Goal: Contribute content: Add original content to the website for others to see

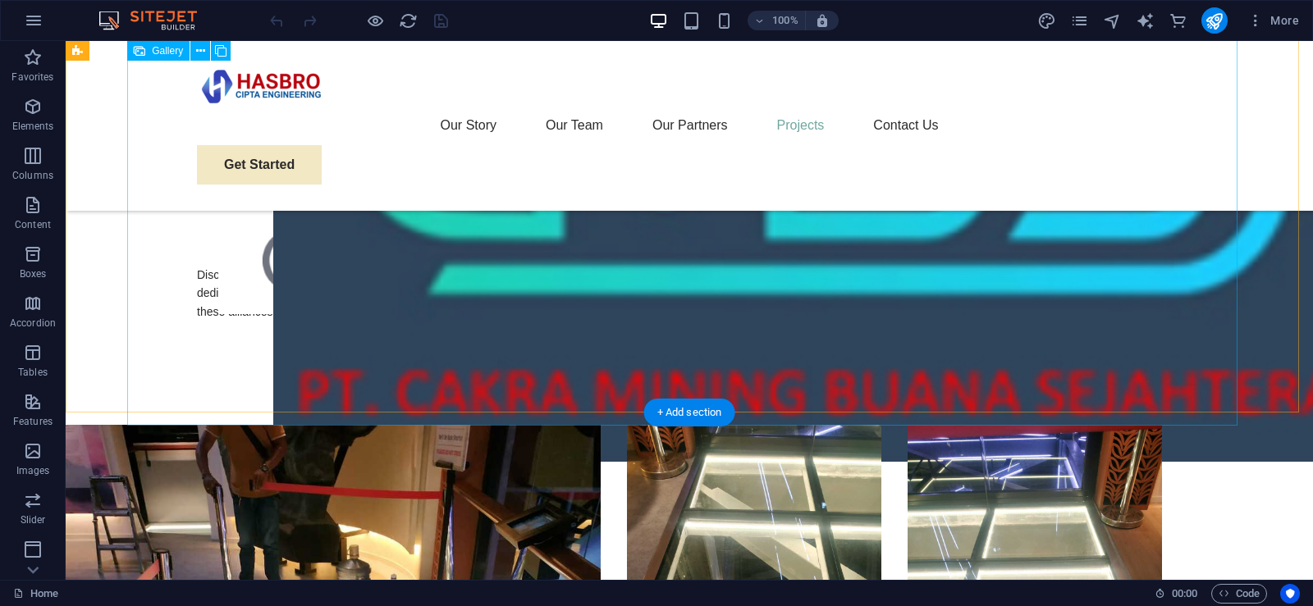
scroll to position [5415, 0]
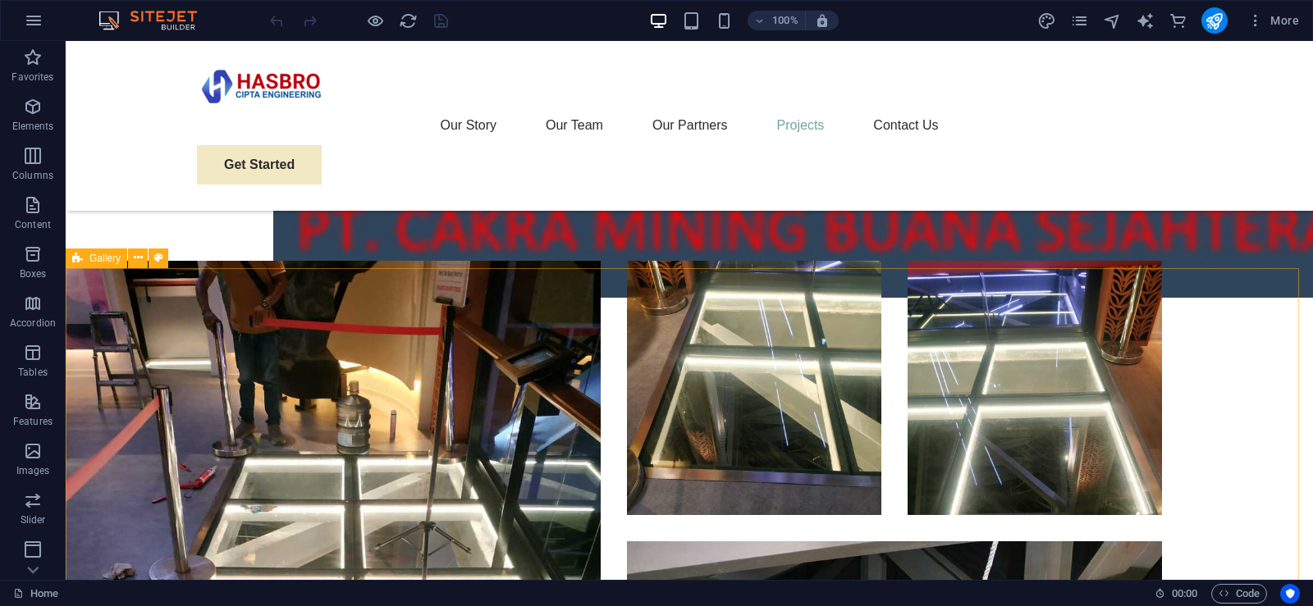
click at [82, 261] on icon at bounding box center [77, 259] width 11 height 20
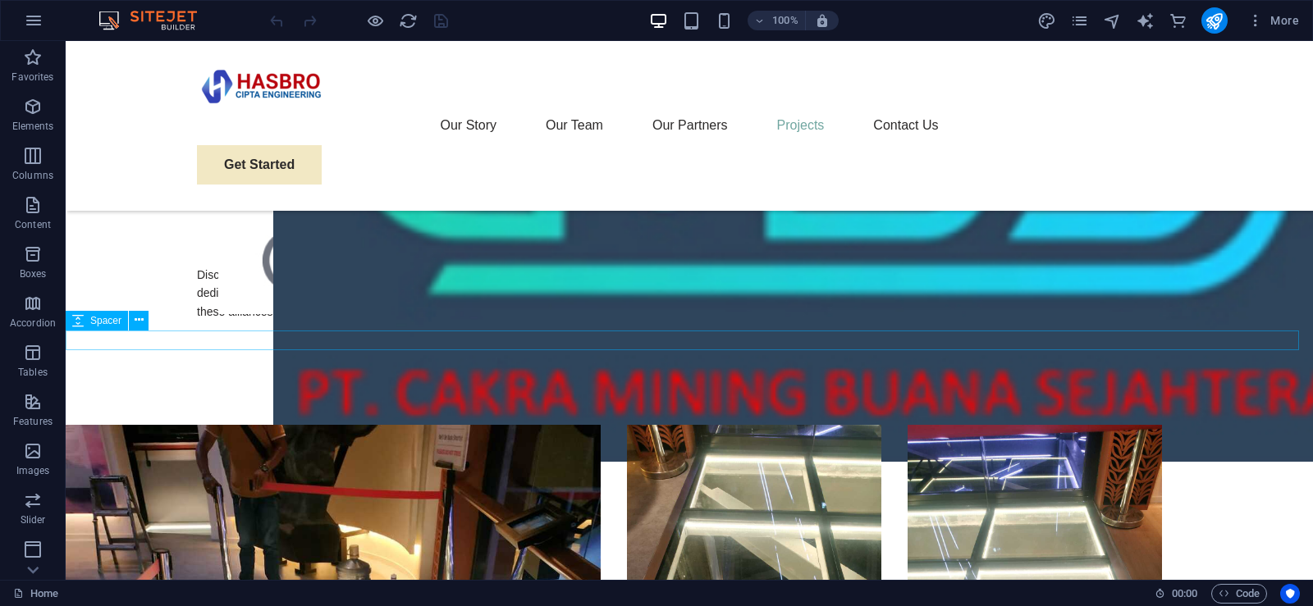
scroll to position [5333, 0]
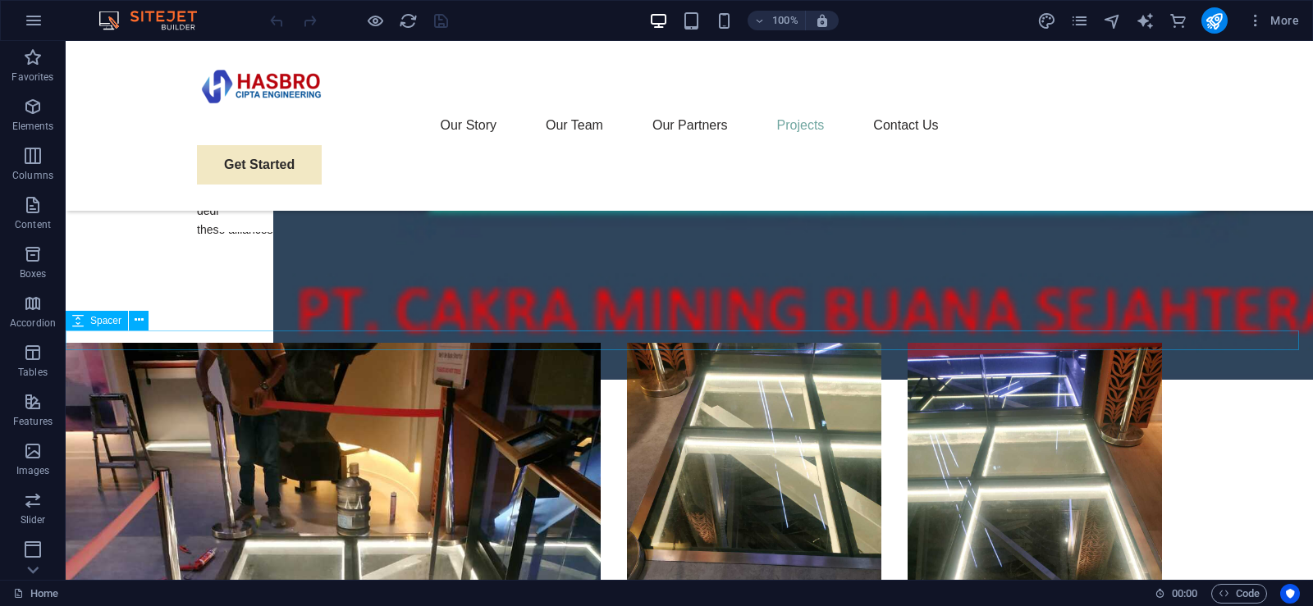
drag, startPoint x: 1067, startPoint y: 341, endPoint x: 1045, endPoint y: 332, distance: 23.2
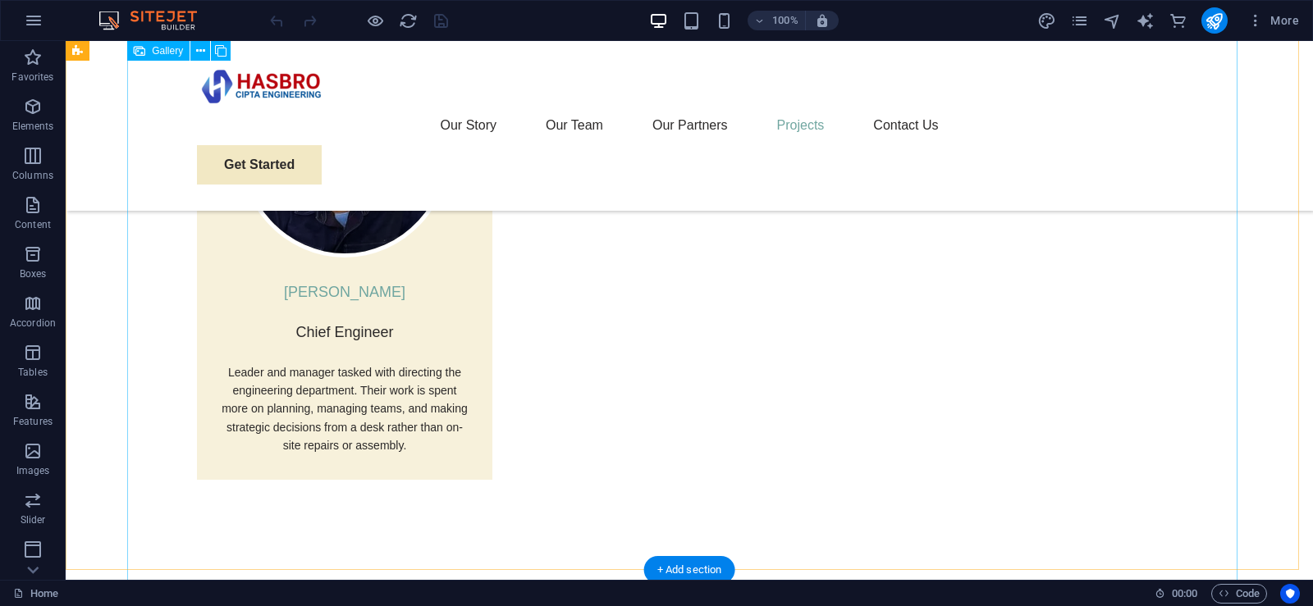
scroll to position [3692, 0]
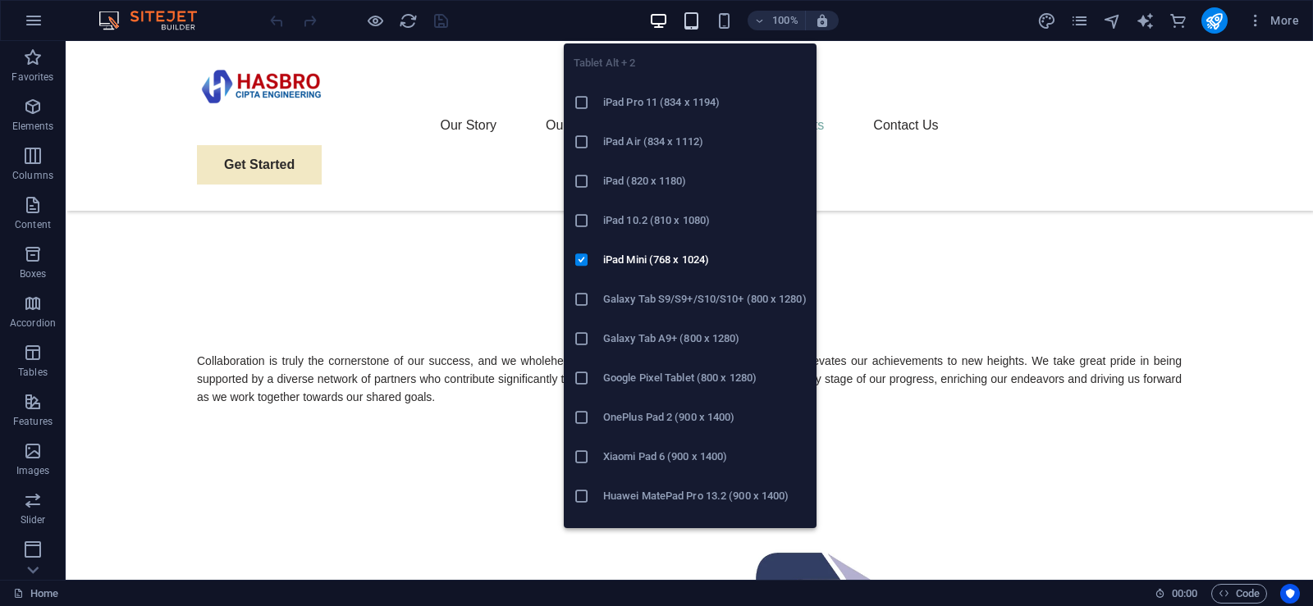
click at [690, 21] on icon "button" at bounding box center [691, 20] width 19 height 19
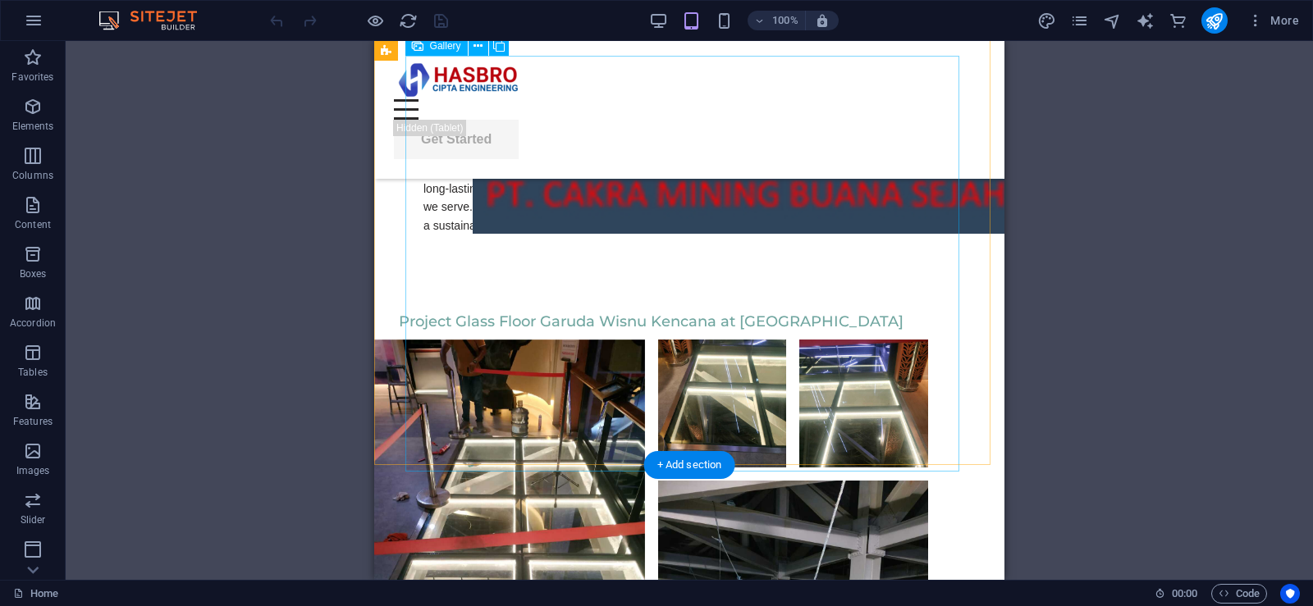
scroll to position [4663, 0]
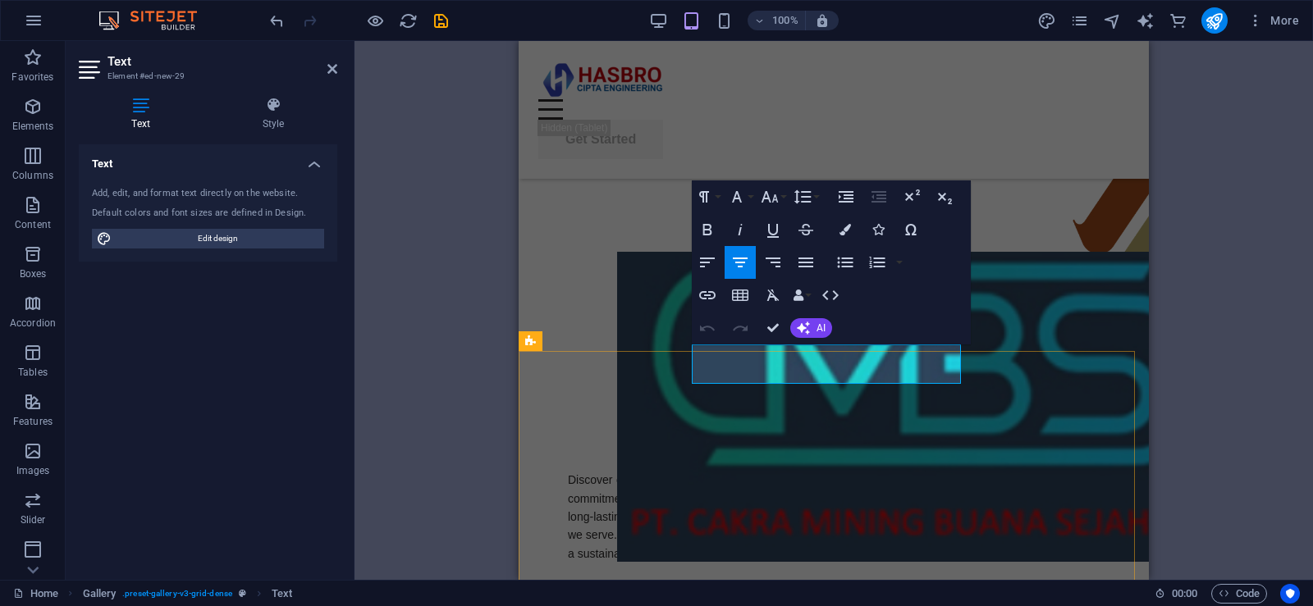
drag, startPoint x: 838, startPoint y: 373, endPoint x: 692, endPoint y: 363, distance: 146.4
drag, startPoint x: 705, startPoint y: 376, endPoint x: 965, endPoint y: 381, distance: 260.1
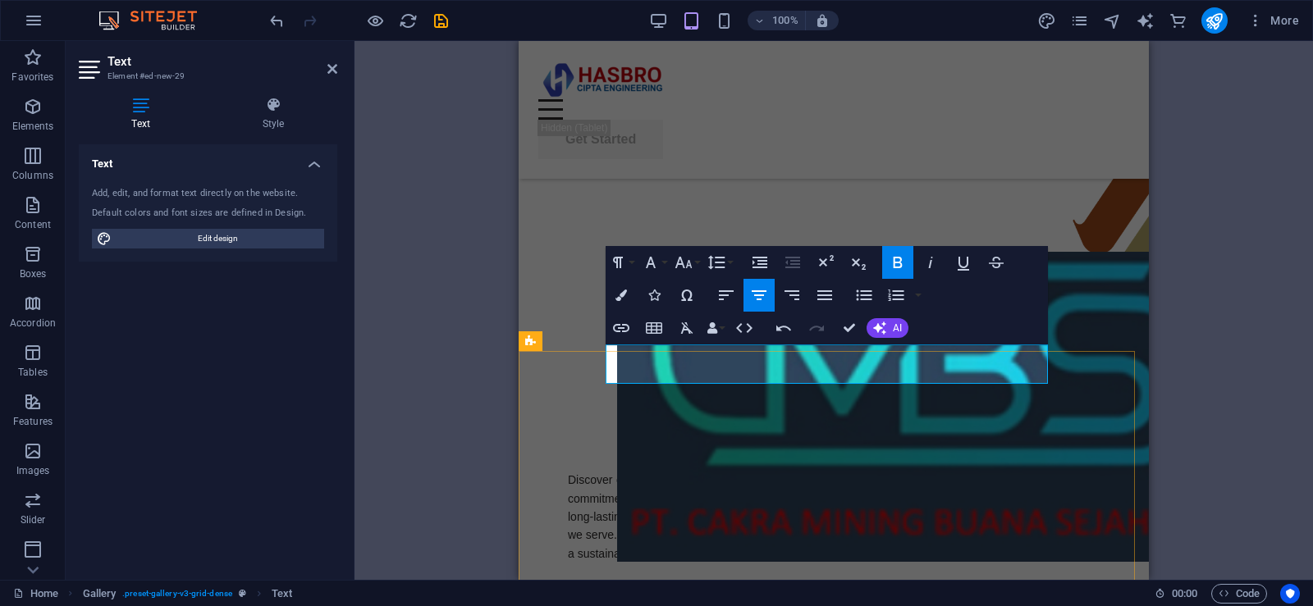
scroll to position [250, 7]
drag, startPoint x: 786, startPoint y: 370, endPoint x: 619, endPoint y: 376, distance: 166.6
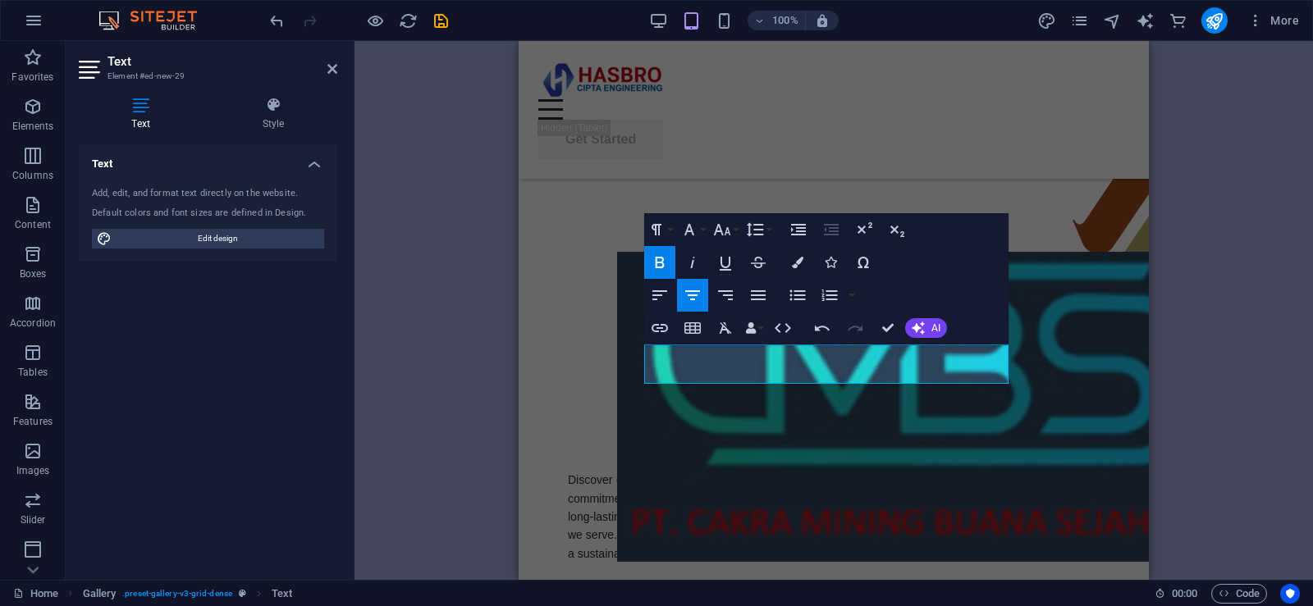
click at [1203, 336] on div "H1 Banner Banner Container Menu Bar Menu Button Container H2 Text Spacer Contai…" at bounding box center [833, 310] width 958 height 539
click at [408, 377] on div "H1 Banner Banner Container Menu Bar Menu Button Container H2 Text Spacer Contai…" at bounding box center [833, 310] width 958 height 539
click at [1218, 313] on div "H1 Banner Banner Container Menu Bar Menu Button Container H2 Text Spacer Contai…" at bounding box center [833, 310] width 958 height 539
click at [331, 69] on icon at bounding box center [332, 68] width 10 height 13
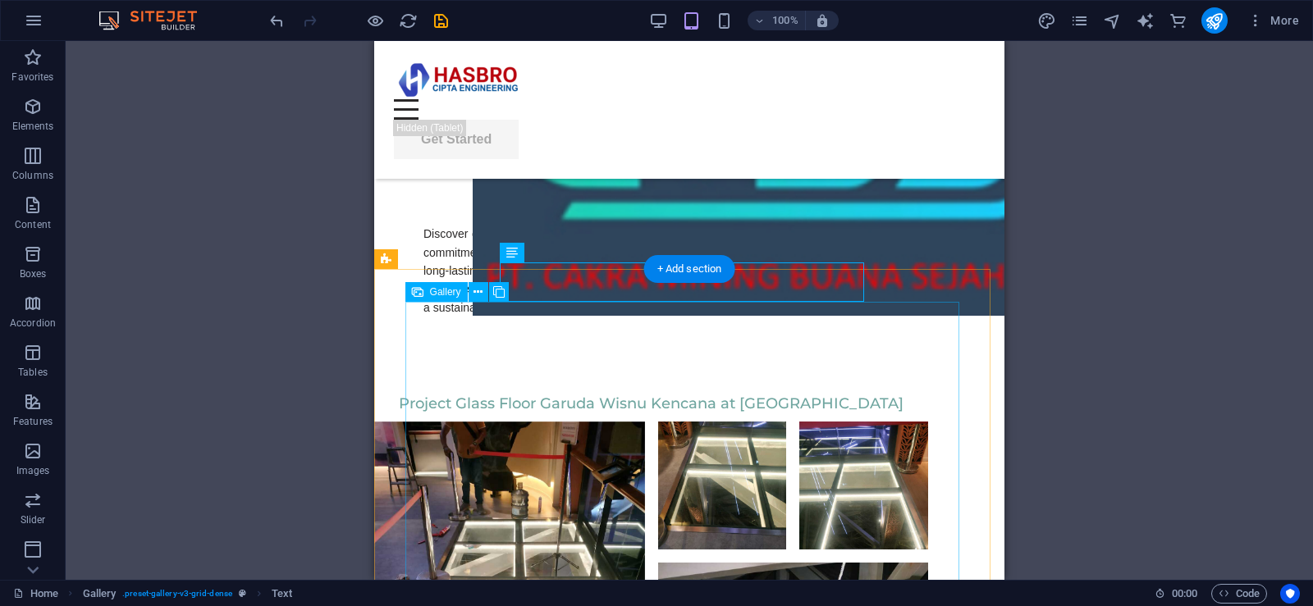
scroll to position [4745, 0]
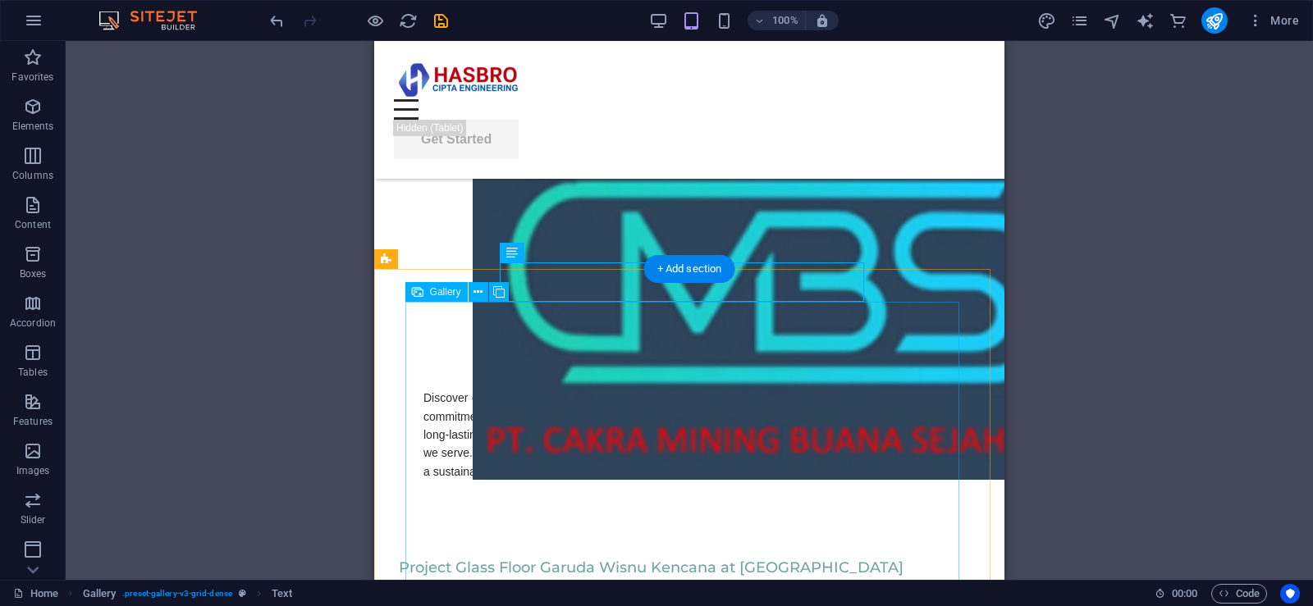
drag, startPoint x: 455, startPoint y: 355, endPoint x: 825, endPoint y: 404, distance: 373.2
drag, startPoint x: 825, startPoint y: 404, endPoint x: 455, endPoint y: 354, distance: 373.3
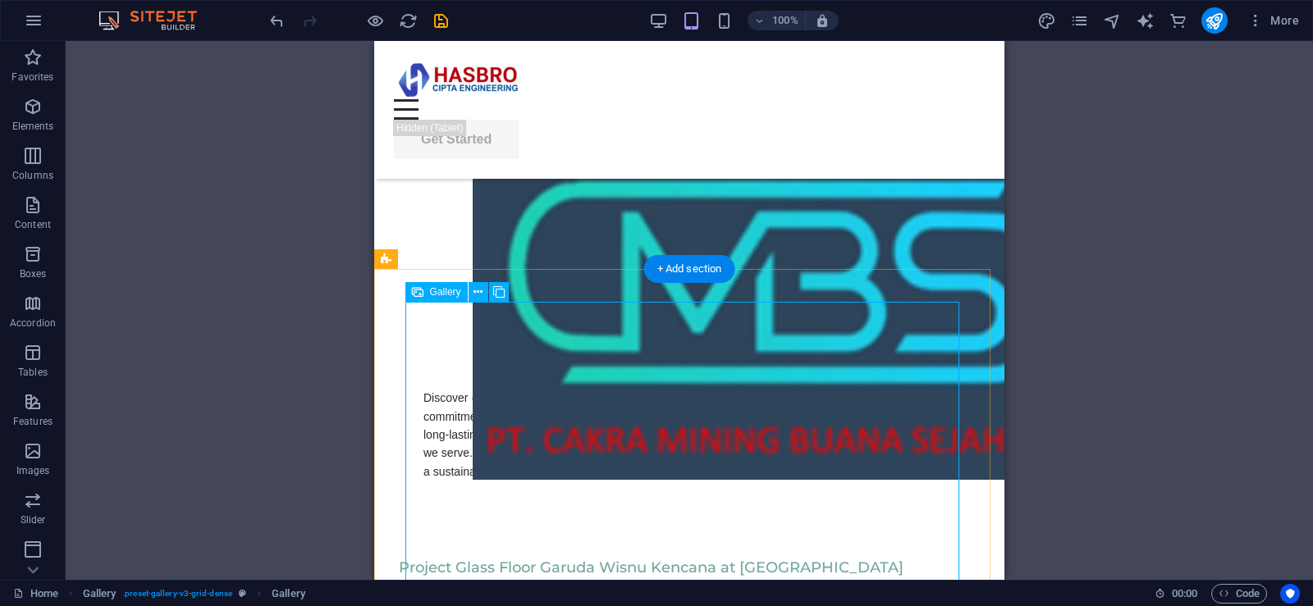
select select "4"
select select "%"
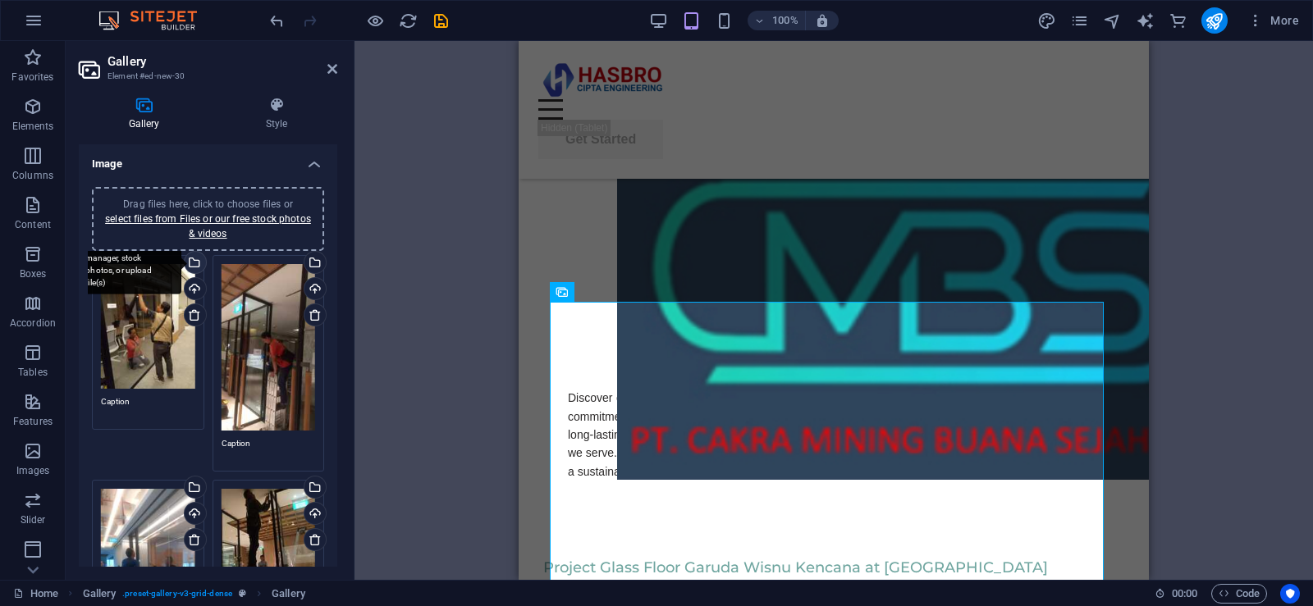
click at [192, 258] on div "Select files from the file manager, stock photos, or upload file(s)" at bounding box center [193, 264] width 25 height 25
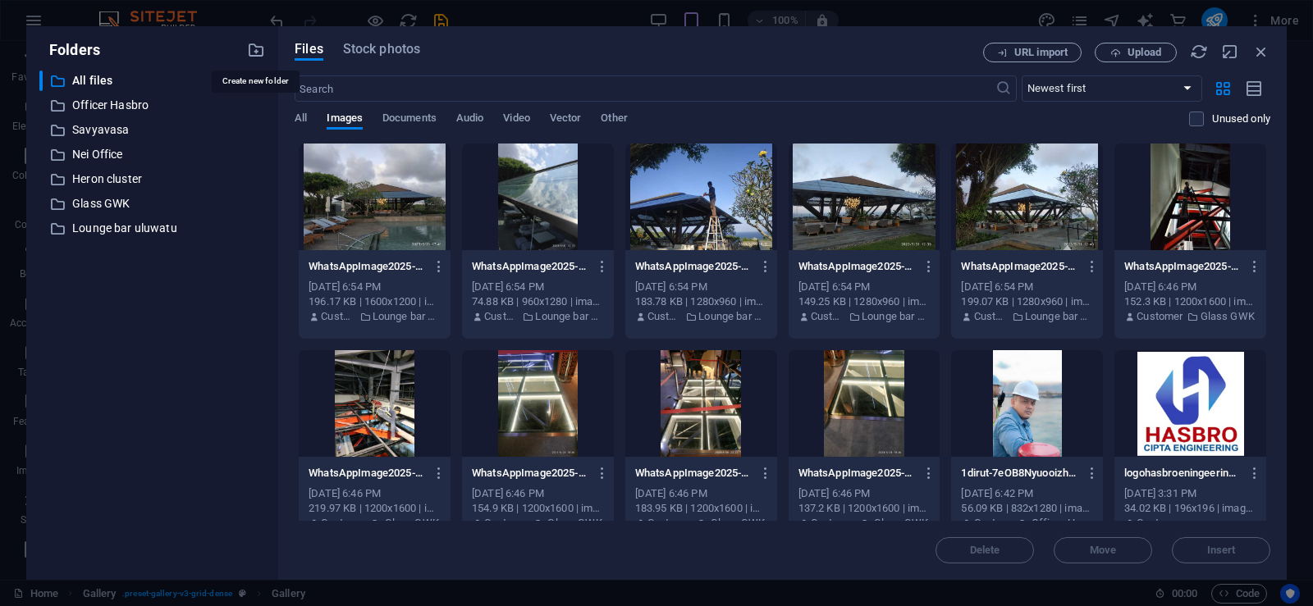
click at [250, 53] on icon "button" at bounding box center [256, 50] width 18 height 18
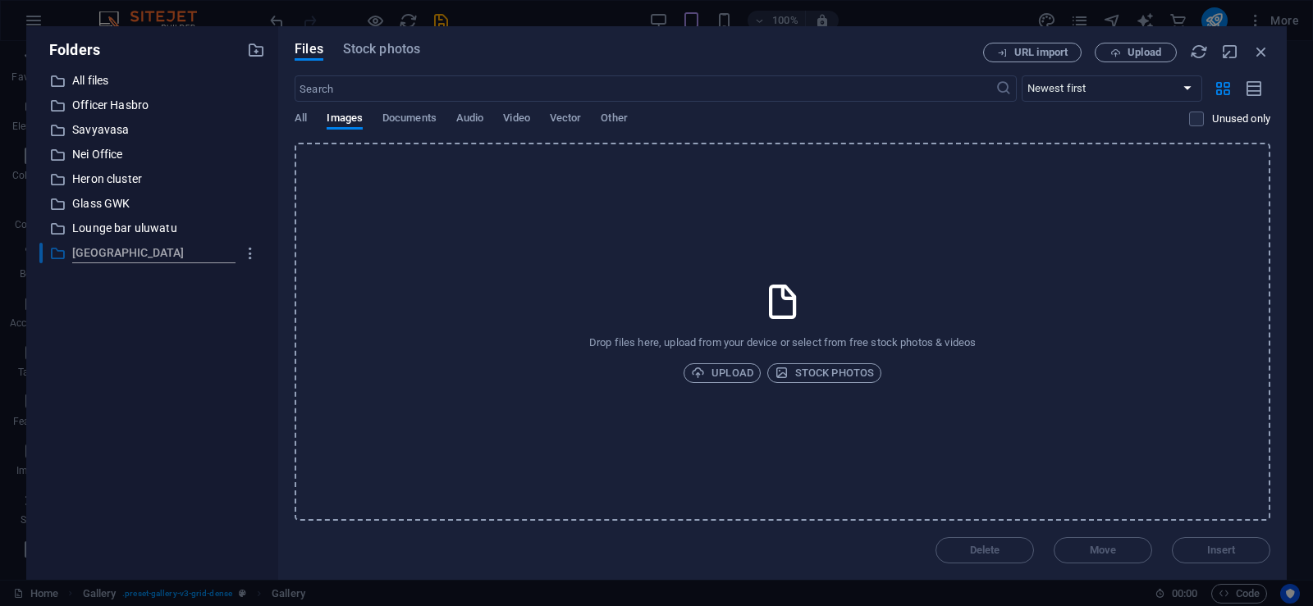
click at [75, 250] on input "[GEOGRAPHIC_DATA]" at bounding box center [153, 254] width 162 height 20
type input "summerecon [GEOGRAPHIC_DATA]"
click at [210, 290] on div "​ All files All files ​ Officer Hasbro Officer Hasbro ​ [PERSON_NAME] ​ Nei Off…" at bounding box center [152, 319] width 226 height 496
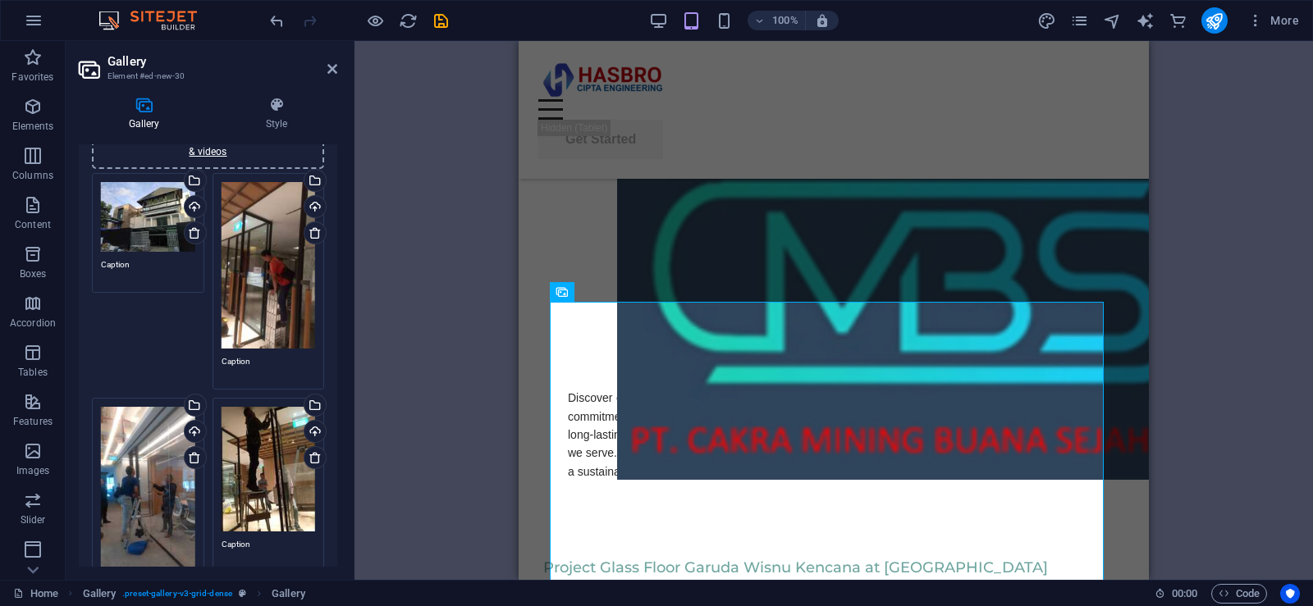
scroll to position [0, 0]
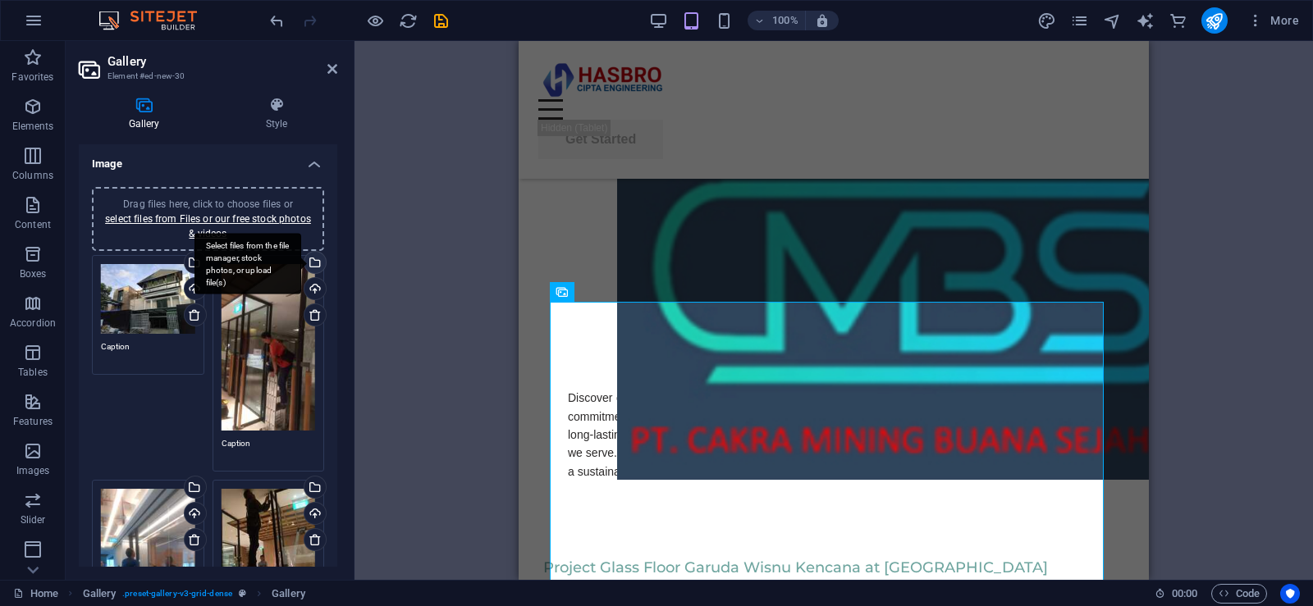
click at [312, 259] on div "Select files from the file manager, stock photos, or upload file(s)" at bounding box center [313, 264] width 25 height 25
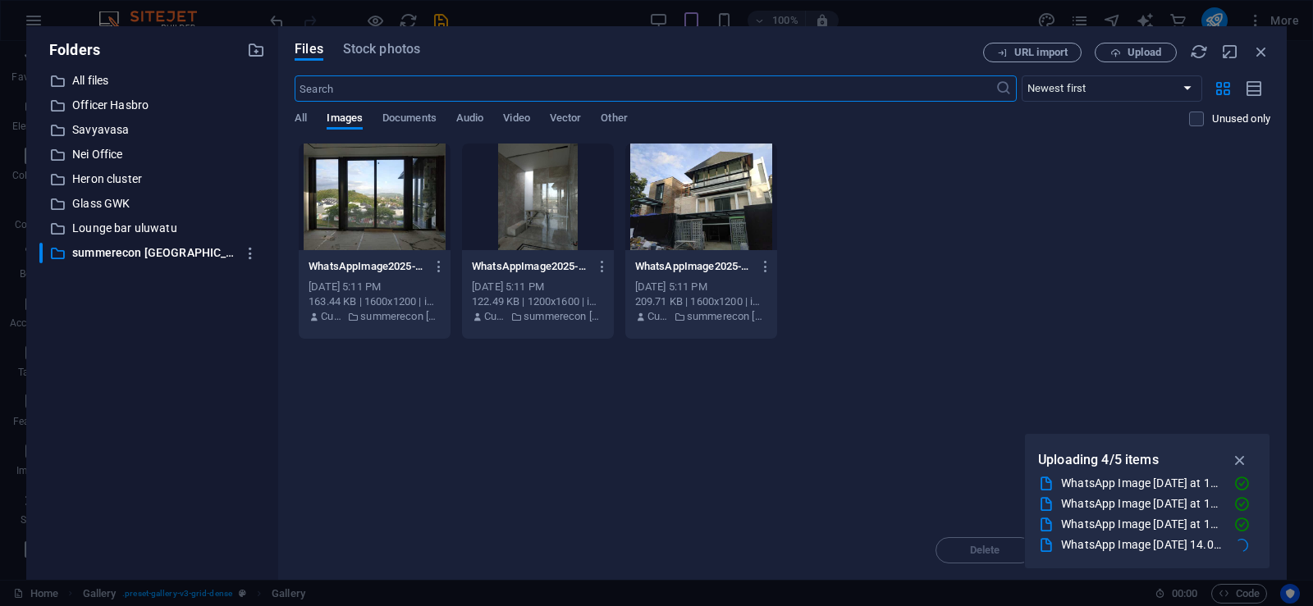
scroll to position [4697, 0]
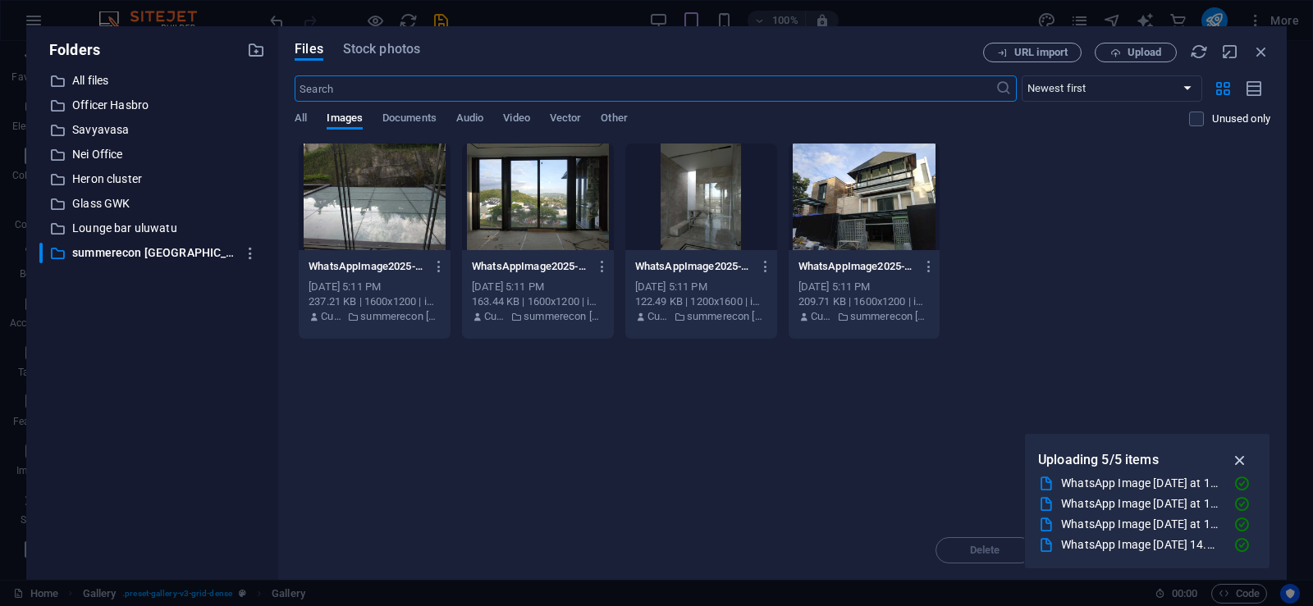
click at [1241, 464] on icon "button" at bounding box center [1240, 460] width 19 height 18
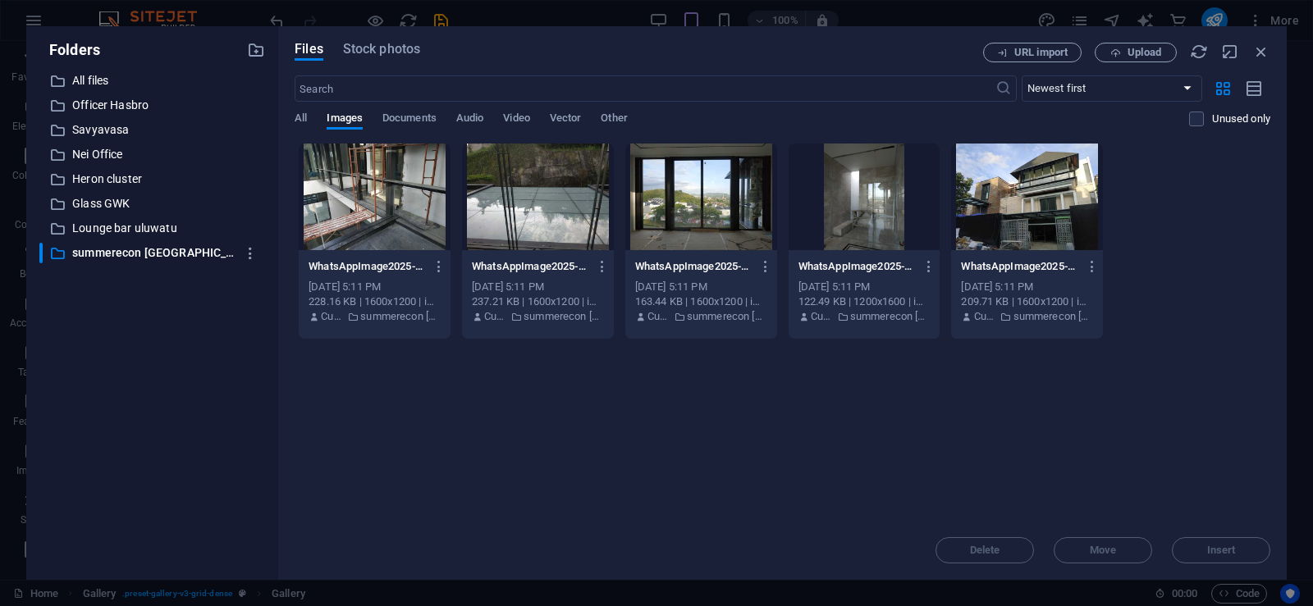
click at [377, 222] on div at bounding box center [375, 197] width 152 height 107
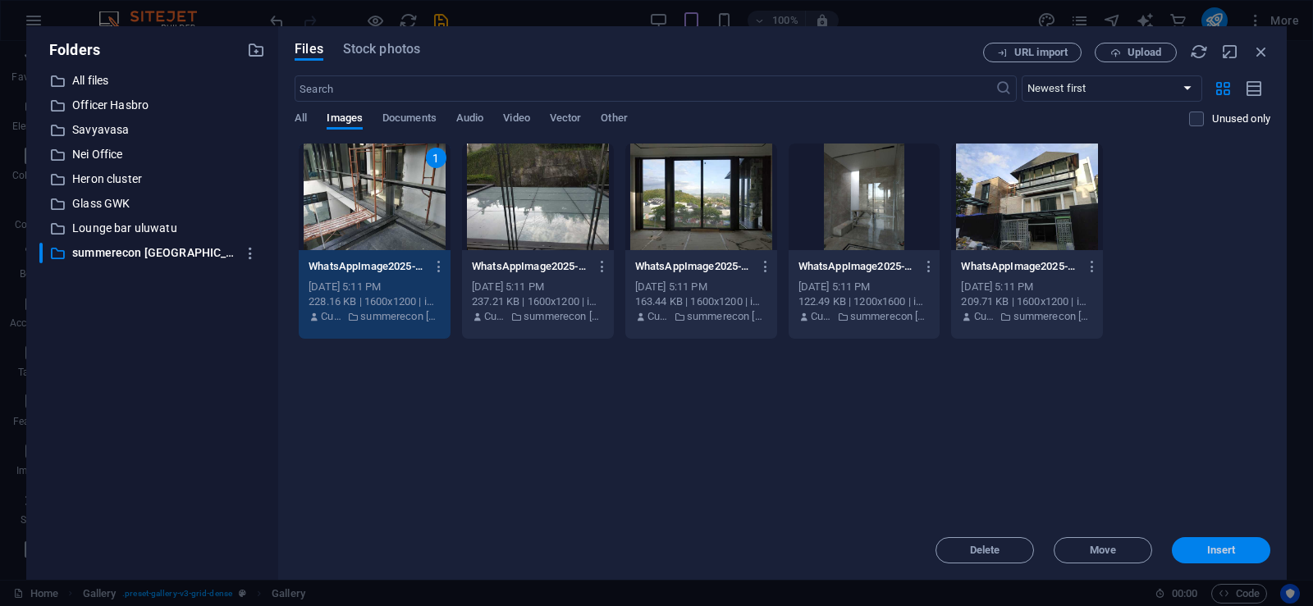
click at [1217, 551] on span "Insert" at bounding box center [1221, 551] width 29 height 10
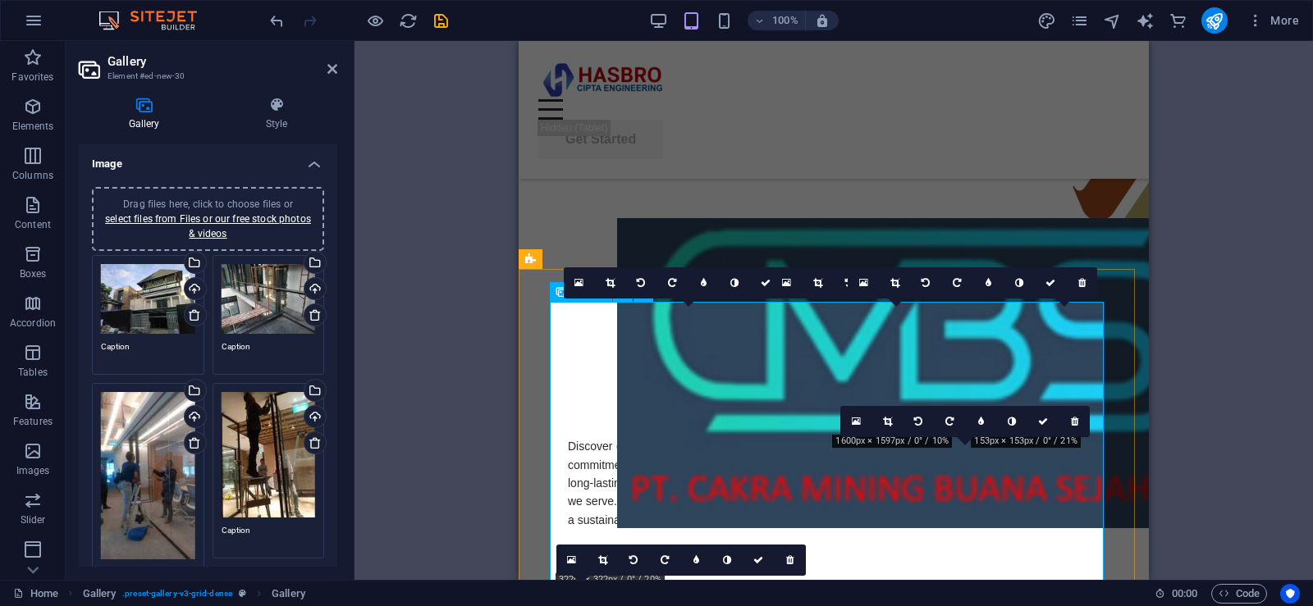
scroll to position [4745, 0]
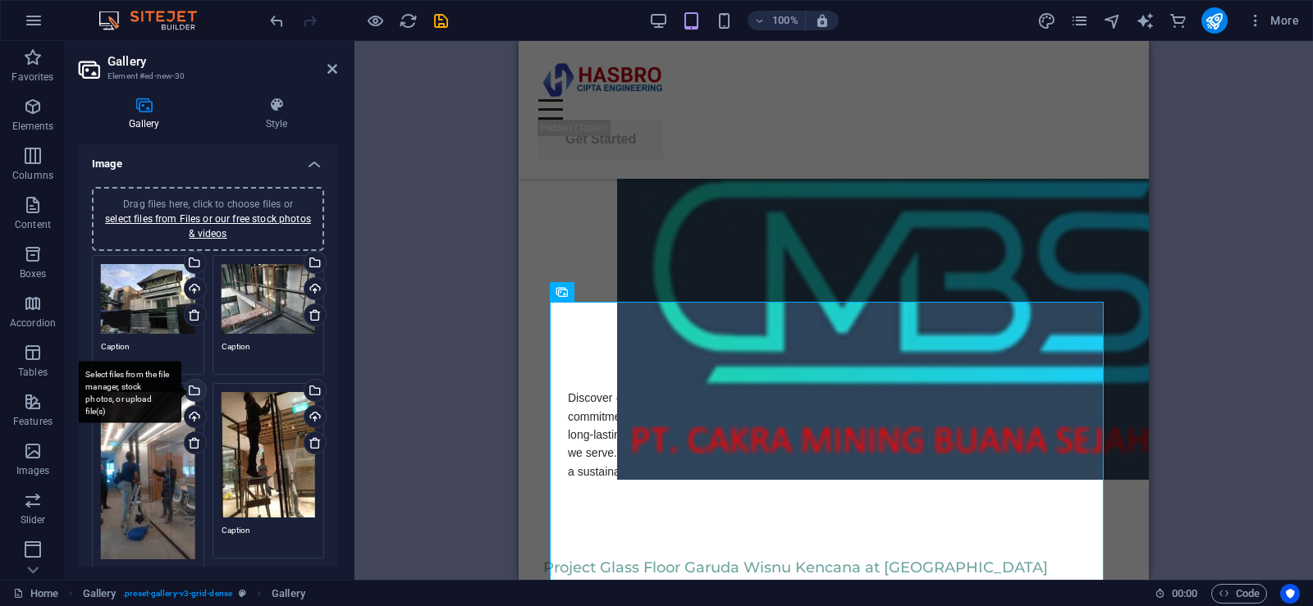
click at [181, 393] on div "Select files from the file manager, stock photos, or upload file(s)" at bounding box center [128, 393] width 107 height 62
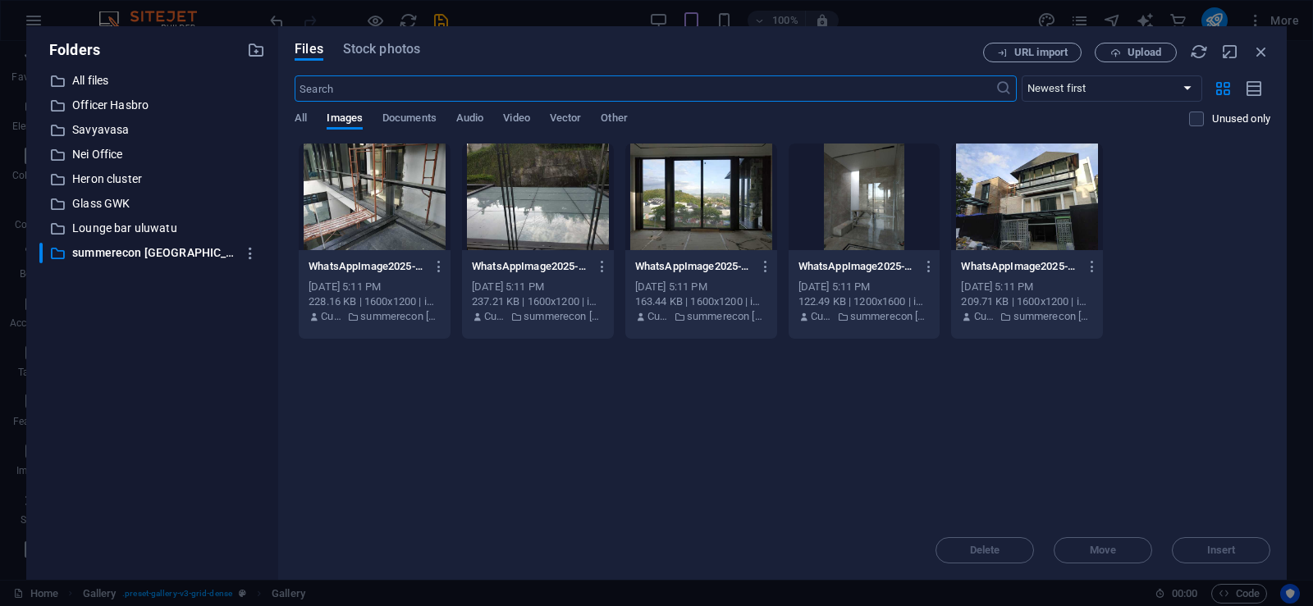
scroll to position [4697, 0]
click at [1263, 52] on icon "button" at bounding box center [1261, 52] width 18 height 18
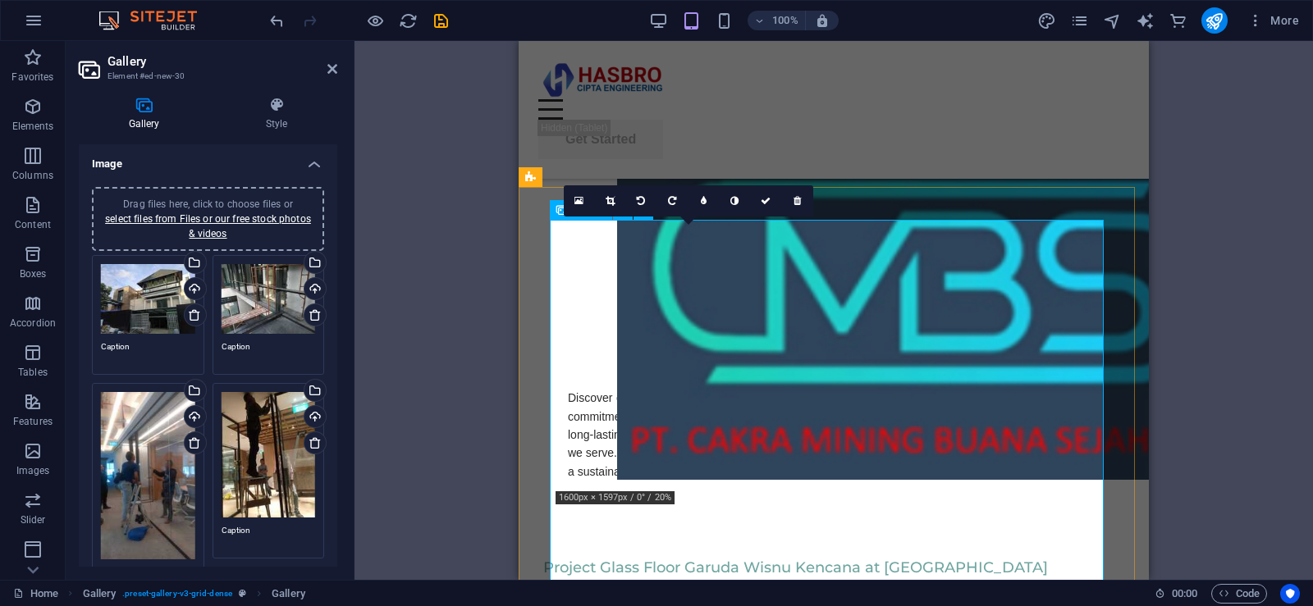
scroll to position [4827, 0]
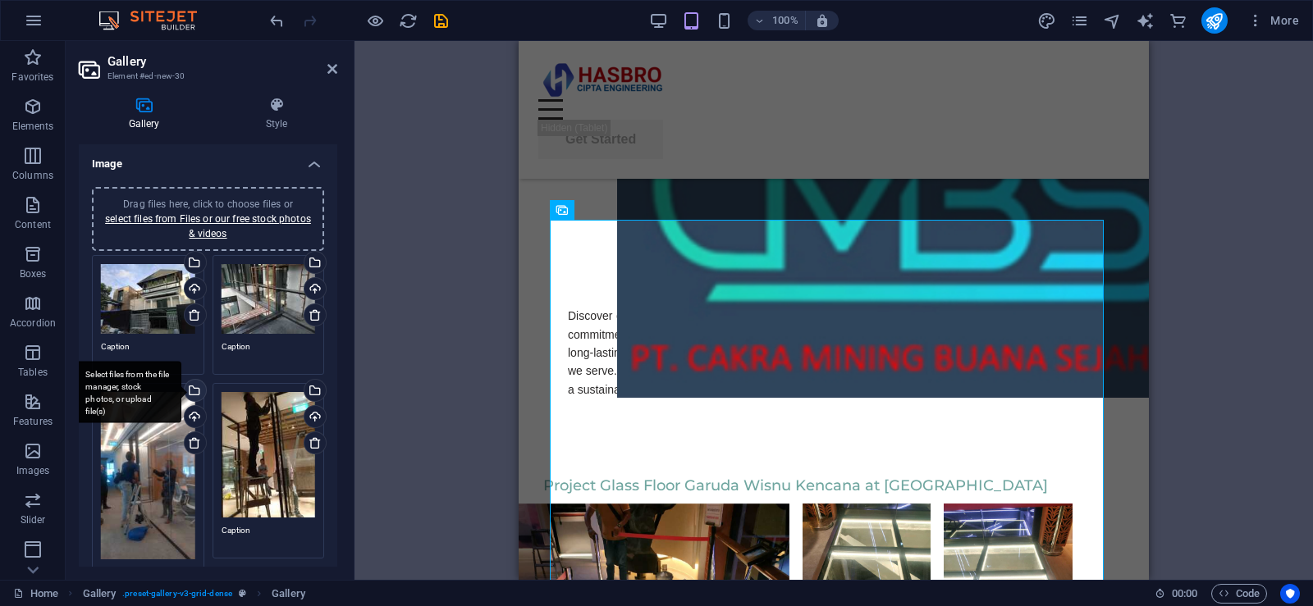
click at [181, 387] on div "Select files from the file manager, stock photos, or upload file(s)" at bounding box center [128, 393] width 107 height 62
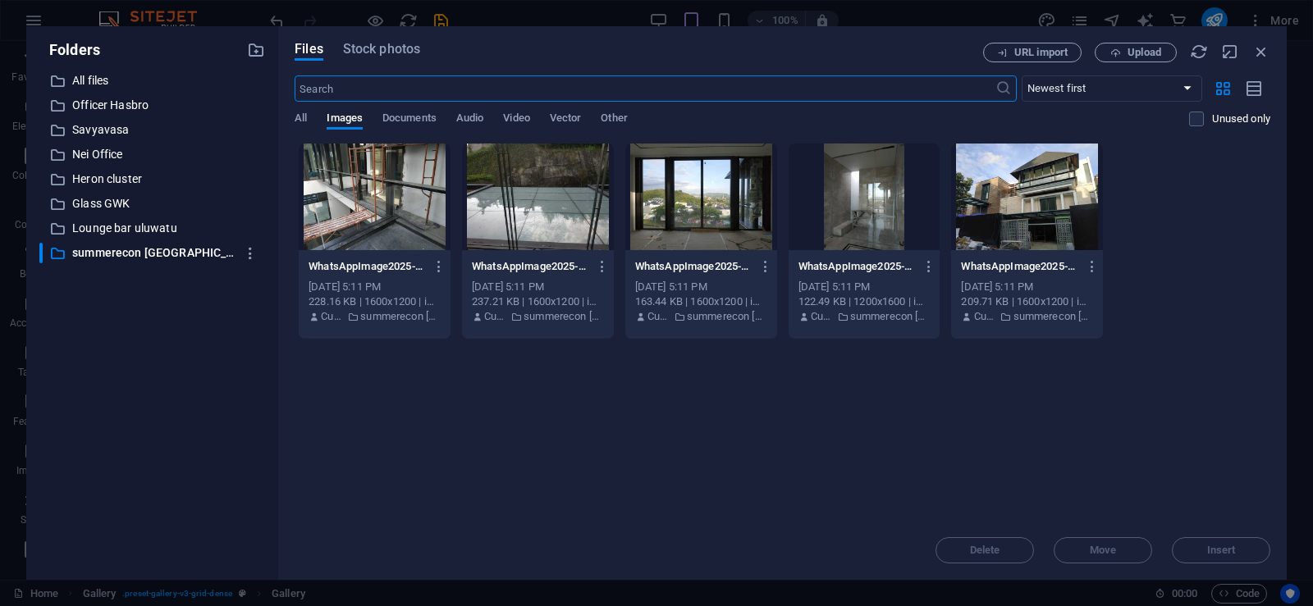
scroll to position [4763, 0]
click at [541, 207] on div at bounding box center [538, 197] width 152 height 107
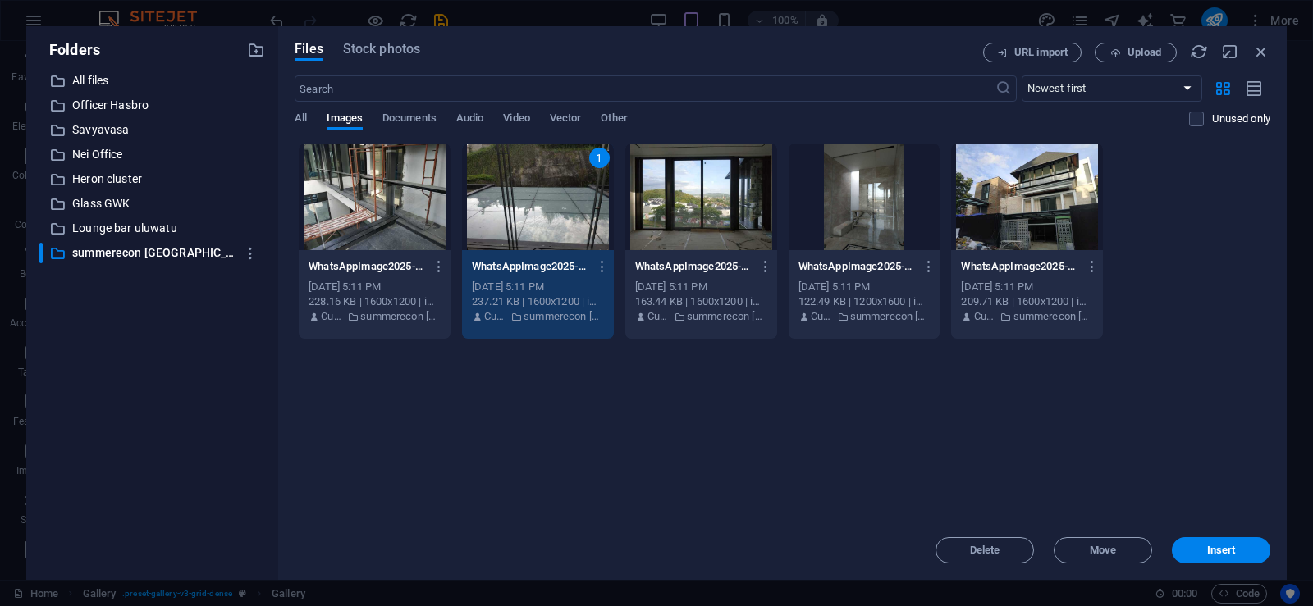
click at [1224, 546] on span "Insert" at bounding box center [1221, 551] width 29 height 10
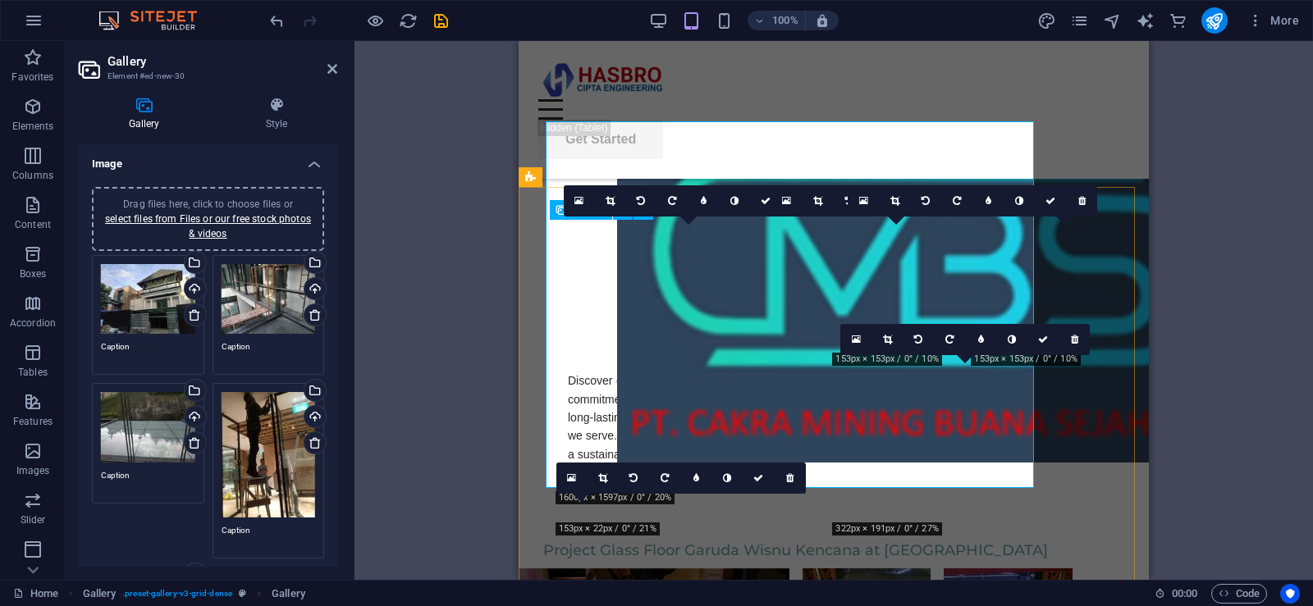
scroll to position [4827, 0]
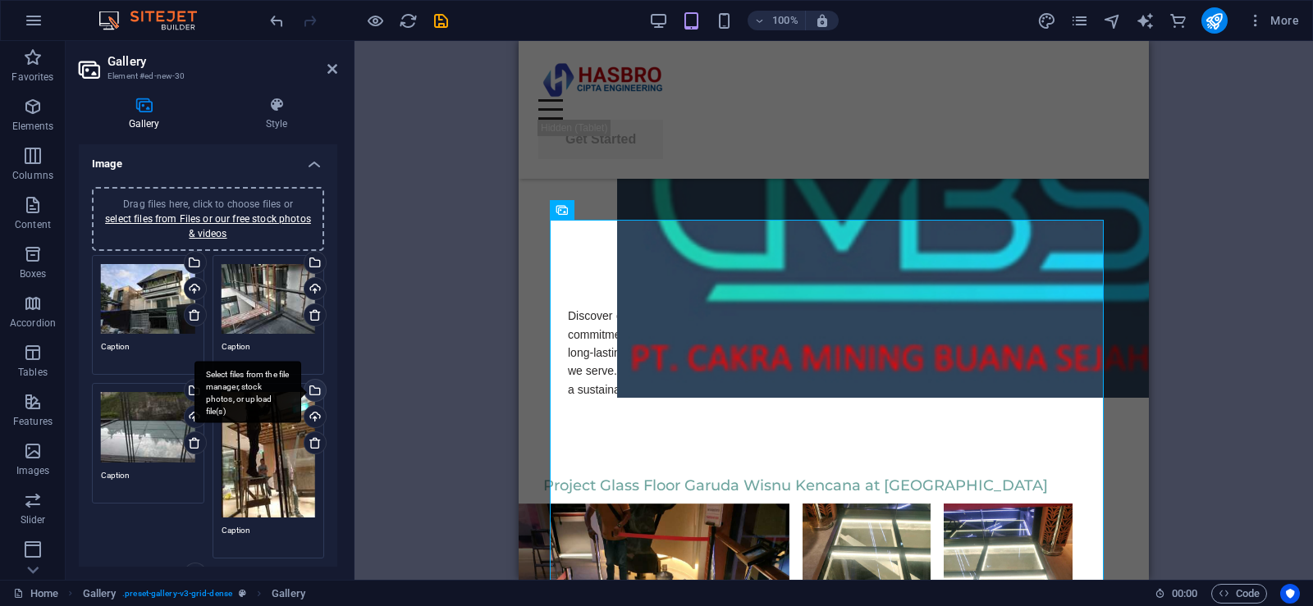
click at [313, 391] on div "Select files from the file manager, stock photos, or upload file(s)" at bounding box center [313, 392] width 25 height 25
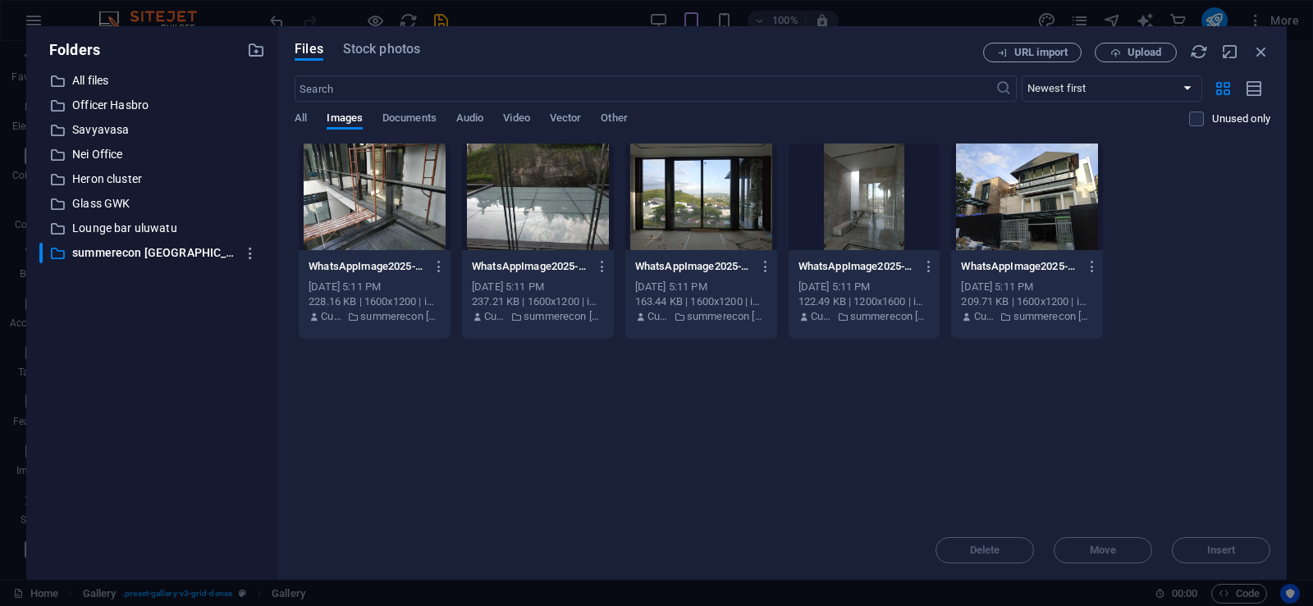
click at [870, 222] on div at bounding box center [864, 197] width 152 height 107
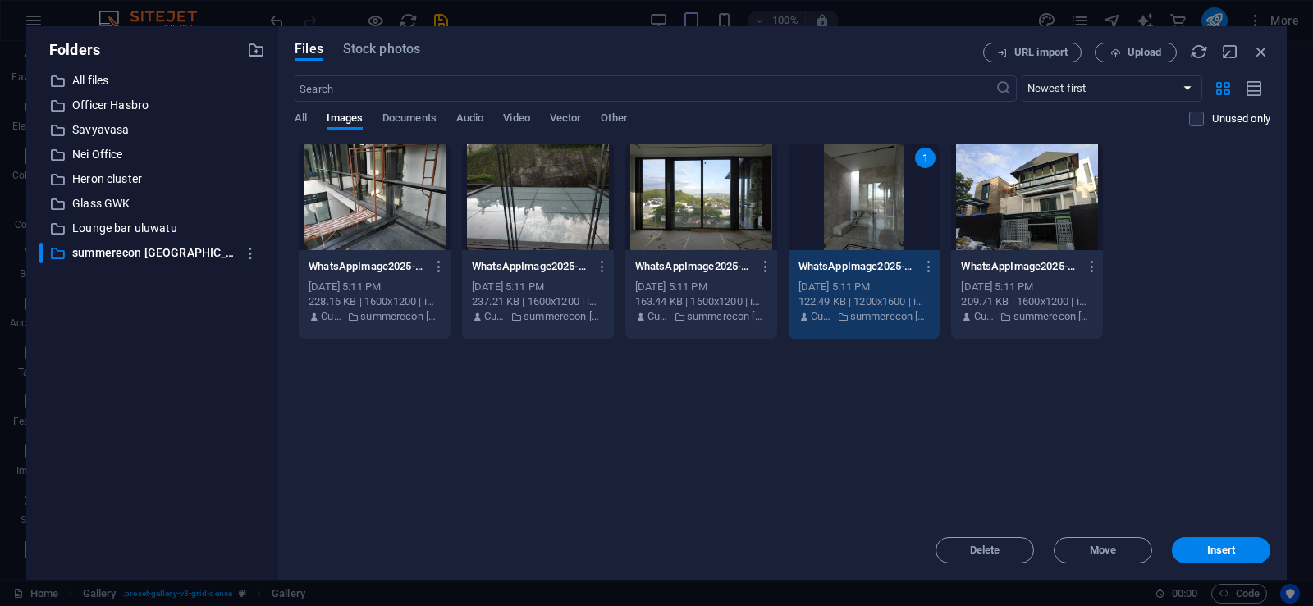
drag, startPoint x: 1215, startPoint y: 542, endPoint x: 1208, endPoint y: 537, distance: 9.4
click at [1214, 542] on button "Insert" at bounding box center [1221, 550] width 98 height 26
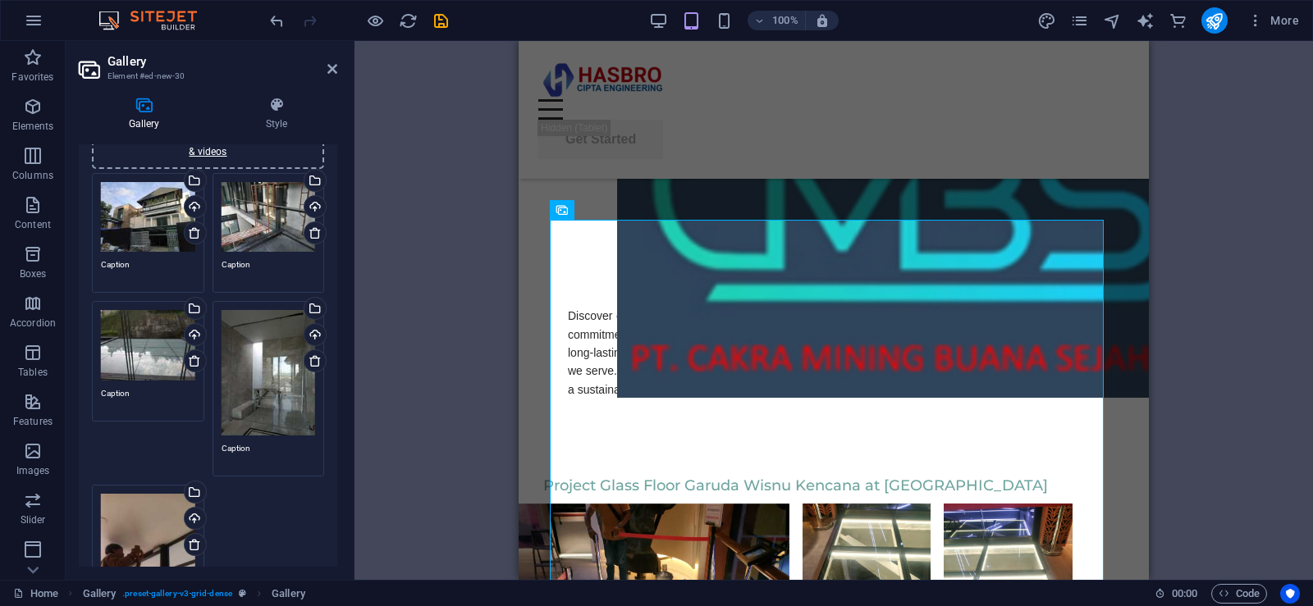
scroll to position [164, 0]
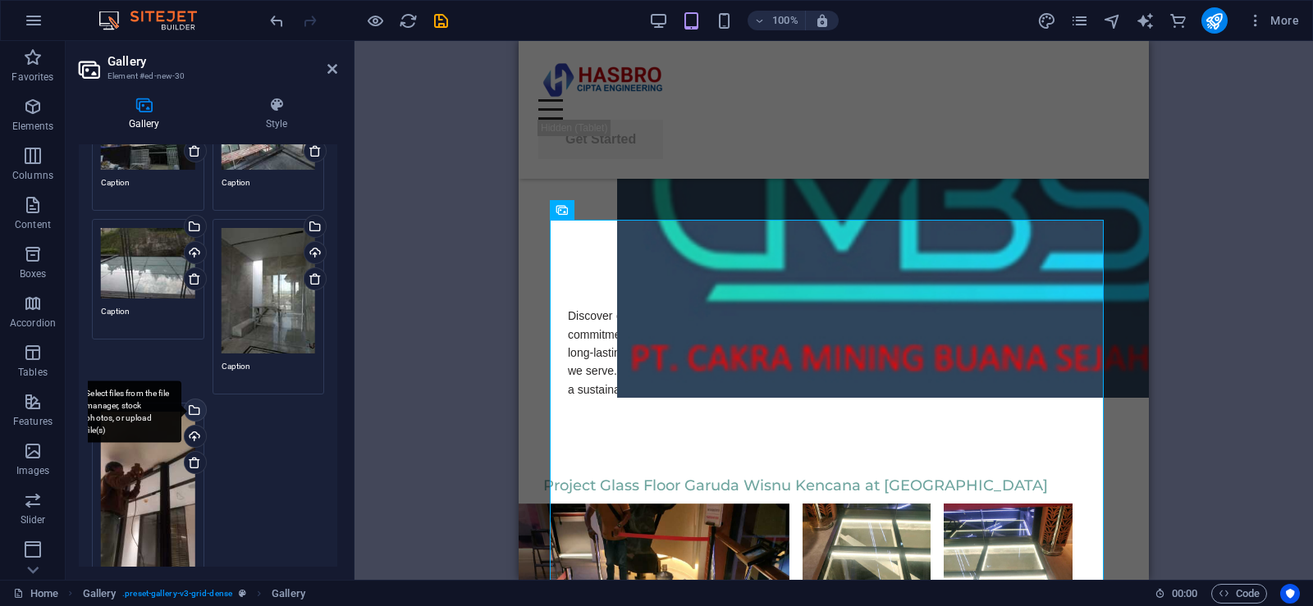
click at [196, 406] on div "Select files from the file manager, stock photos, or upload file(s)" at bounding box center [193, 412] width 25 height 25
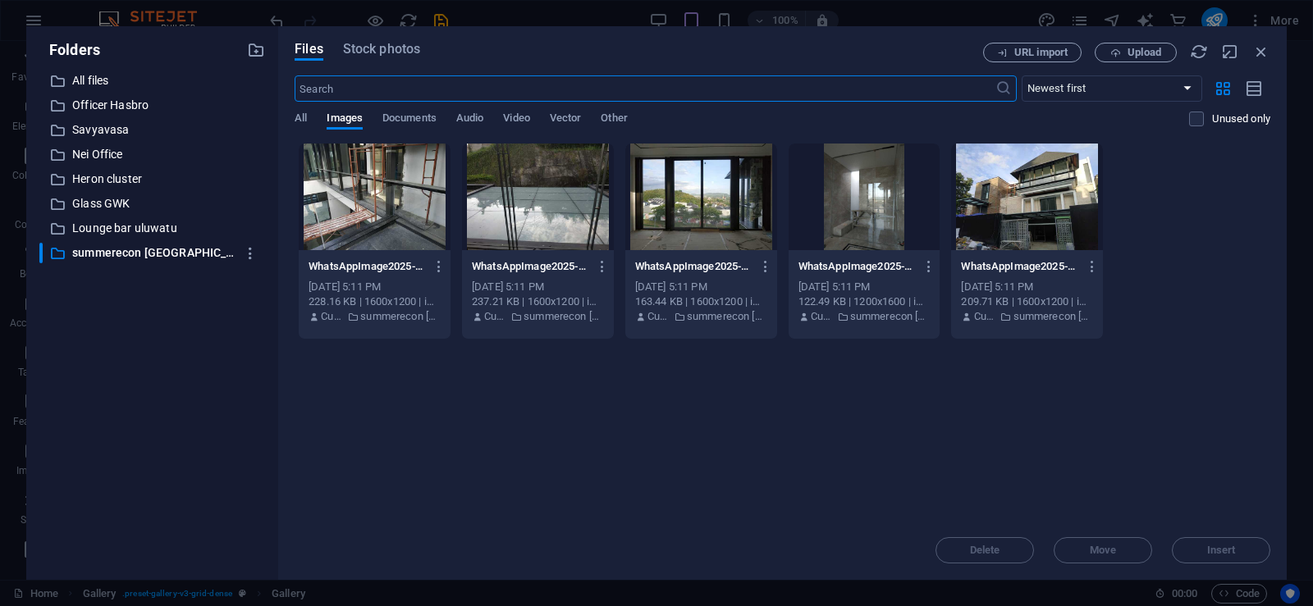
click at [378, 179] on div at bounding box center [375, 197] width 152 height 107
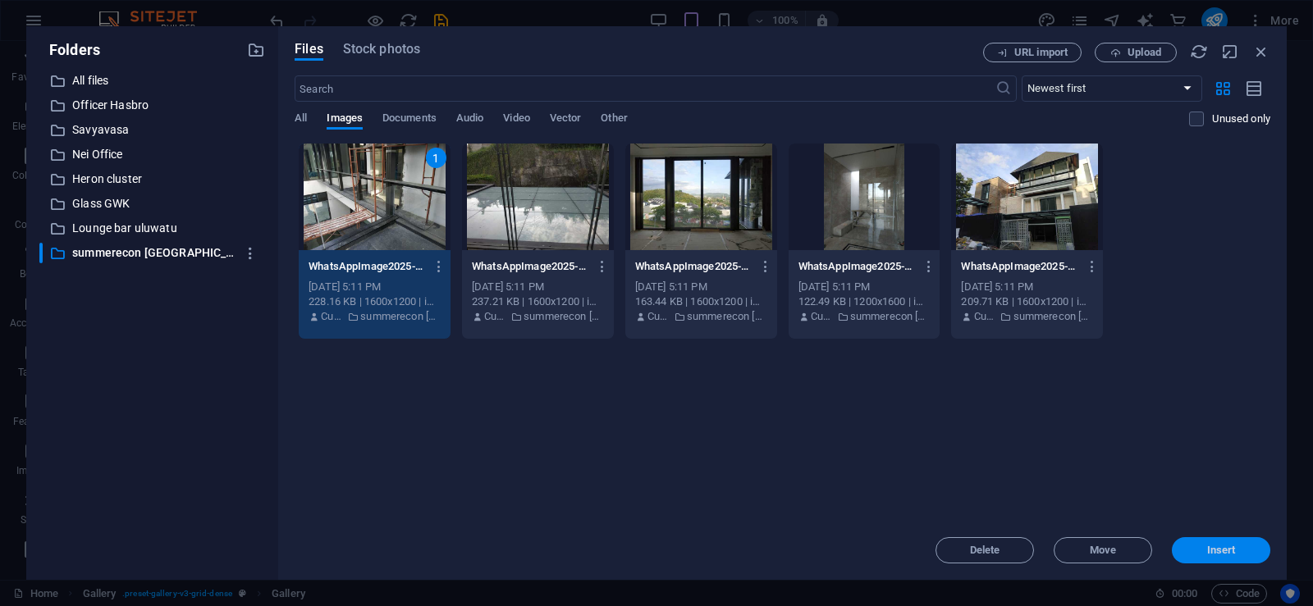
click at [1212, 546] on span "Insert" at bounding box center [1221, 551] width 29 height 10
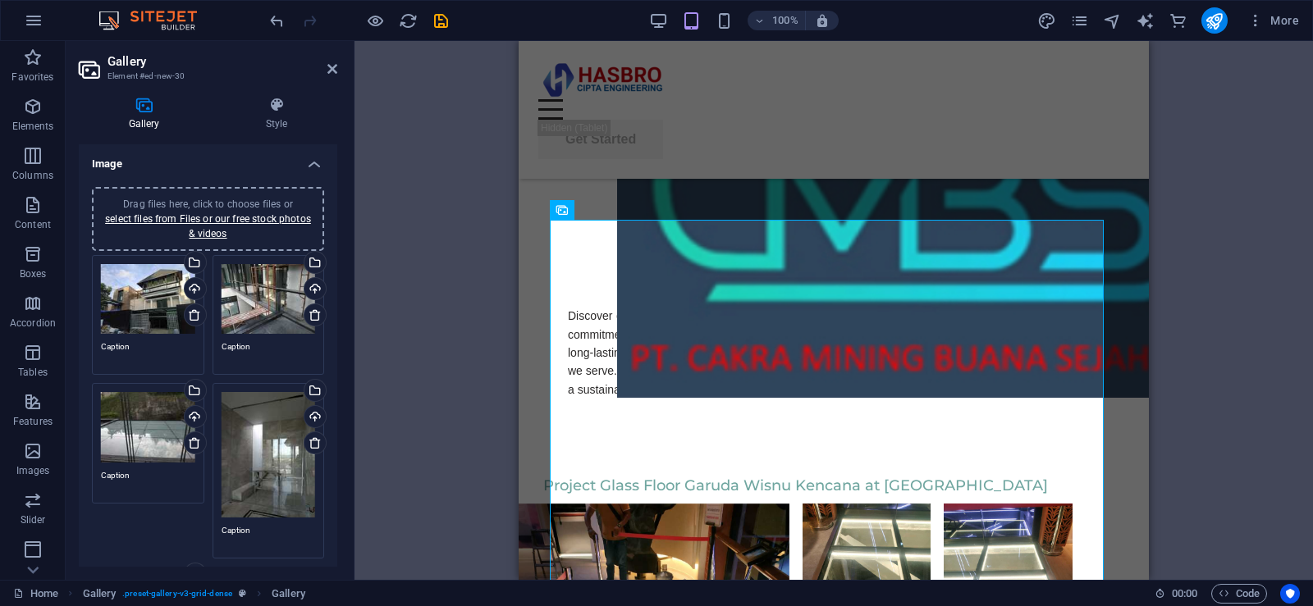
scroll to position [82, 0]
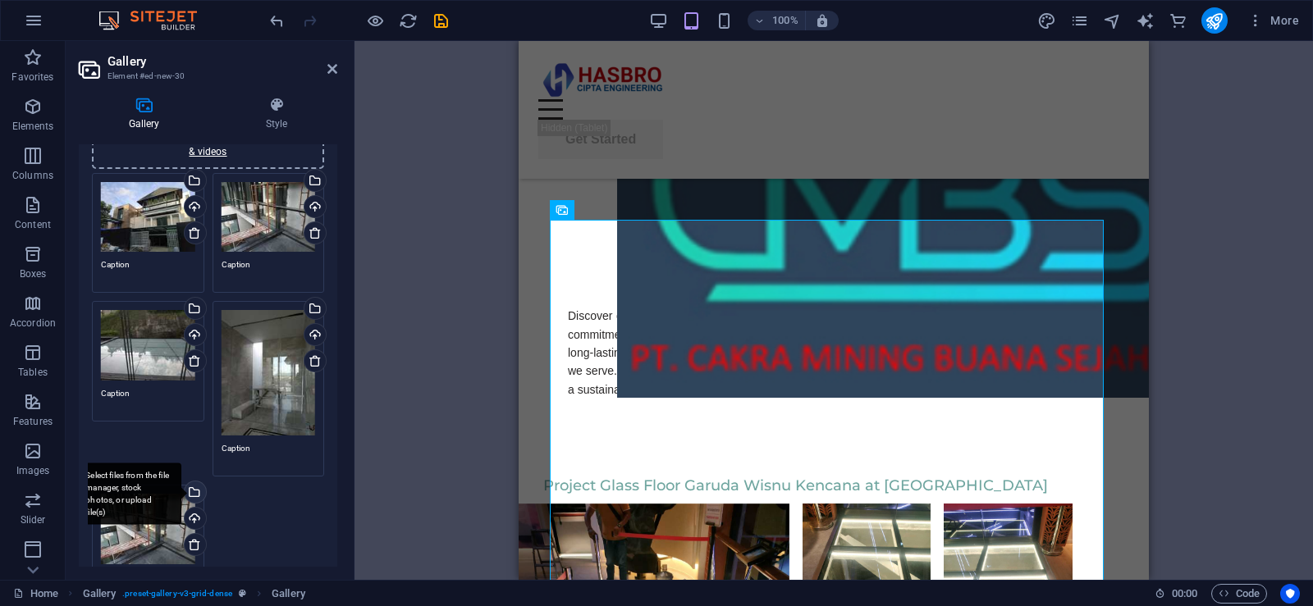
click at [194, 490] on div "Select files from the file manager, stock photos, or upload file(s)" at bounding box center [193, 494] width 25 height 25
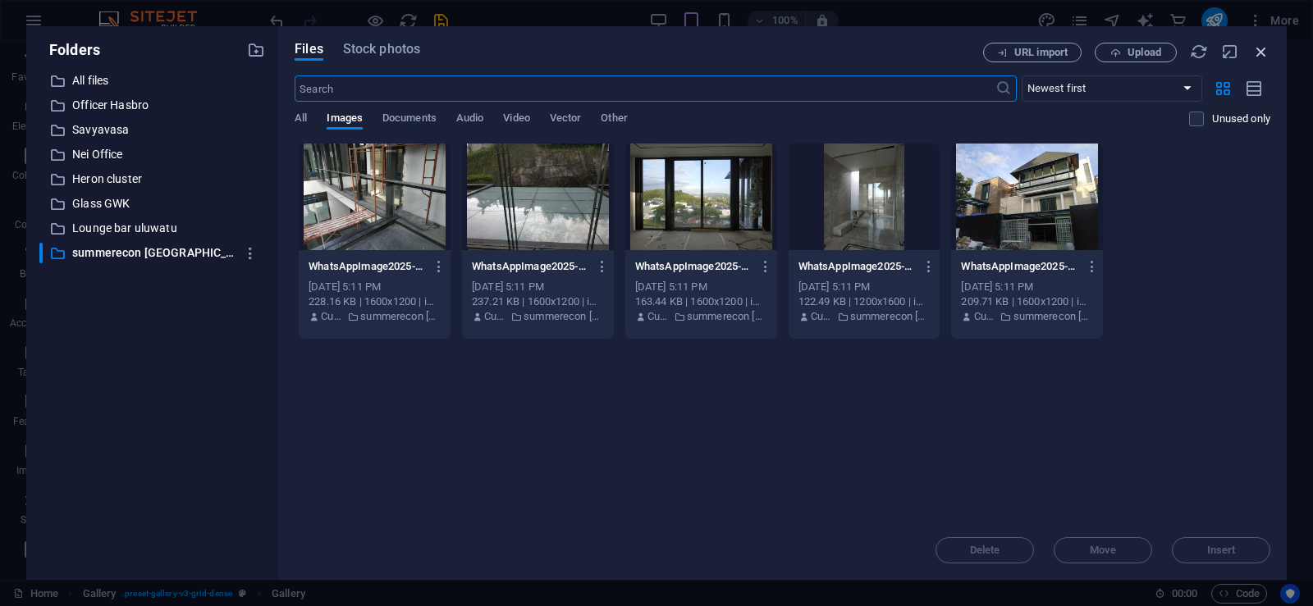
click at [1263, 57] on icon "button" at bounding box center [1261, 52] width 18 height 18
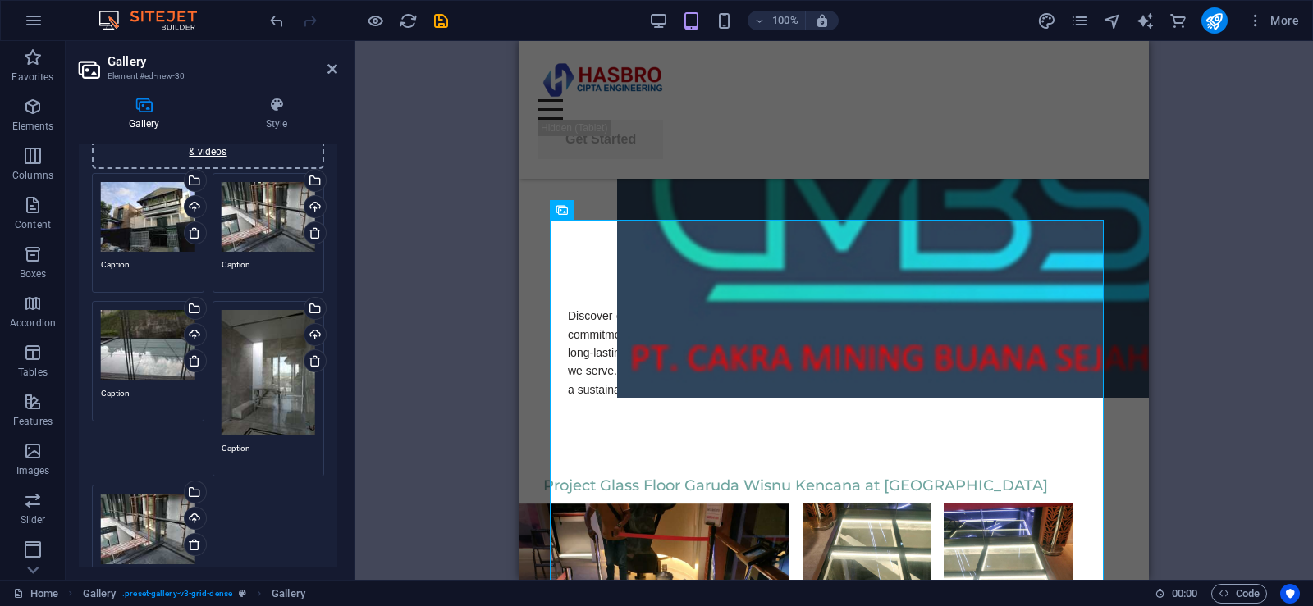
scroll to position [246, 0]
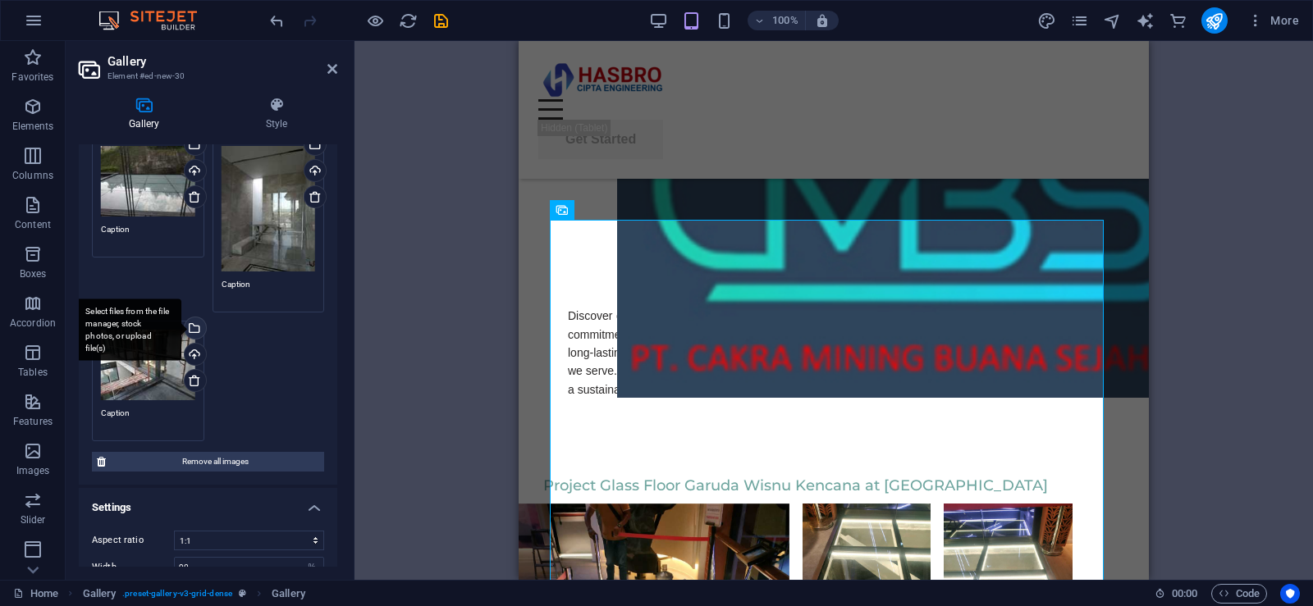
click at [196, 327] on div "Select files from the file manager, stock photos, or upload file(s)" at bounding box center [193, 330] width 25 height 25
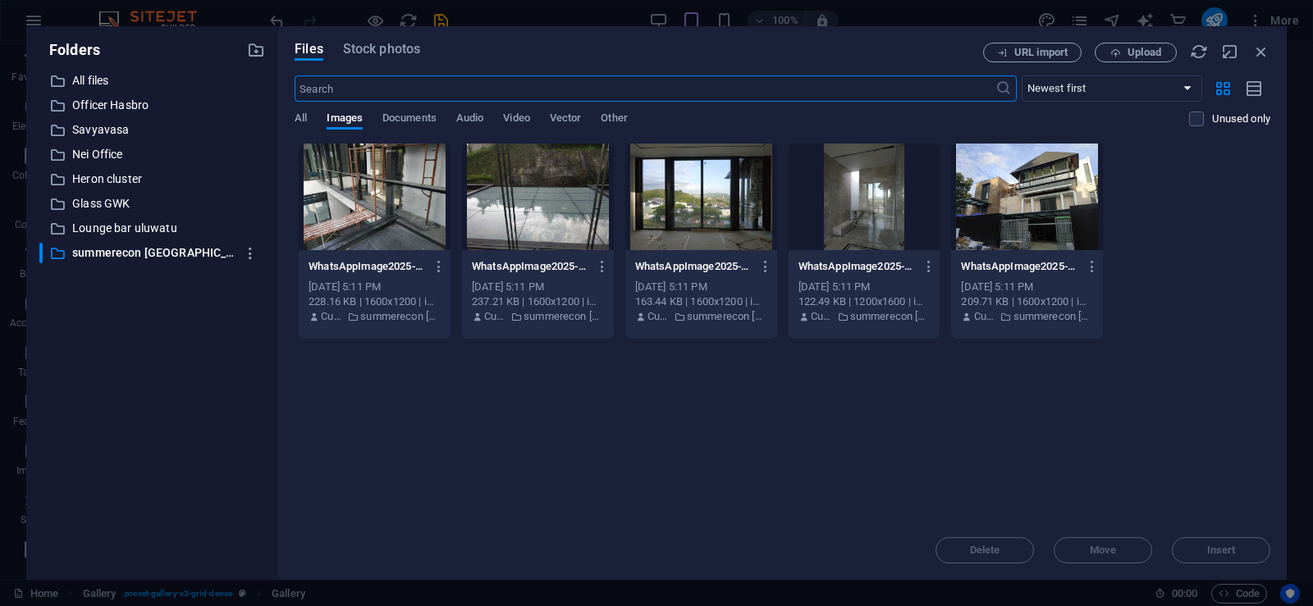
scroll to position [4763, 0]
click at [706, 199] on div at bounding box center [701, 197] width 152 height 107
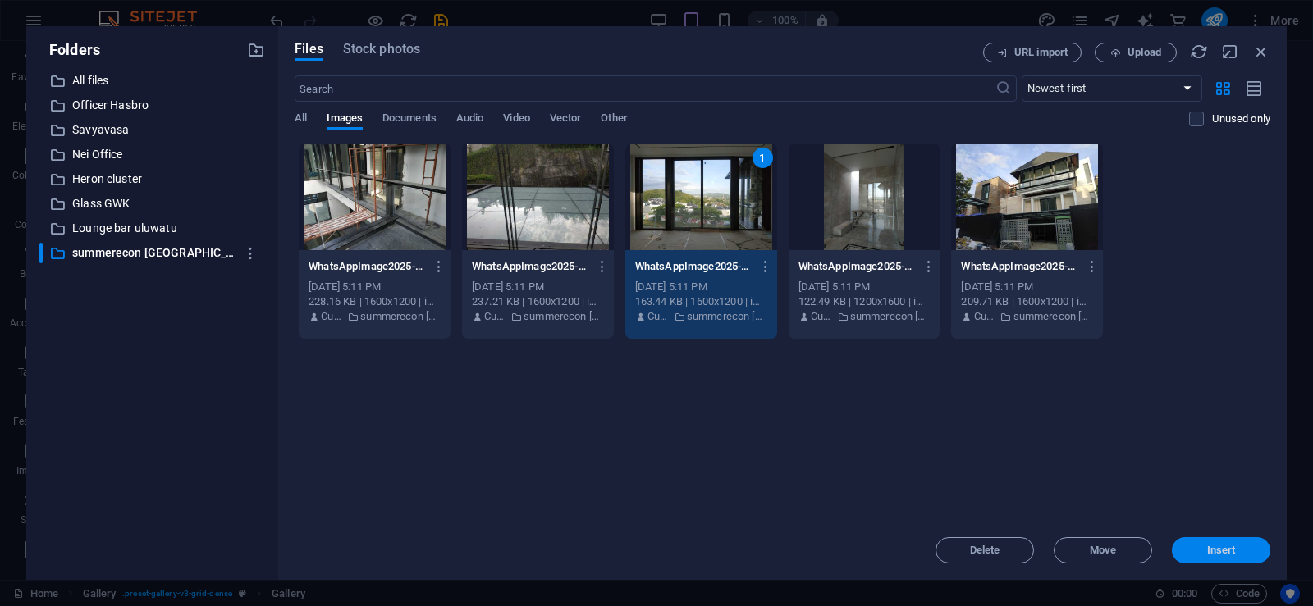
click at [1224, 550] on span "Insert" at bounding box center [1221, 551] width 29 height 10
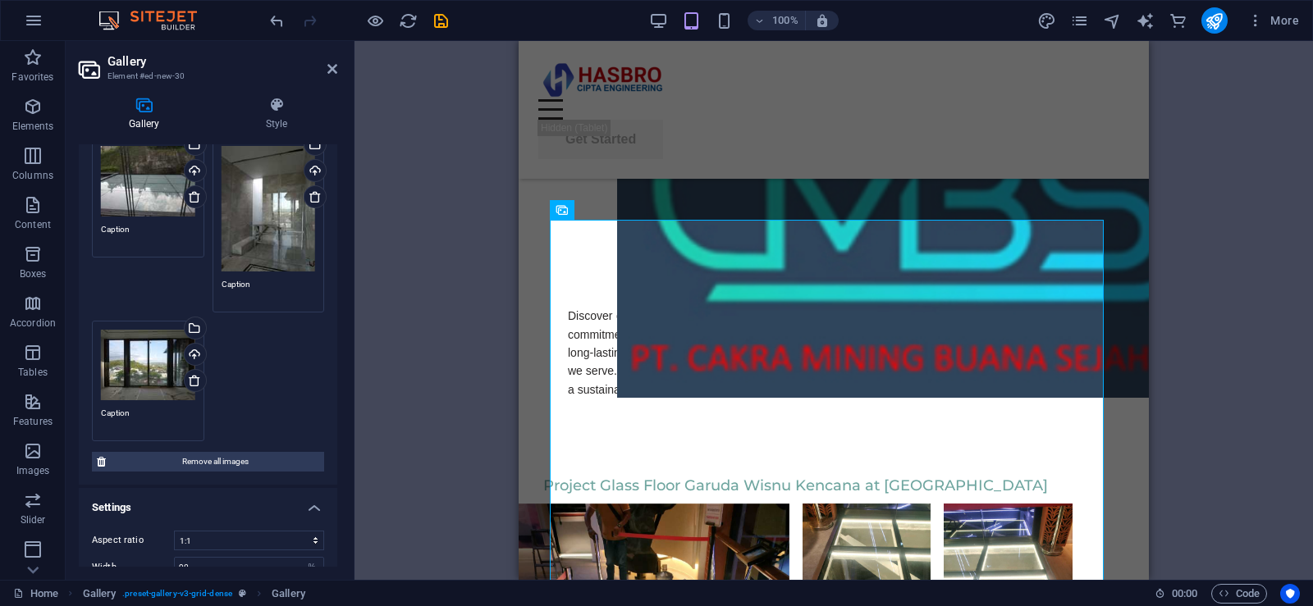
scroll to position [164, 0]
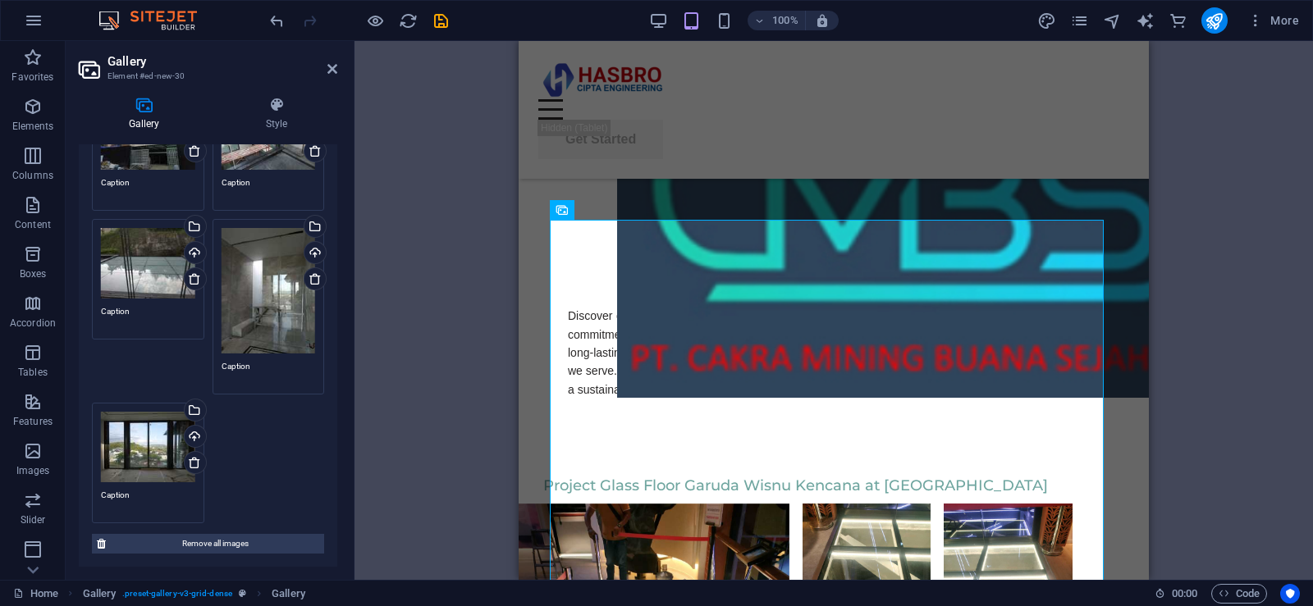
click at [1234, 304] on div "Drag and drop a file to add it H1 Banner Banner Container Menu Bar Menu Button …" at bounding box center [833, 310] width 958 height 539
click at [330, 66] on icon at bounding box center [332, 68] width 10 height 13
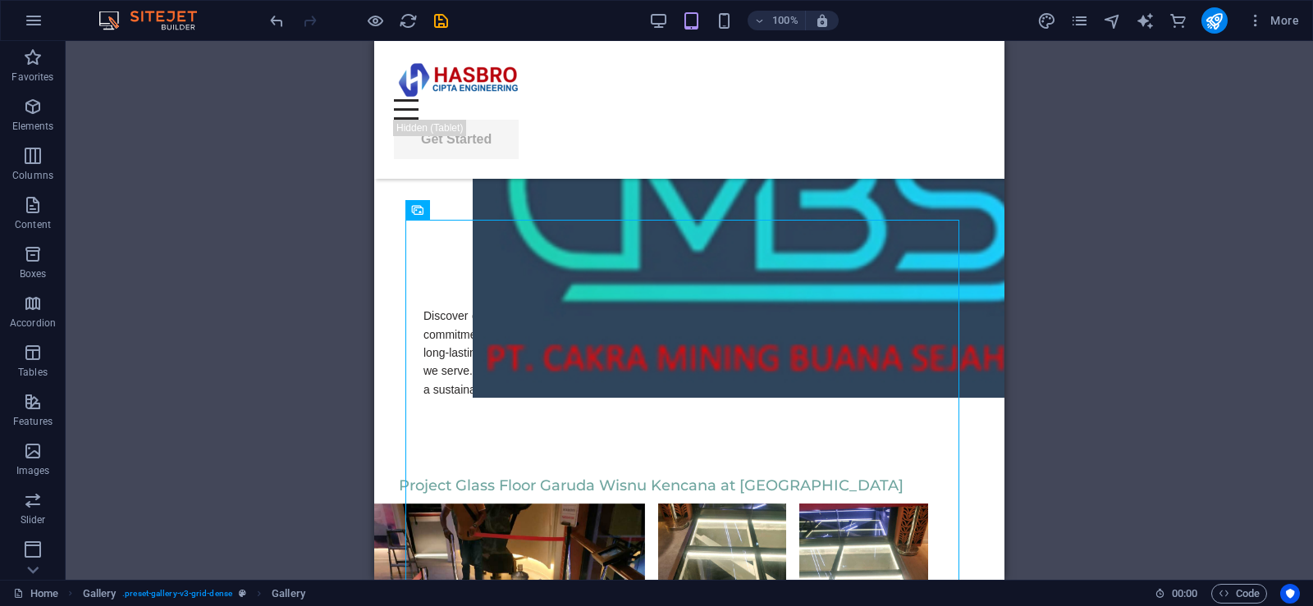
click at [1107, 295] on div "Drag and drop a file to add it H1 Banner Banner Container Menu Bar Menu Button …" at bounding box center [689, 310] width 1247 height 539
click at [441, 21] on icon "save" at bounding box center [441, 20] width 19 height 19
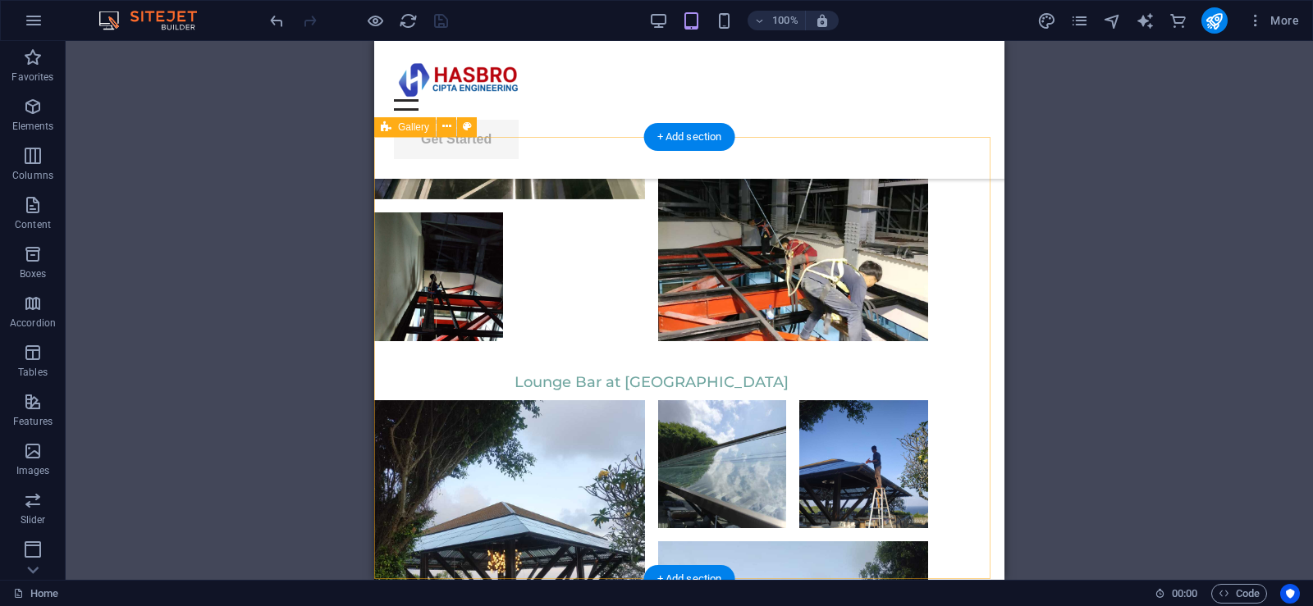
scroll to position [5566, 0]
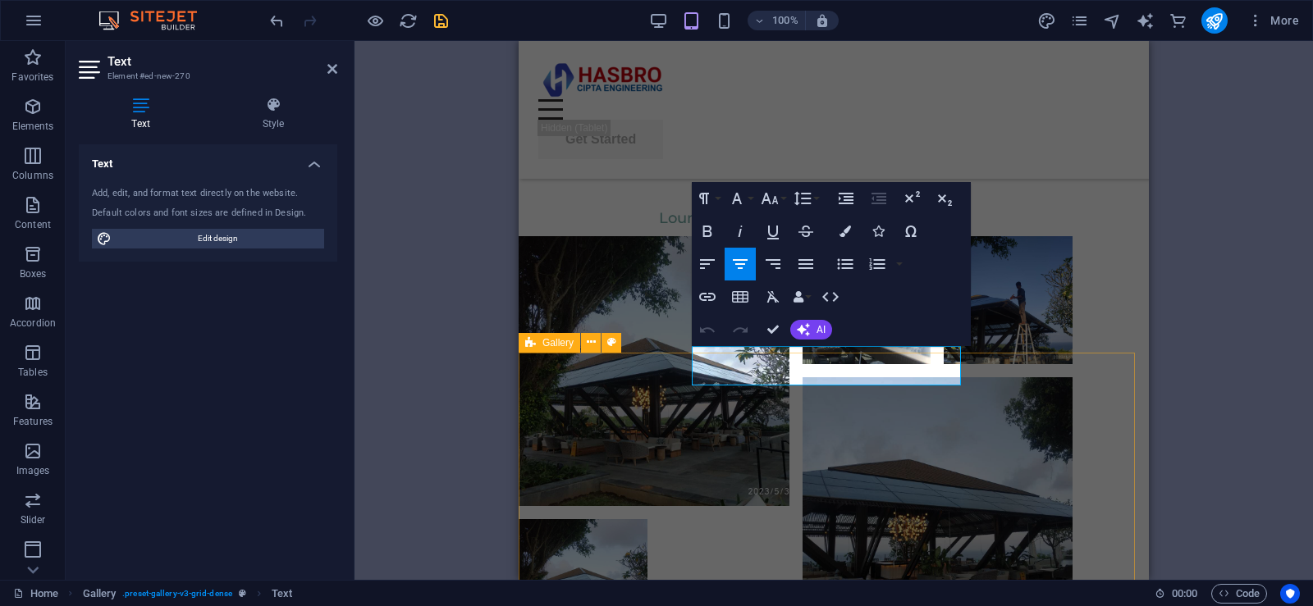
drag, startPoint x: 704, startPoint y: 373, endPoint x: 981, endPoint y: 374, distance: 277.3
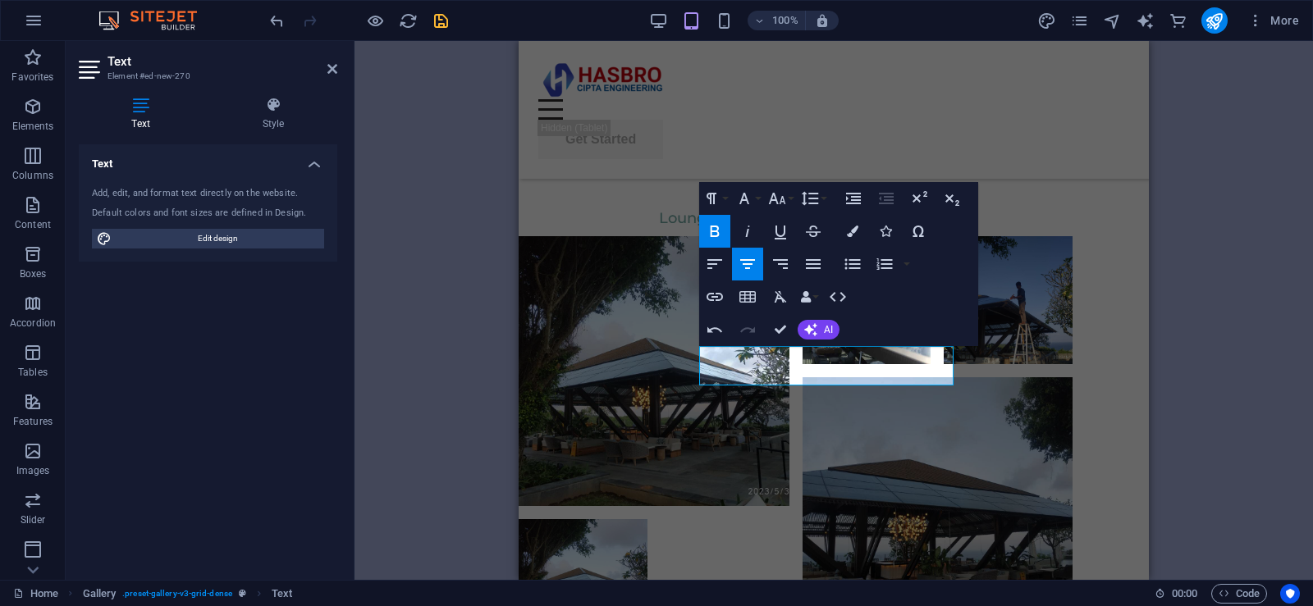
click at [1195, 359] on div "H1 Banner Banner Container Menu Bar Menu Button Container H2 Text Spacer Contai…" at bounding box center [833, 310] width 958 height 539
click at [336, 66] on icon at bounding box center [332, 68] width 10 height 13
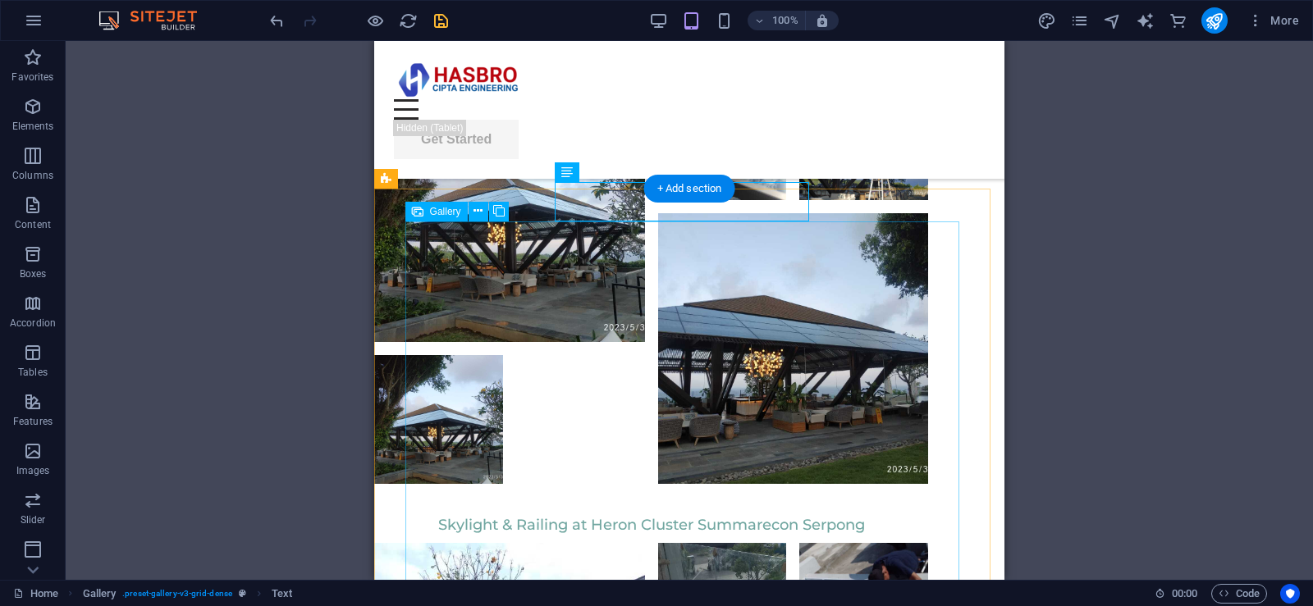
scroll to position [5812, 0]
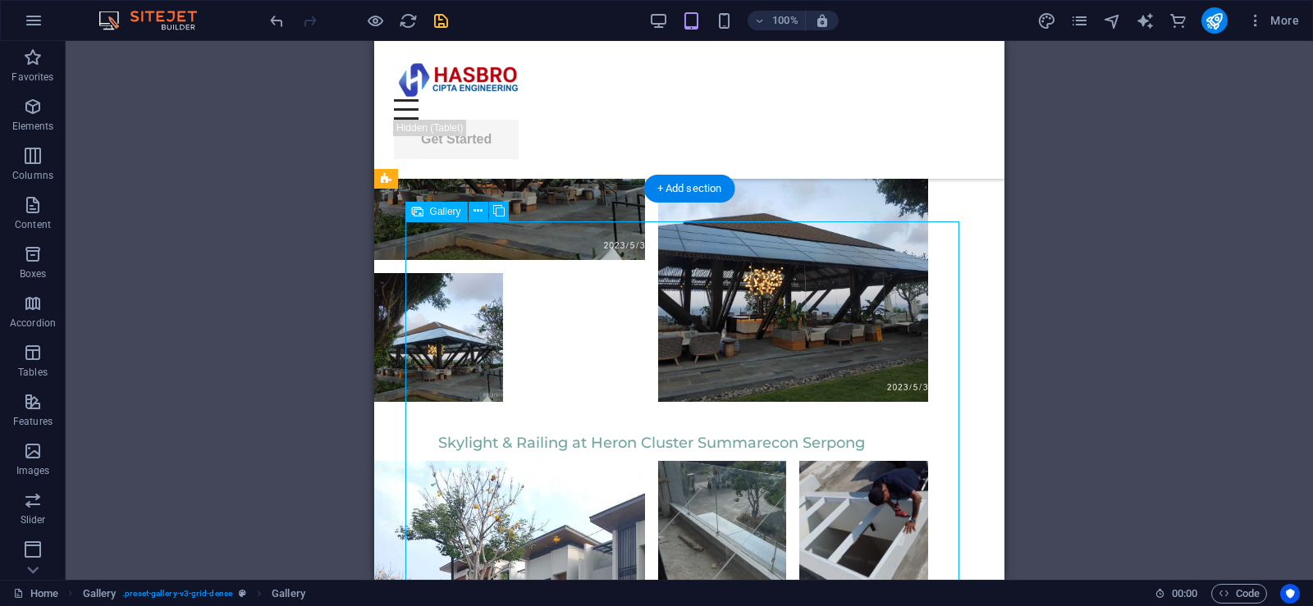
scroll to position [5730, 0]
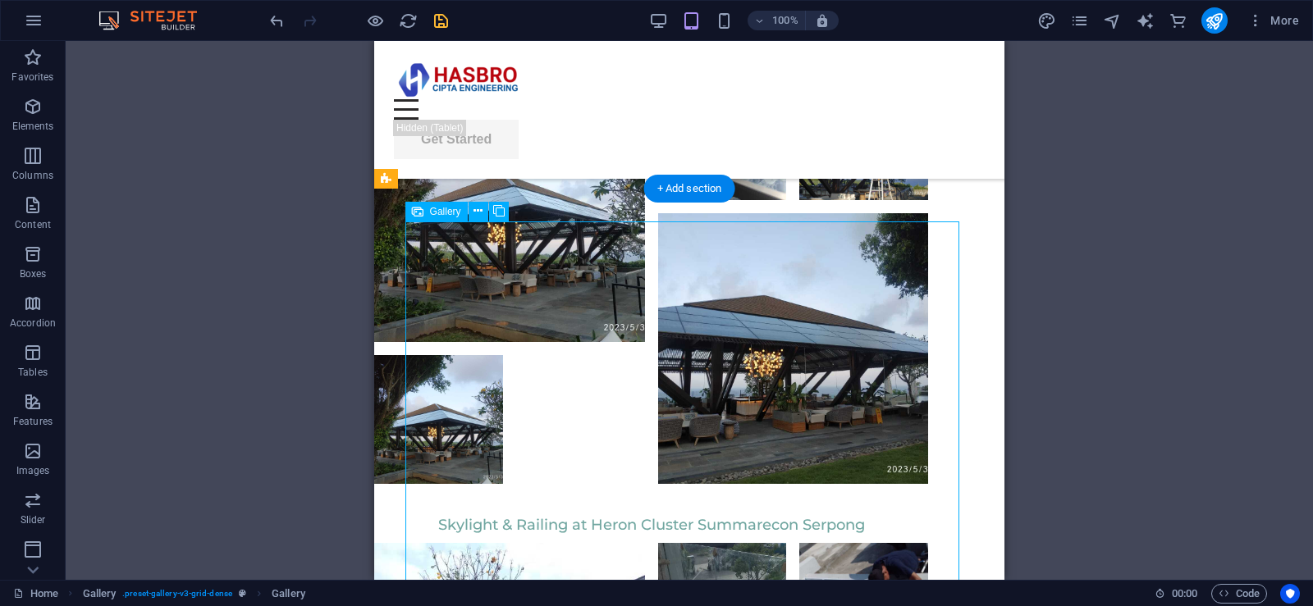
drag, startPoint x: 533, startPoint y: 351, endPoint x: 812, endPoint y: 263, distance: 292.4
select select "4"
select select "%"
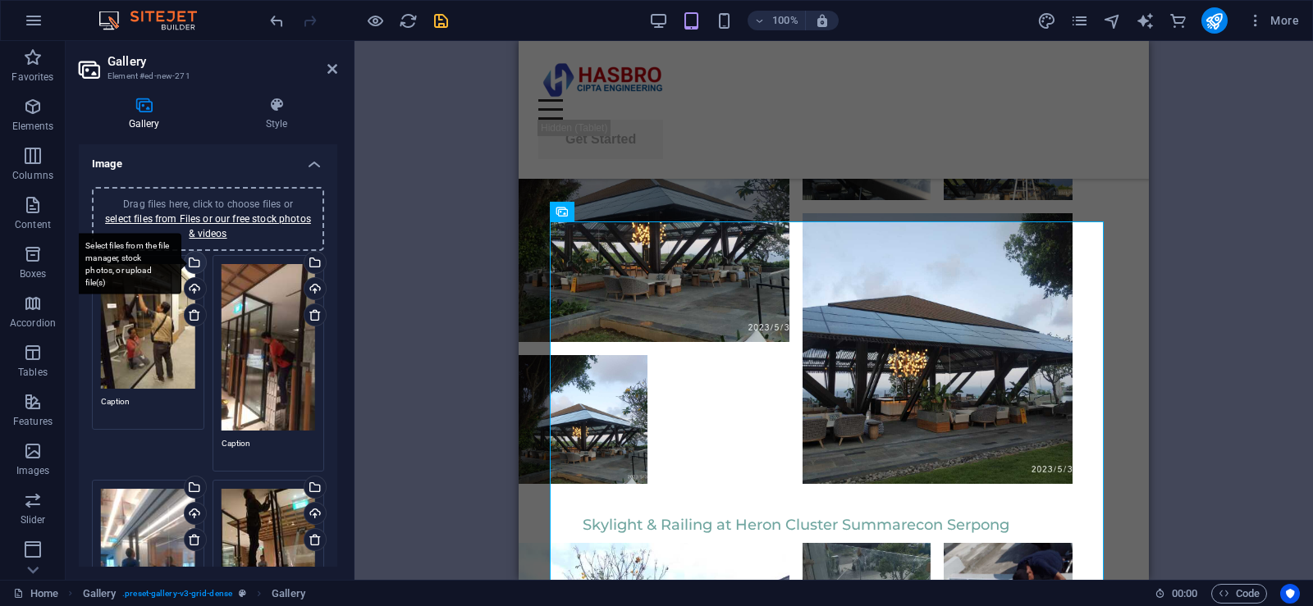
click at [193, 259] on div "Select files from the file manager, stock photos, or upload file(s)" at bounding box center [193, 264] width 25 height 25
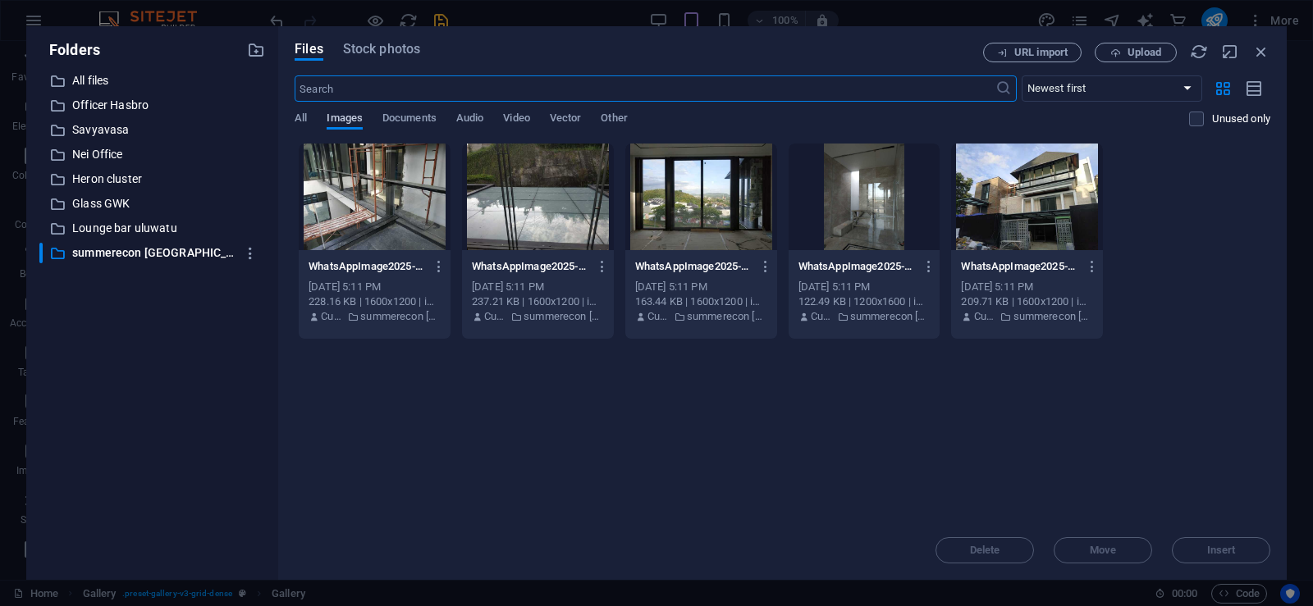
scroll to position [5565, 0]
click at [106, 157] on p "Nei Office" at bounding box center [153, 154] width 162 height 19
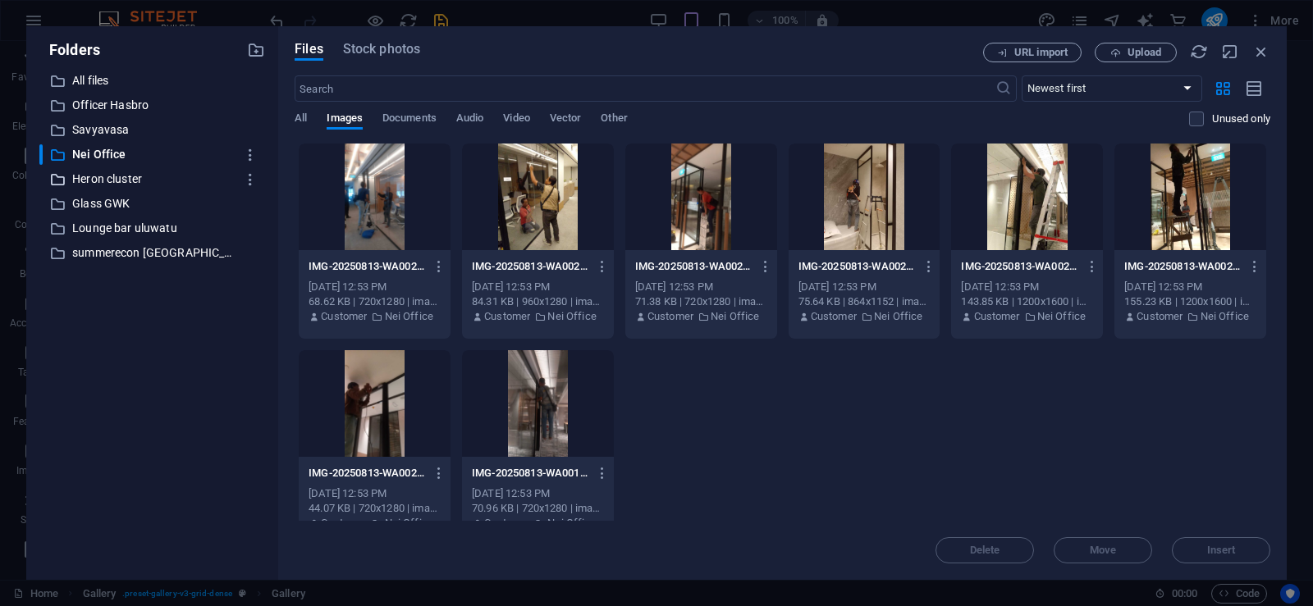
click at [112, 180] on p "Heron cluster" at bounding box center [153, 179] width 162 height 19
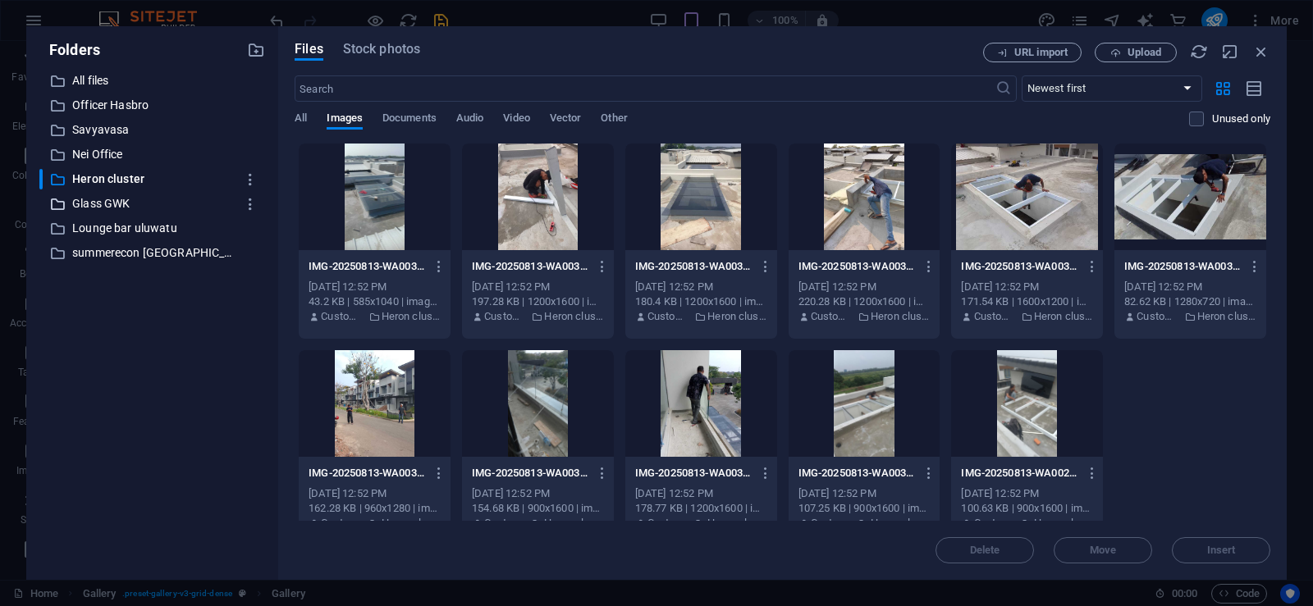
click at [117, 205] on p "Glass GWK" at bounding box center [153, 203] width 162 height 19
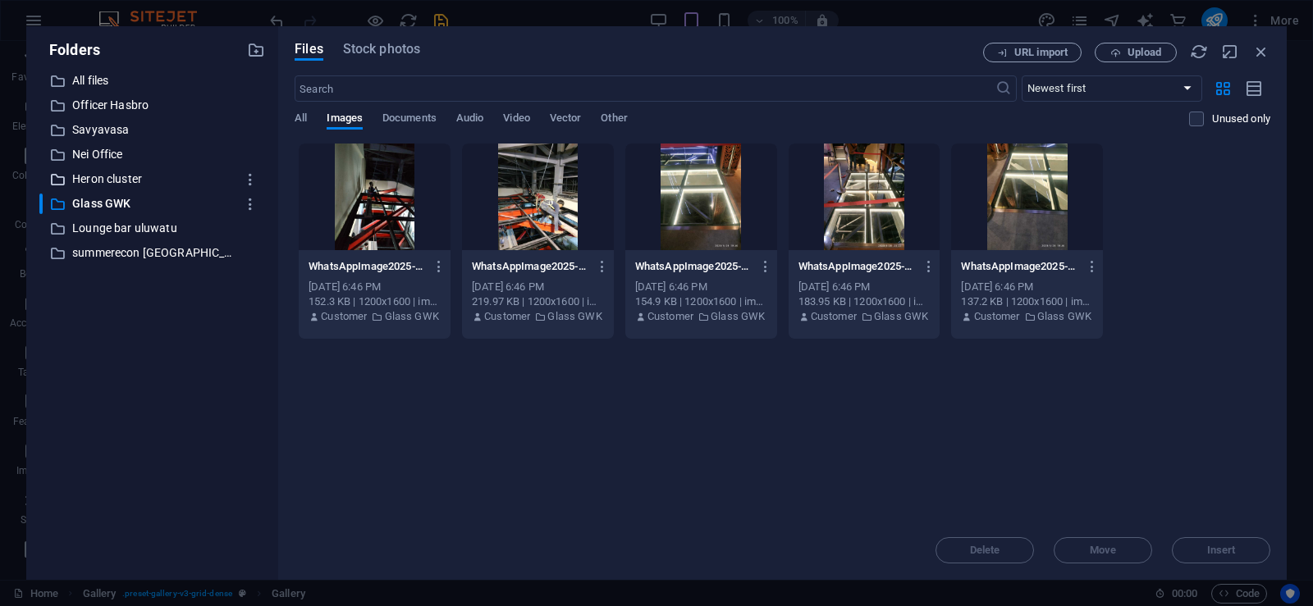
click at [103, 178] on p "Heron cluster" at bounding box center [153, 179] width 162 height 19
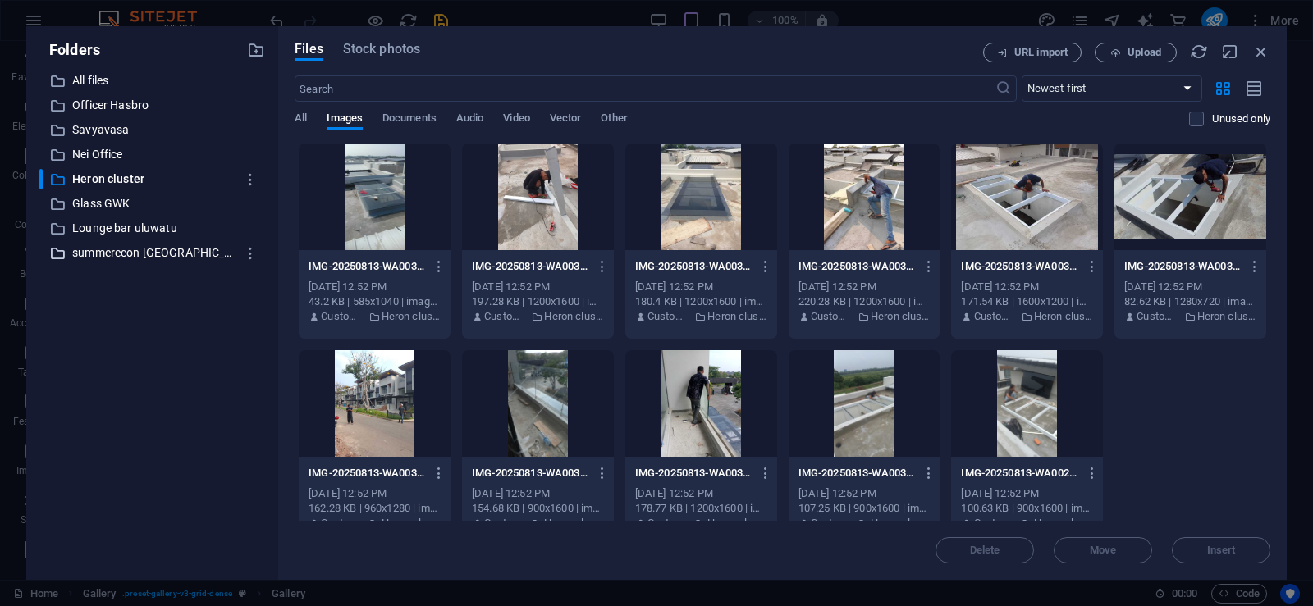
click at [131, 247] on p "summerecon [GEOGRAPHIC_DATA]" at bounding box center [153, 253] width 162 height 19
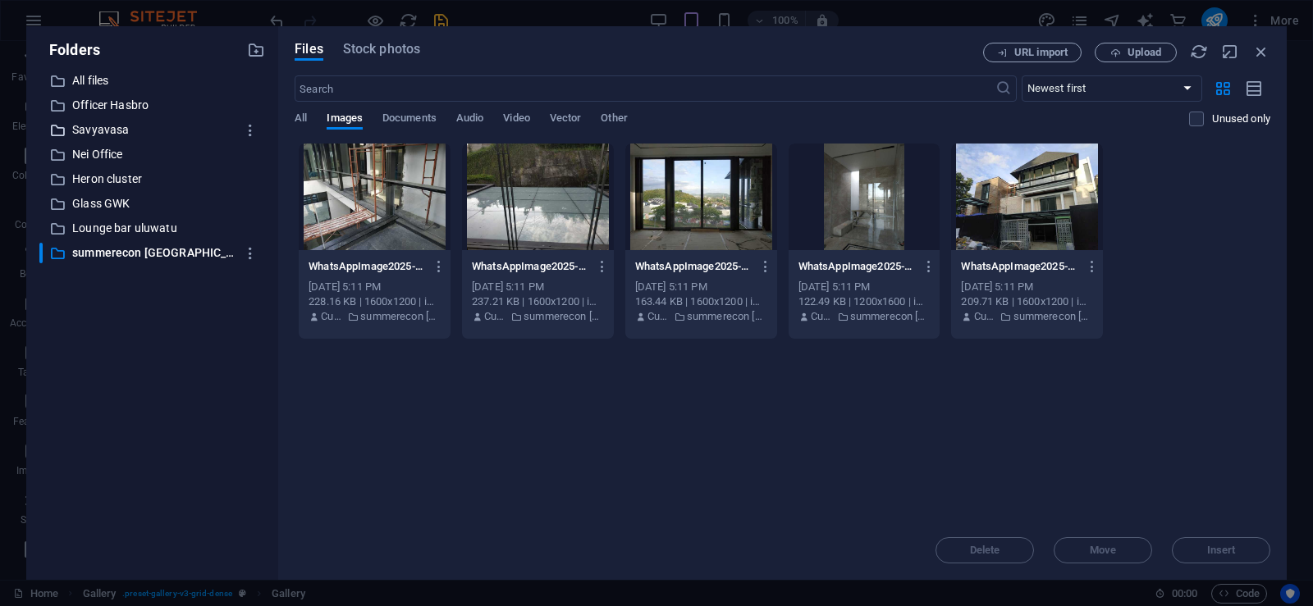
click at [102, 130] on p "Savyavasa" at bounding box center [153, 130] width 162 height 19
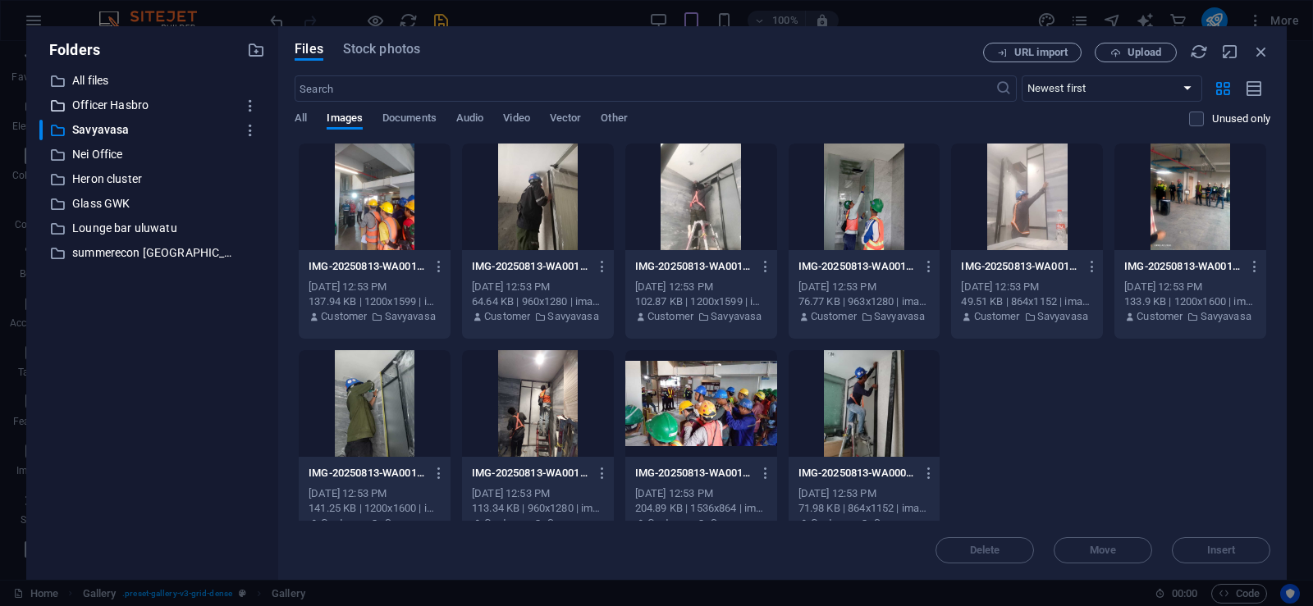
click at [110, 98] on p "Officer Hasbro" at bounding box center [153, 105] width 162 height 19
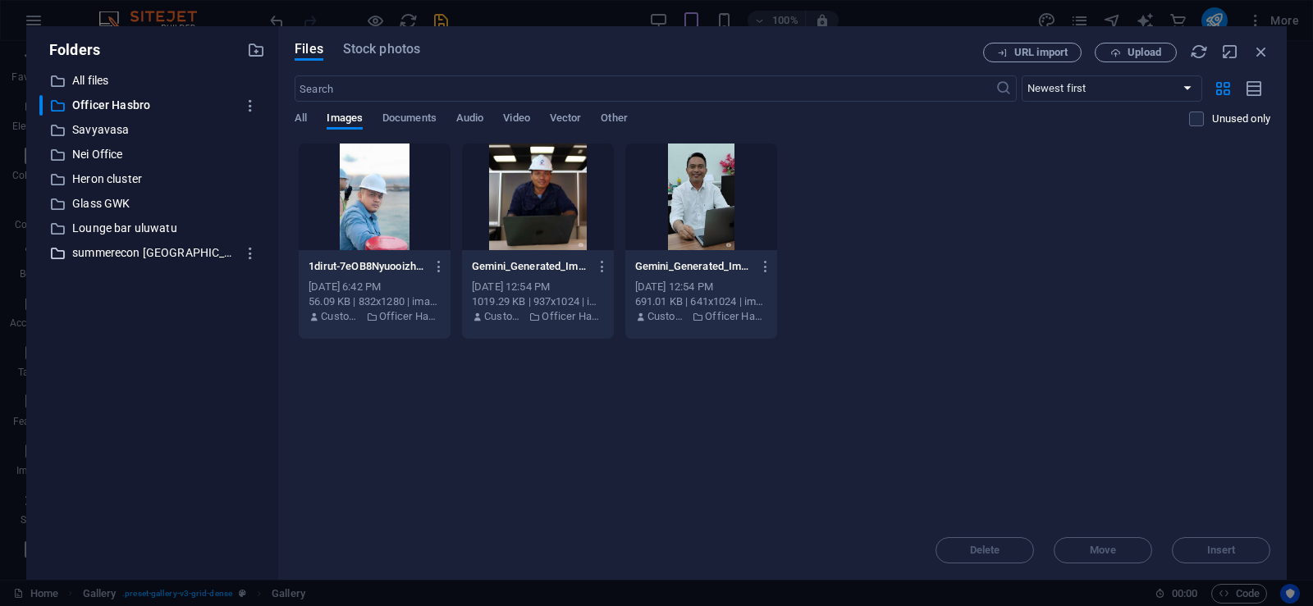
click at [130, 250] on p "summerecon [GEOGRAPHIC_DATA]" at bounding box center [153, 253] width 162 height 19
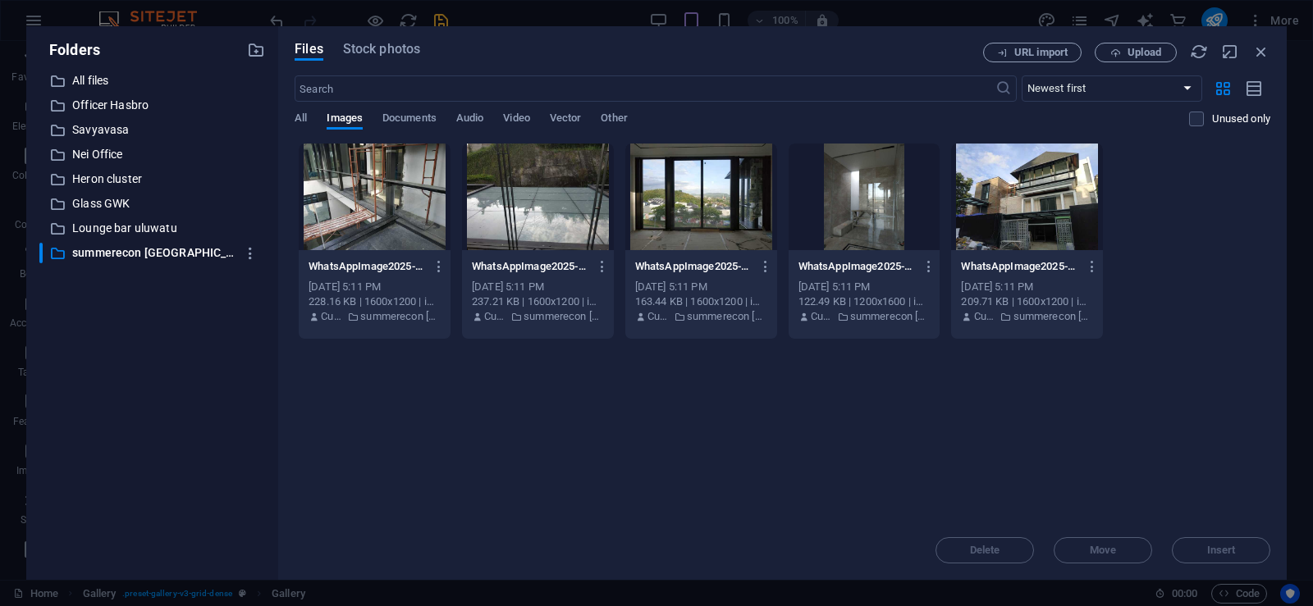
click at [133, 299] on div "​ All files All files ​ Officer Hasbro Officer Hasbro ​ [PERSON_NAME] ​ Nei Off…" at bounding box center [152, 319] width 226 height 496
click at [257, 53] on icon "button" at bounding box center [256, 50] width 18 height 18
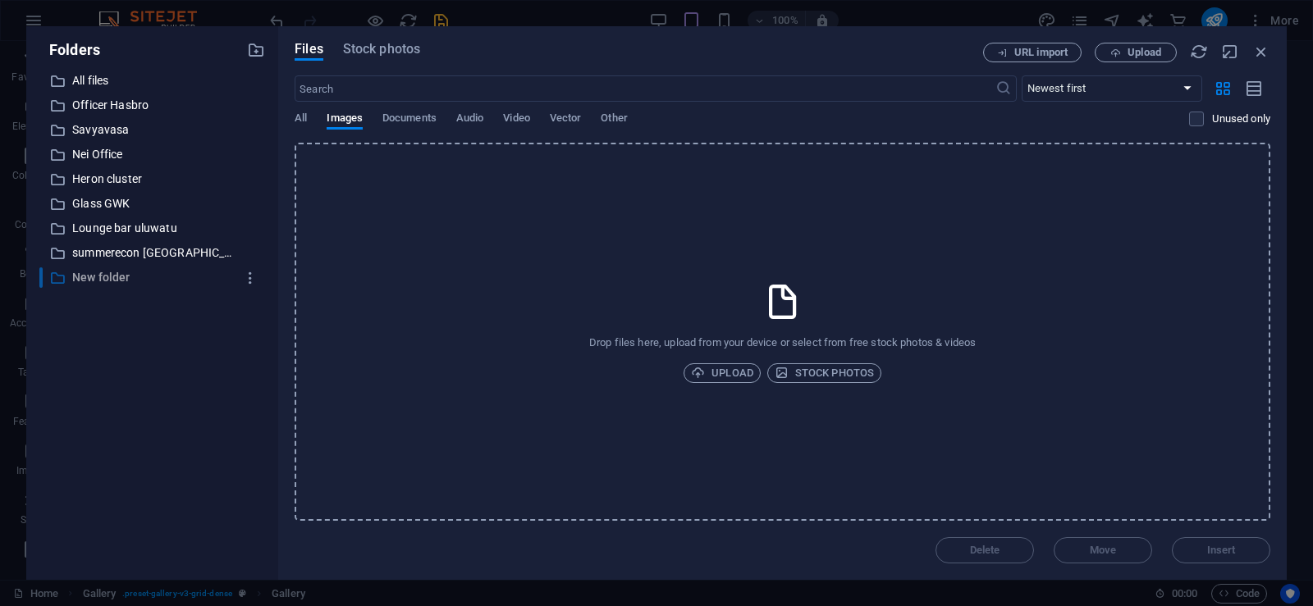
click at [160, 278] on p "New folder" at bounding box center [153, 277] width 162 height 19
click at [99, 279] on p "New folder" at bounding box center [153, 277] width 162 height 19
click at [251, 278] on icon "button" at bounding box center [250, 278] width 17 height 16
click at [259, 318] on h6 "Rename" at bounding box center [264, 321] width 47 height 20
type input "Puri Kembangan"
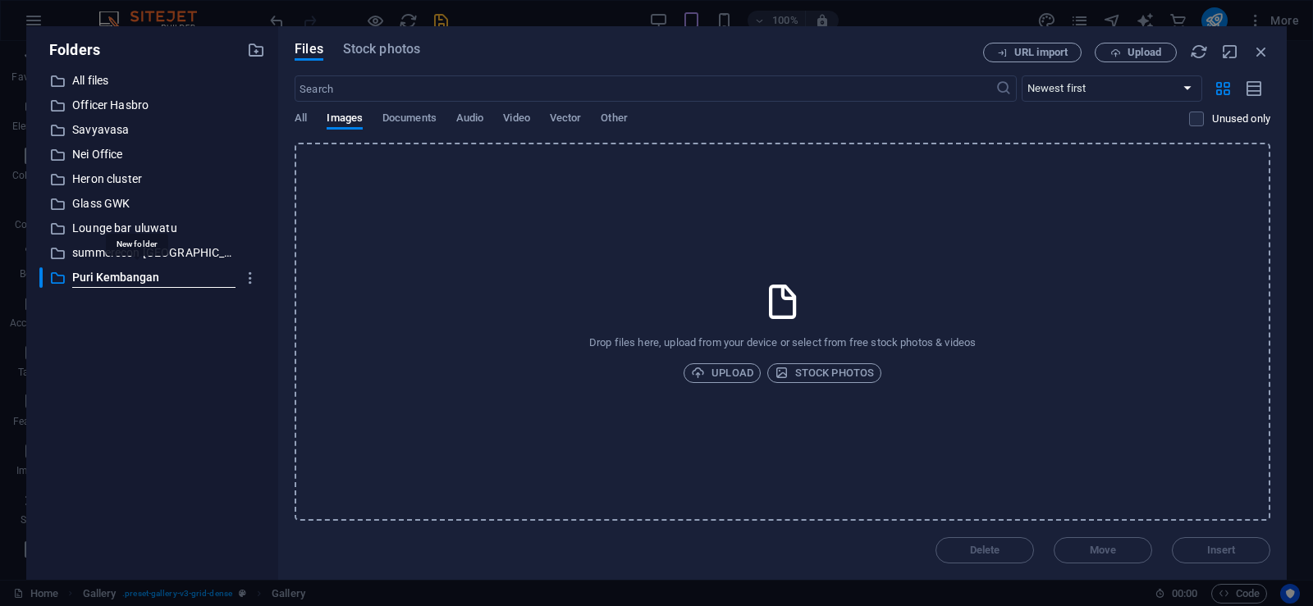
click at [192, 352] on div "​ All files All files ​ Officer Hasbro Officer Hasbro ​ [PERSON_NAME] ​ Nei Off…" at bounding box center [152, 319] width 226 height 496
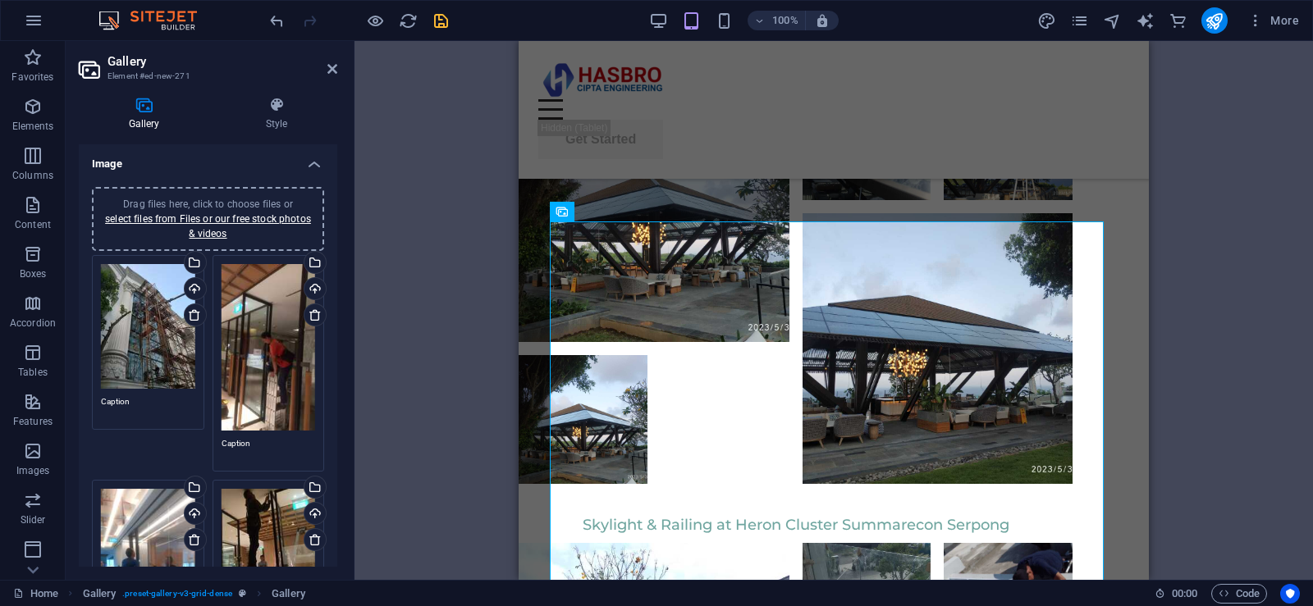
scroll to position [82, 0]
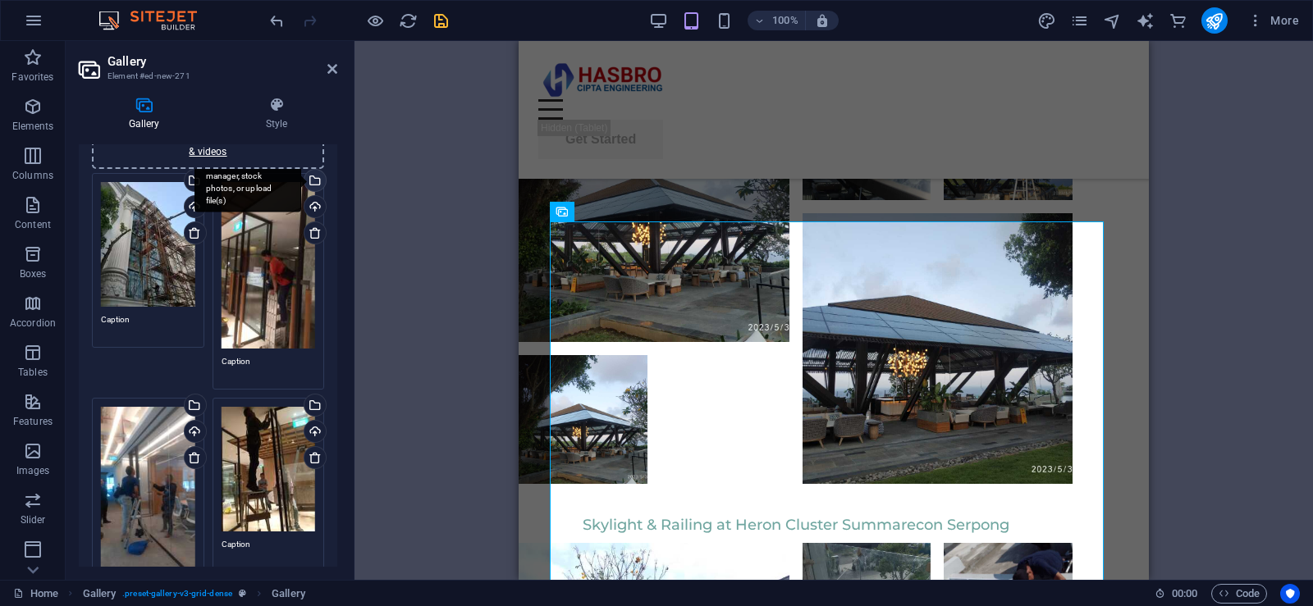
click at [313, 182] on div "Select files from the file manager, stock photos, or upload file(s)" at bounding box center [313, 182] width 25 height 25
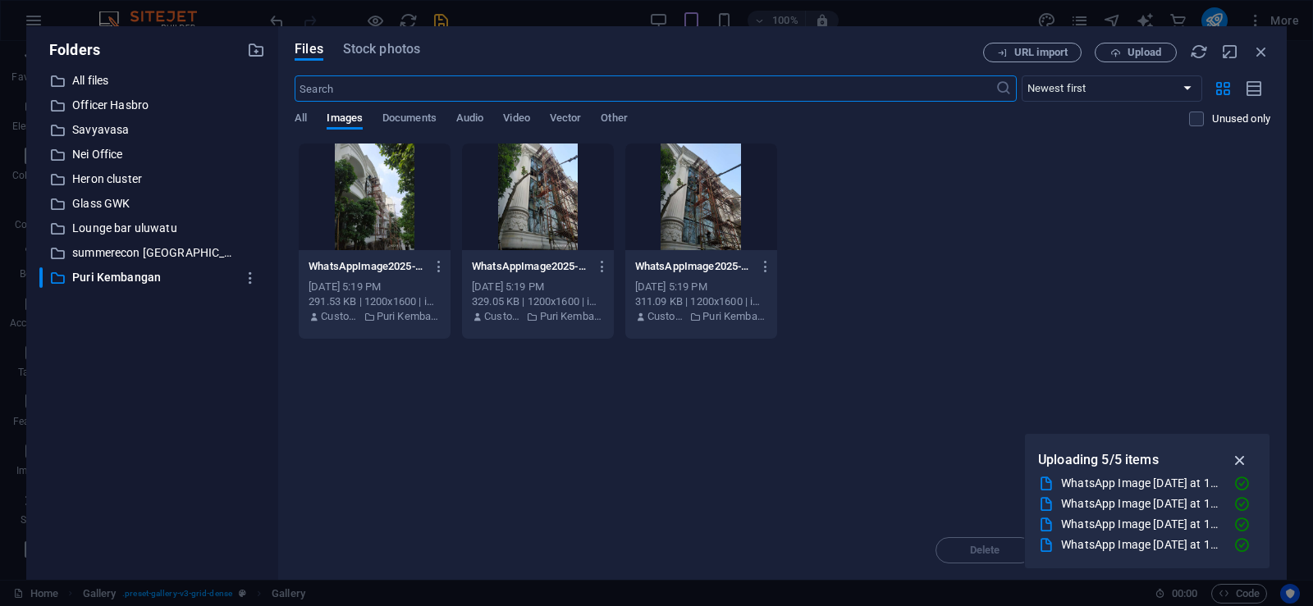
click at [1244, 457] on icon "button" at bounding box center [1240, 460] width 19 height 18
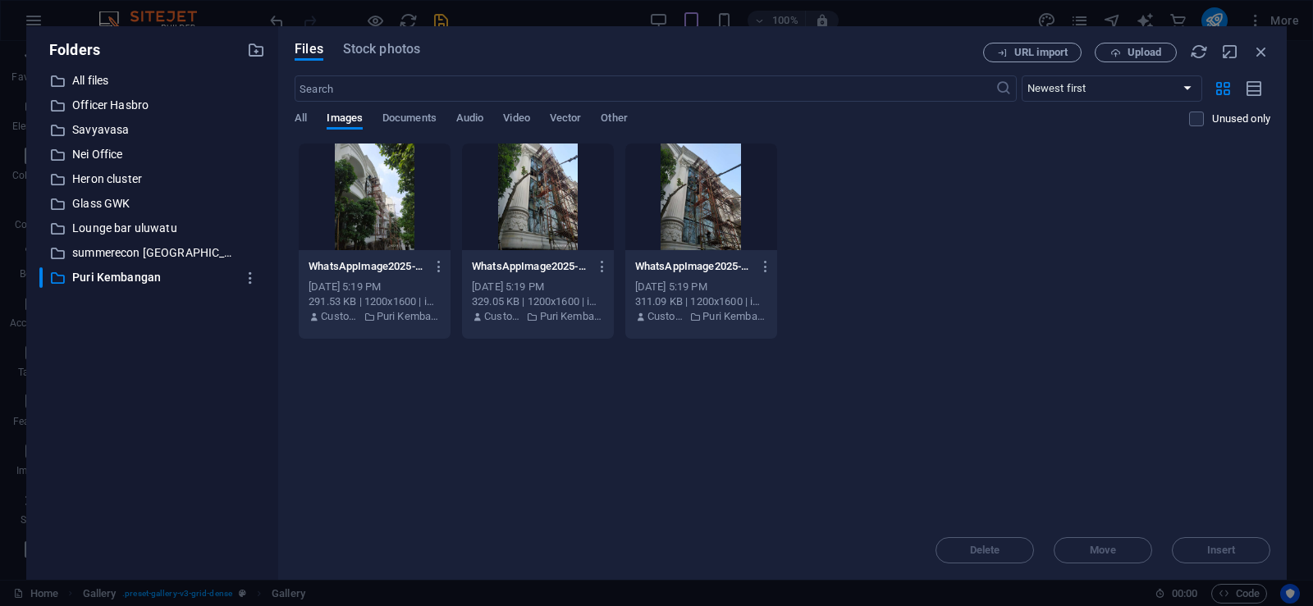
click at [386, 208] on div at bounding box center [375, 197] width 152 height 107
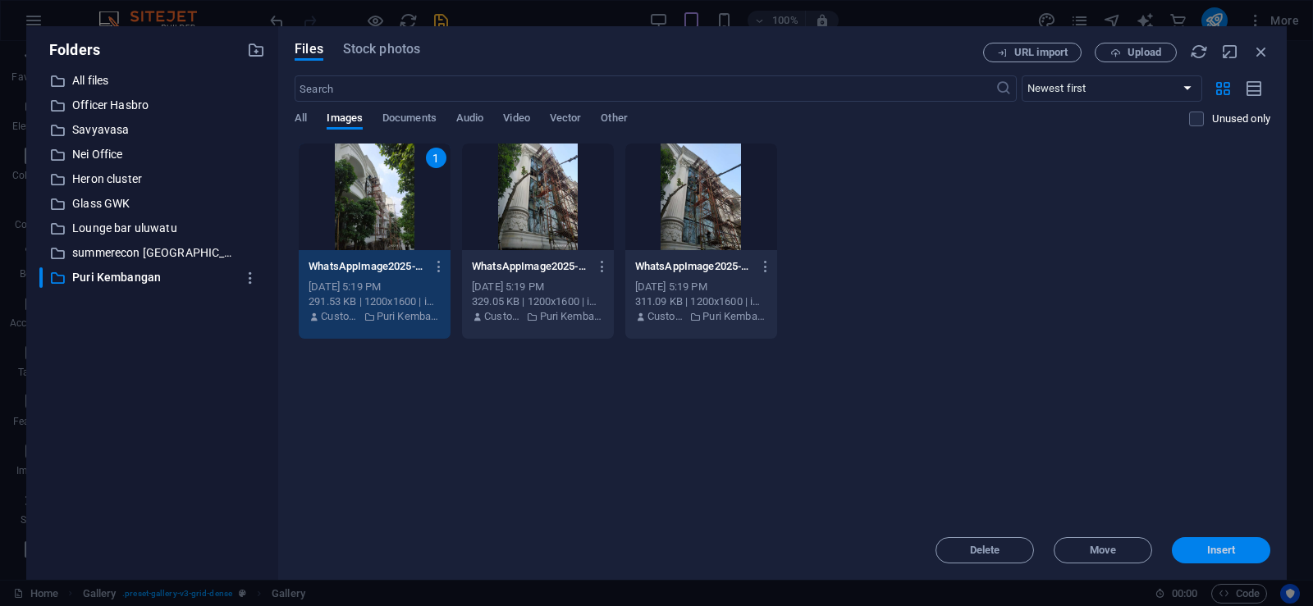
click at [1222, 551] on span "Insert" at bounding box center [1221, 551] width 29 height 10
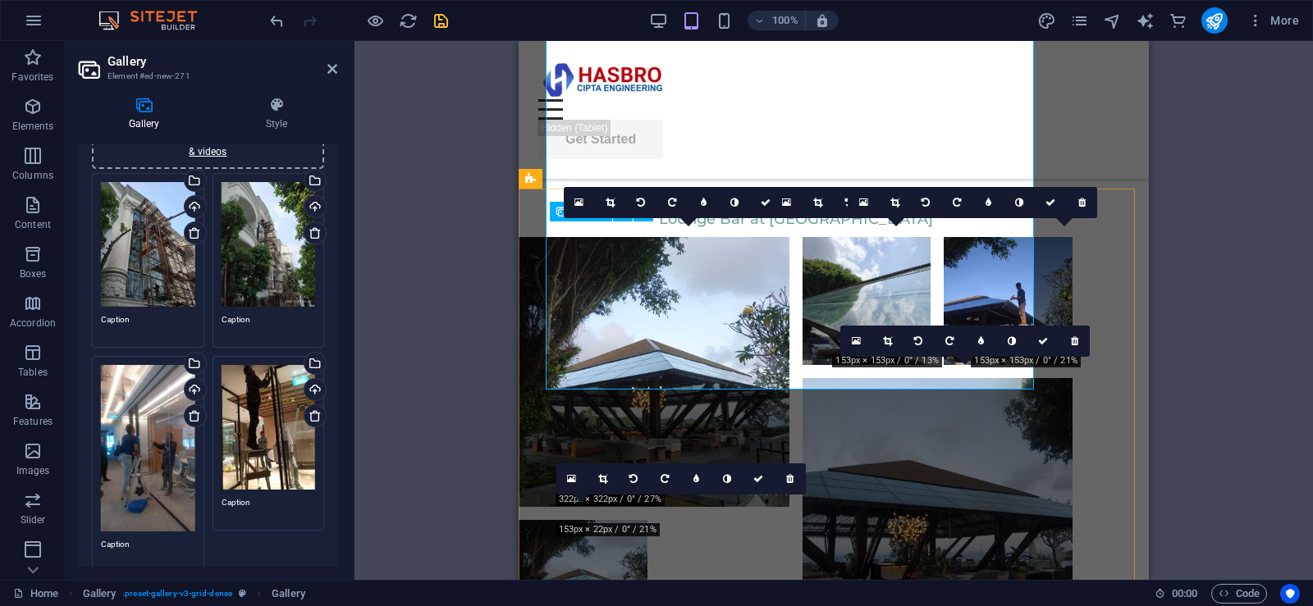
scroll to position [5730, 0]
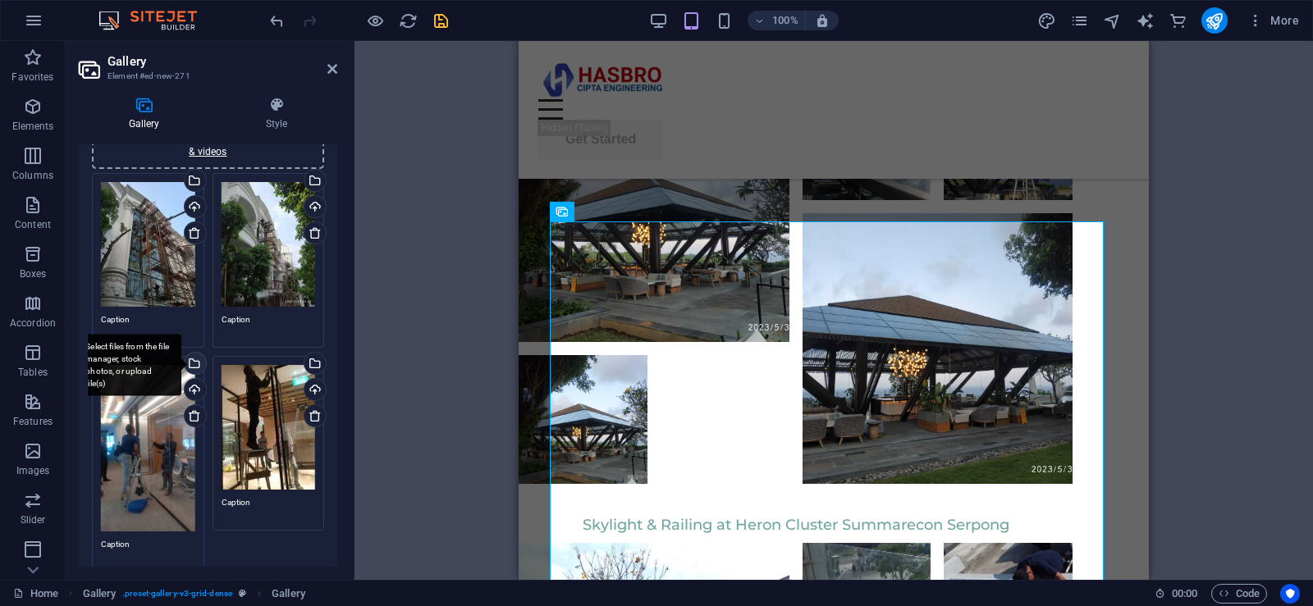
click at [181, 362] on div "Select files from the file manager, stock photos, or upload file(s)" at bounding box center [128, 366] width 107 height 62
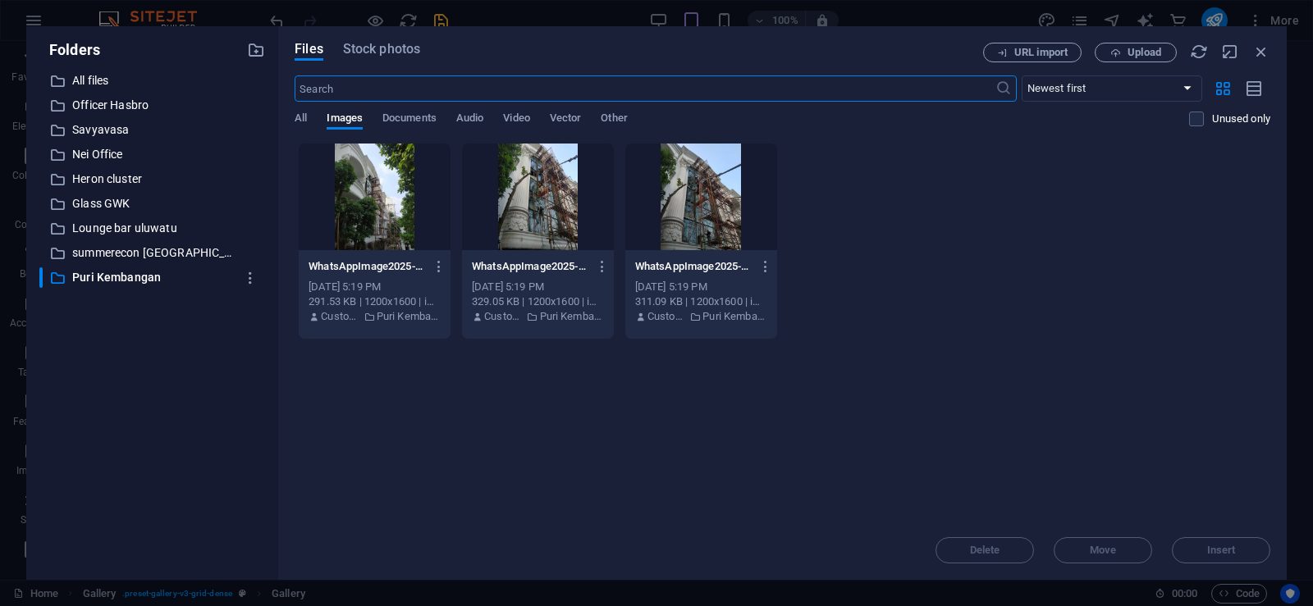
scroll to position [5565, 0]
click at [153, 281] on p "Puri Kembangan" at bounding box center [153, 277] width 162 height 19
click at [80, 75] on p "All files" at bounding box center [153, 80] width 162 height 19
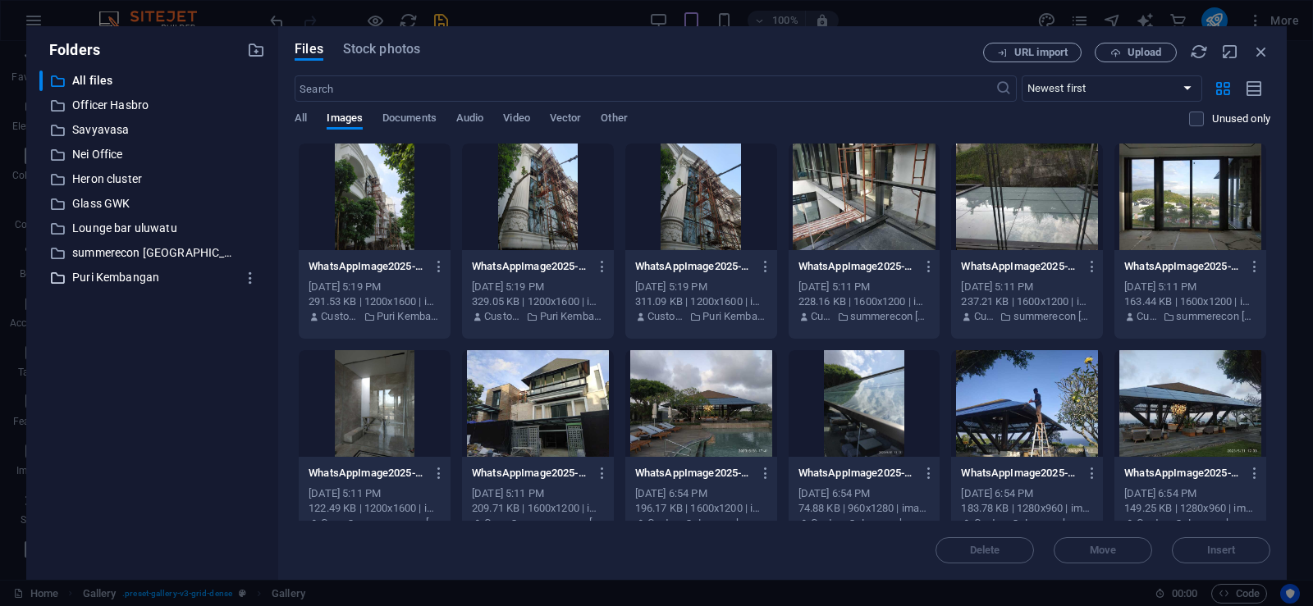
click at [120, 276] on p "Puri Kembangan" at bounding box center [153, 277] width 162 height 19
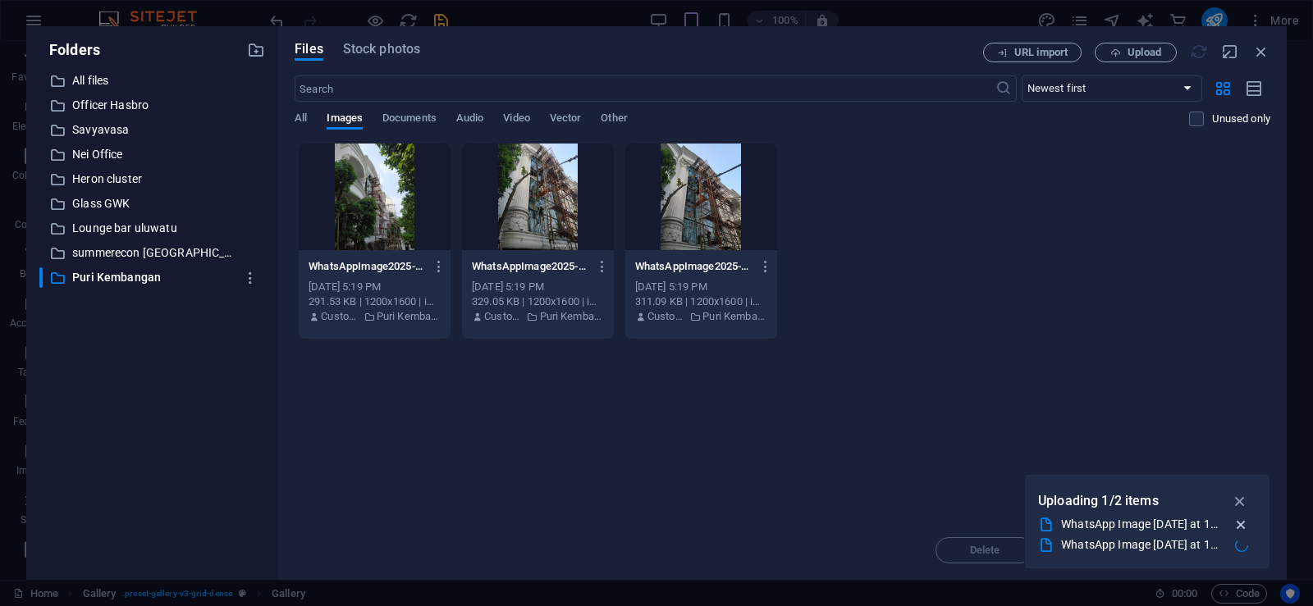
click at [1241, 523] on icon "button" at bounding box center [1240, 525] width 17 height 16
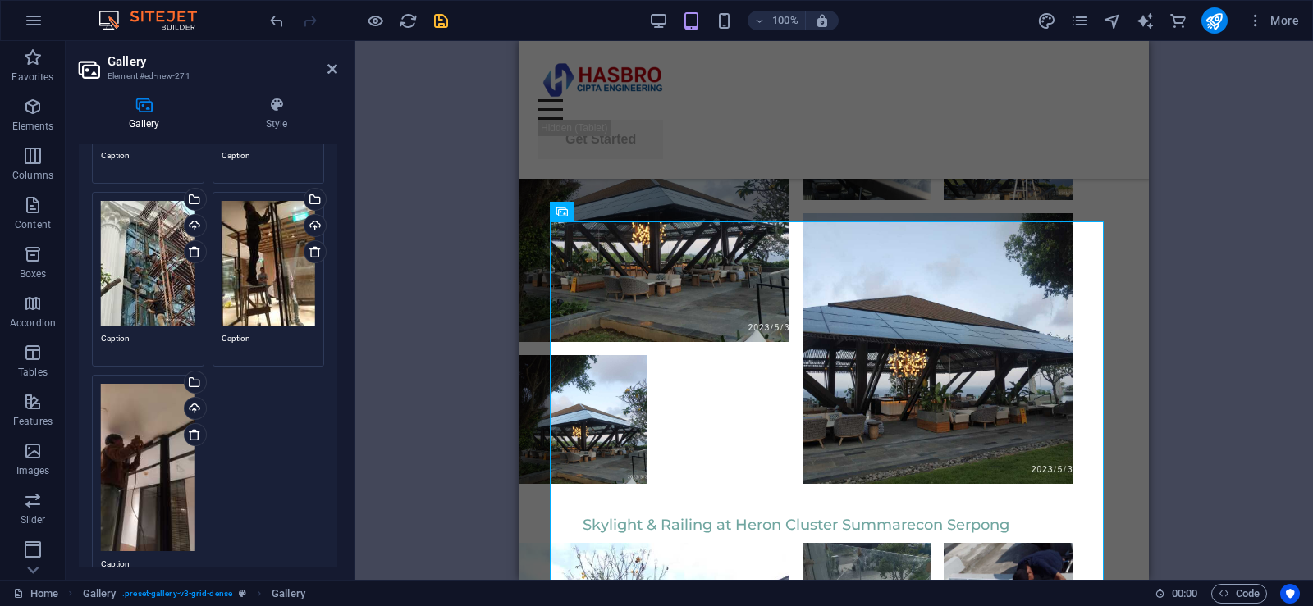
scroll to position [164, 0]
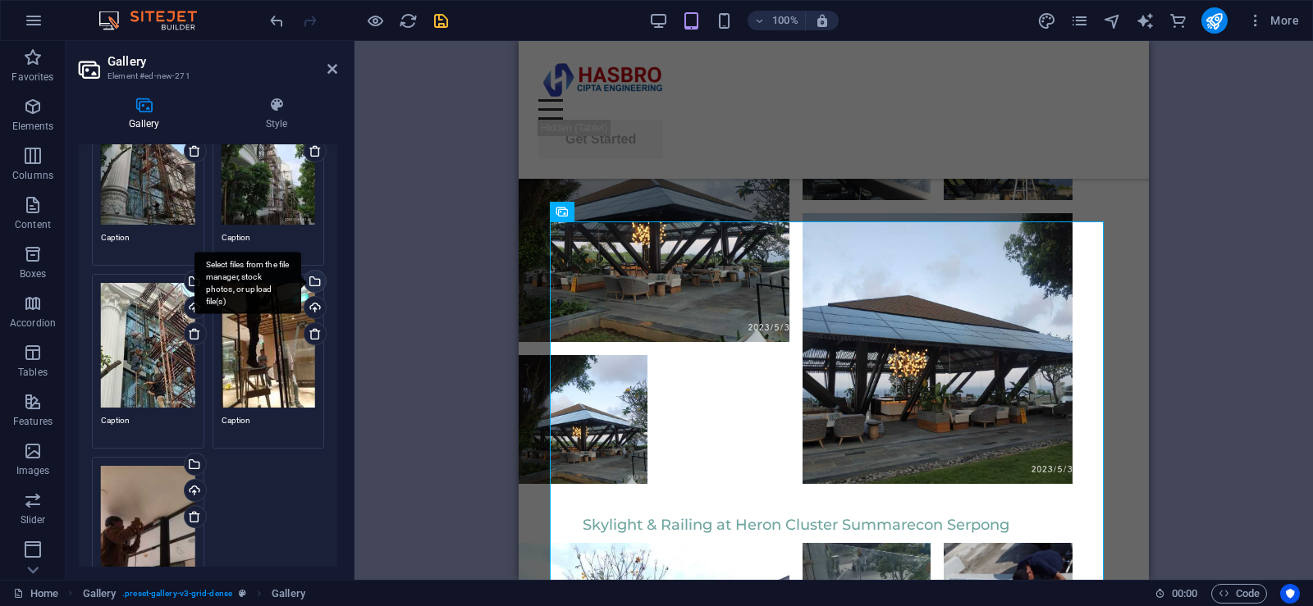
click at [315, 282] on div "Select files from the file manager, stock photos, or upload file(s)" at bounding box center [313, 283] width 25 height 25
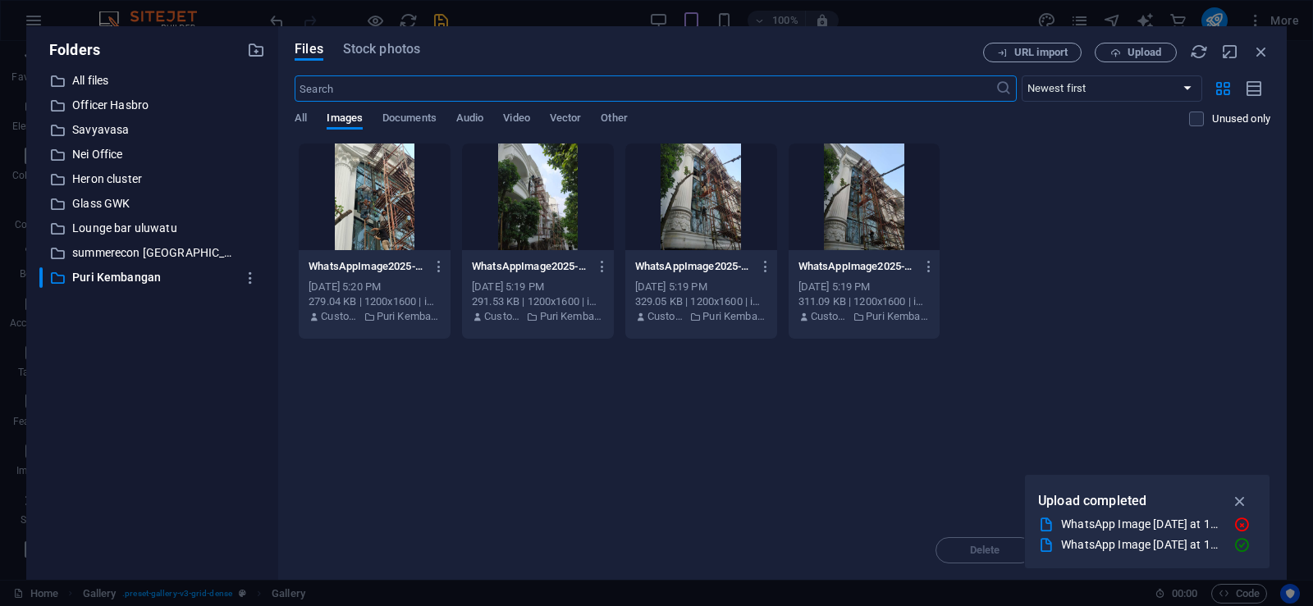
click at [404, 222] on div at bounding box center [375, 197] width 152 height 107
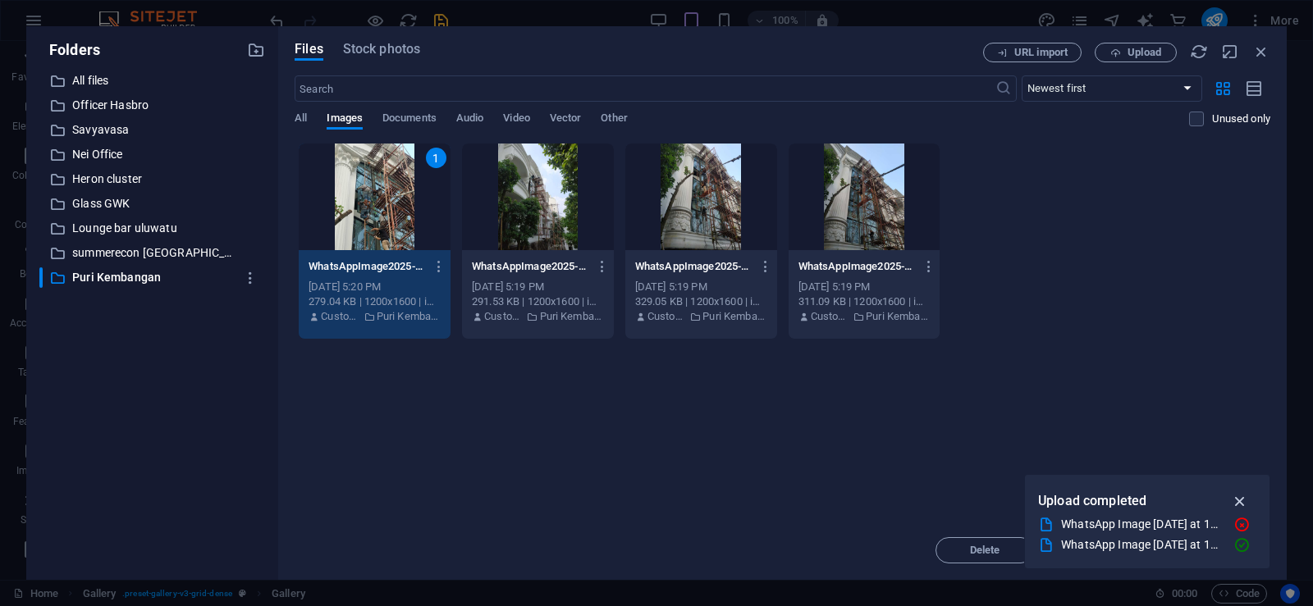
click at [1240, 498] on icon "button" at bounding box center [1240, 501] width 19 height 18
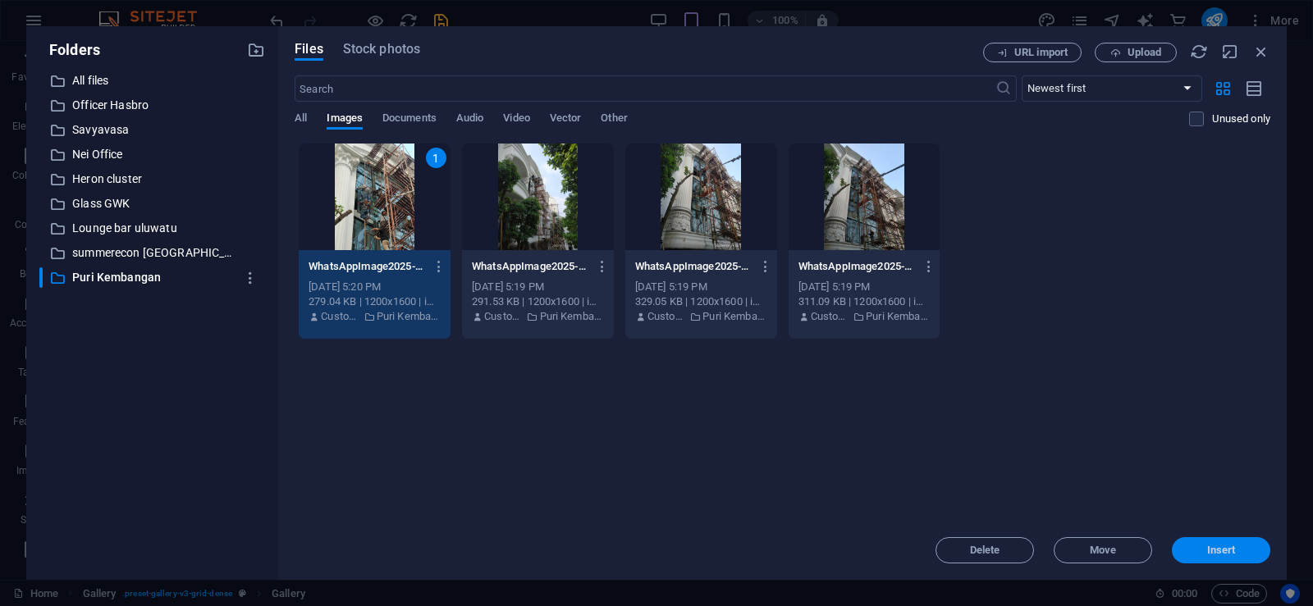
click at [1220, 552] on span "Insert" at bounding box center [1221, 551] width 29 height 10
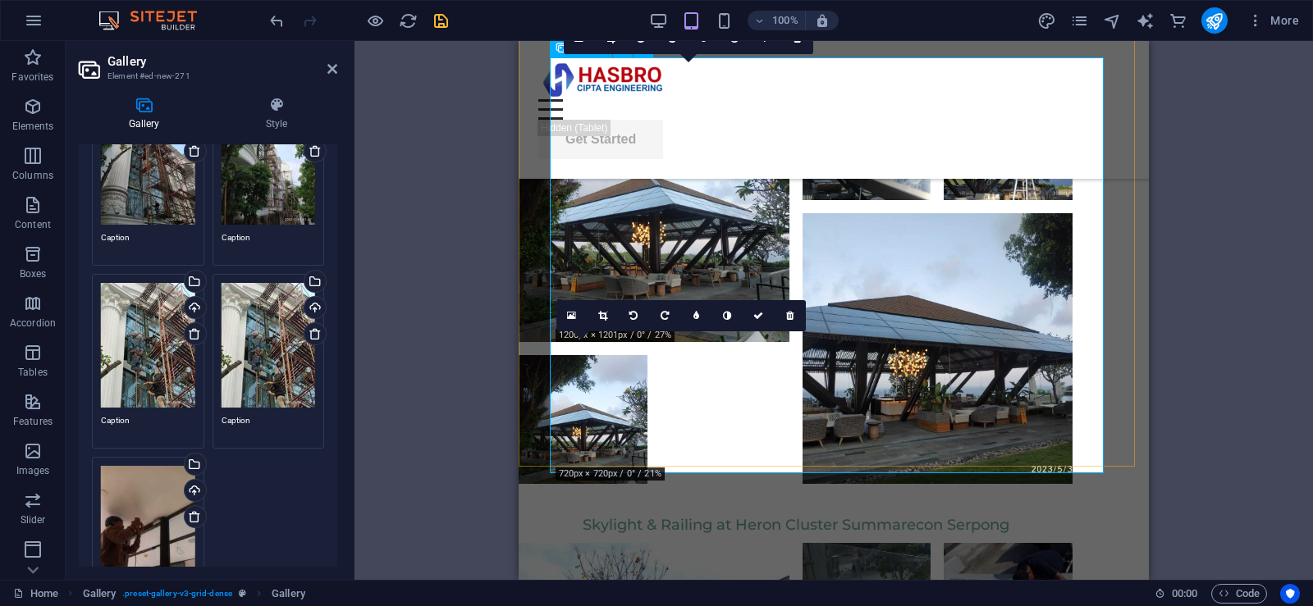
scroll to position [5894, 0]
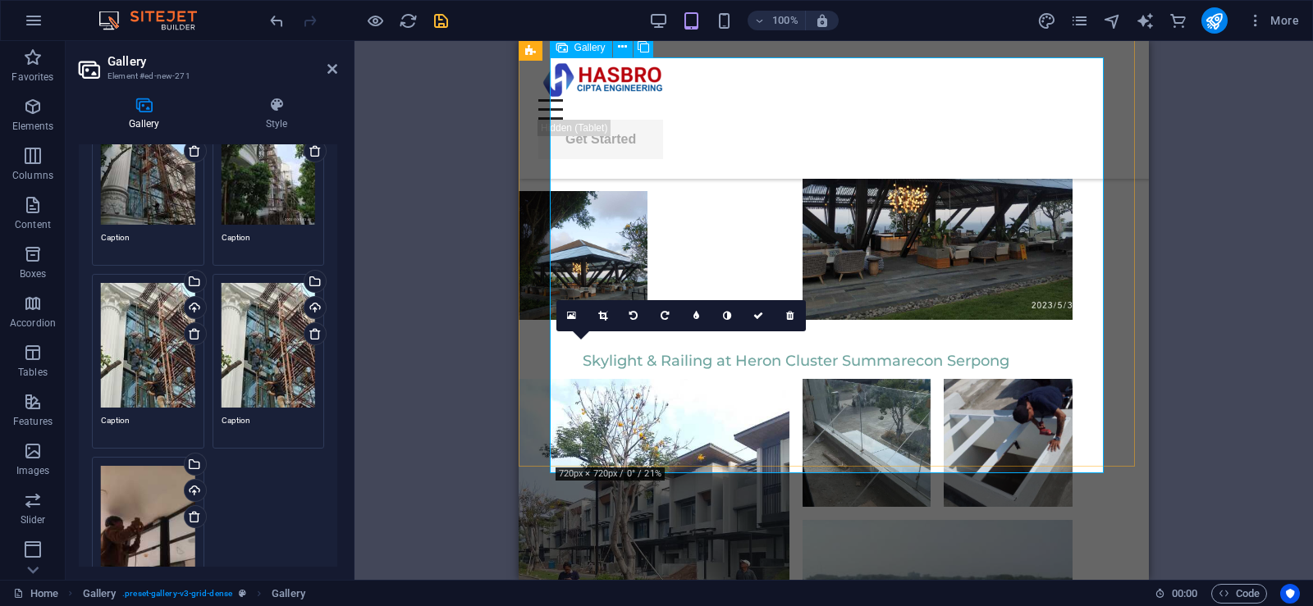
click at [793, 316] on icon at bounding box center [789, 316] width 7 height 10
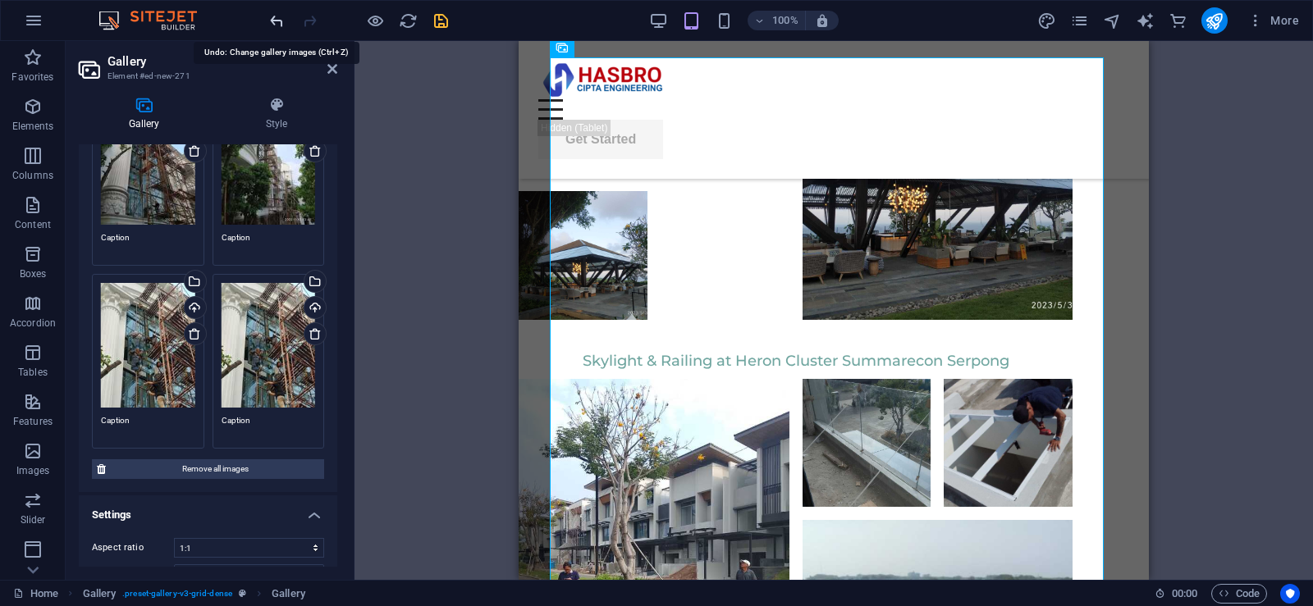
click at [272, 19] on icon "undo" at bounding box center [276, 20] width 19 height 19
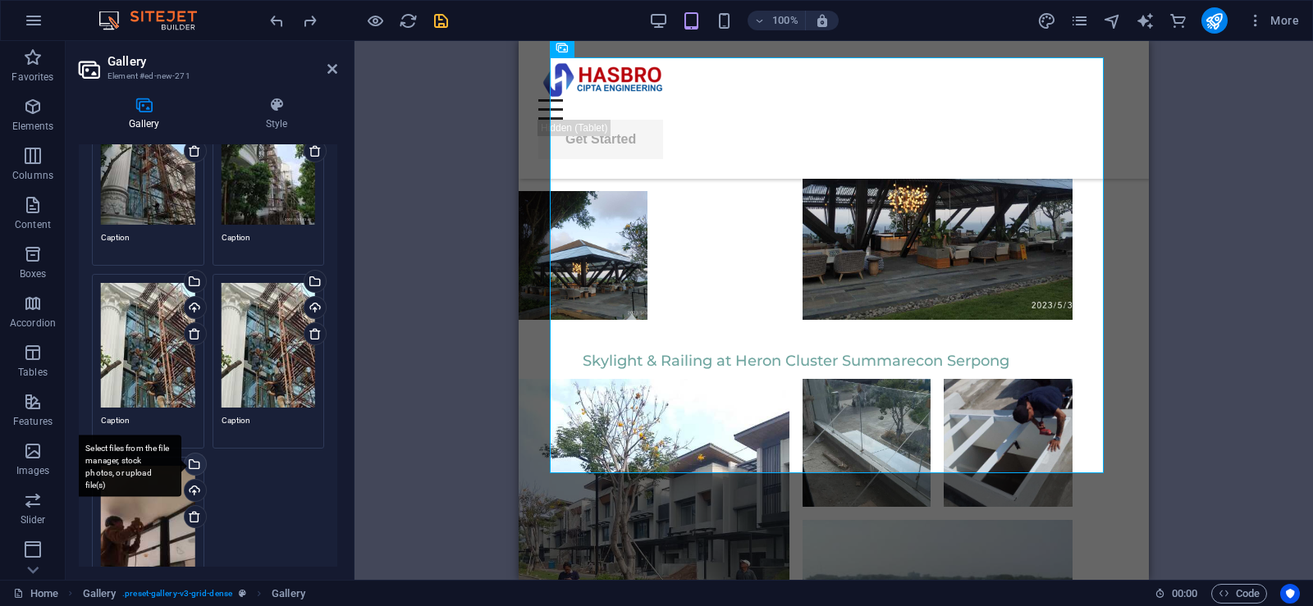
click at [181, 459] on div "Select files from the file manager, stock photos, or upload file(s)" at bounding box center [128, 467] width 107 height 62
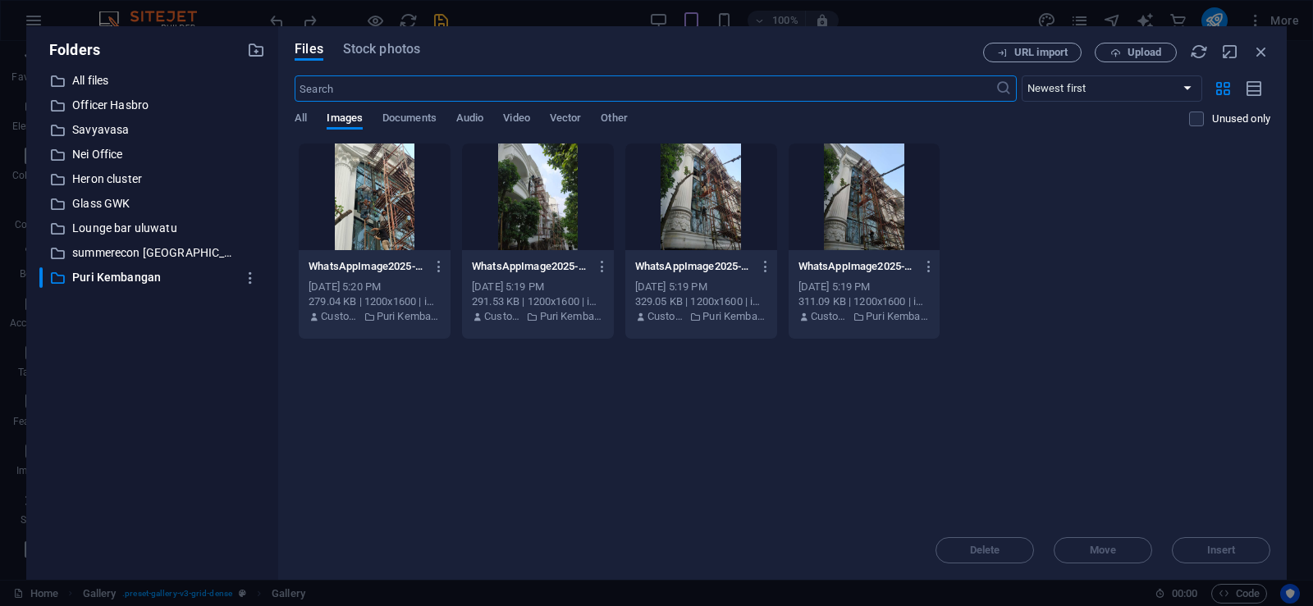
scroll to position [5696, 0]
click at [697, 208] on div at bounding box center [701, 197] width 152 height 107
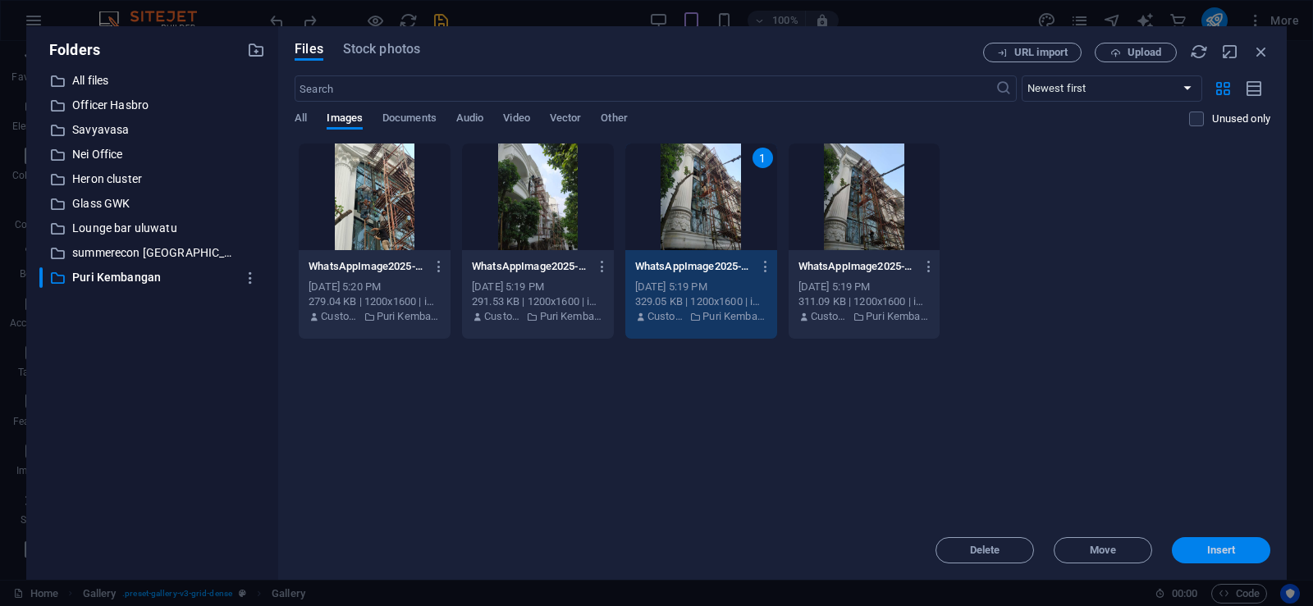
click at [1207, 551] on span "Insert" at bounding box center [1221, 551] width 29 height 10
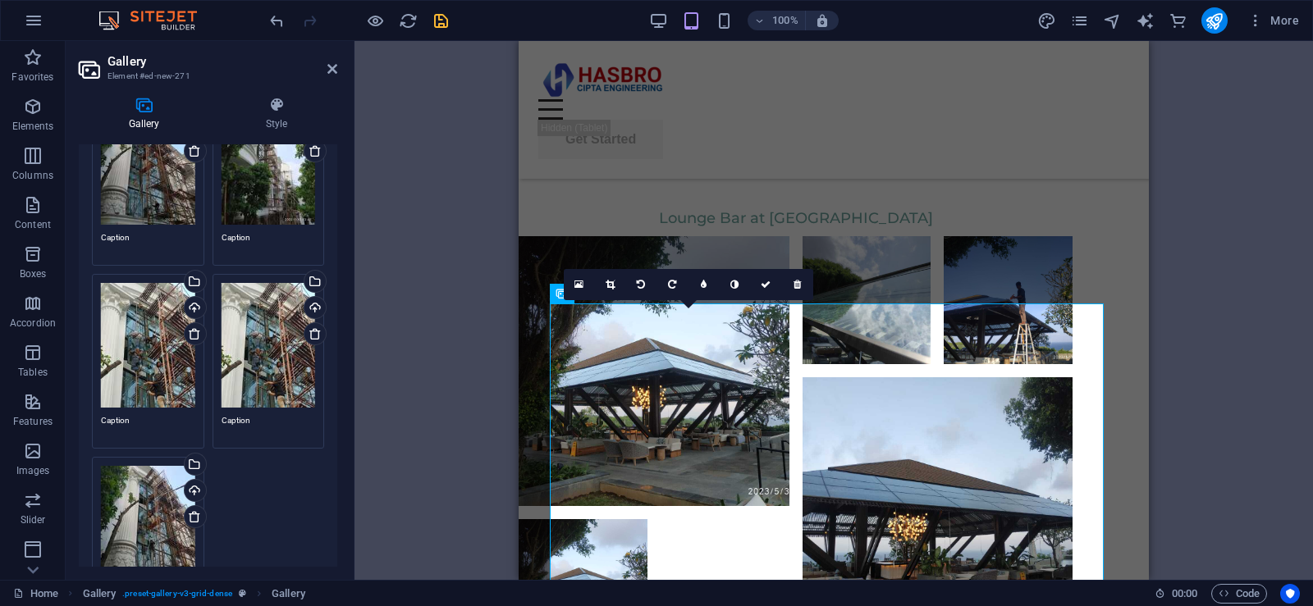
scroll to position [5648, 0]
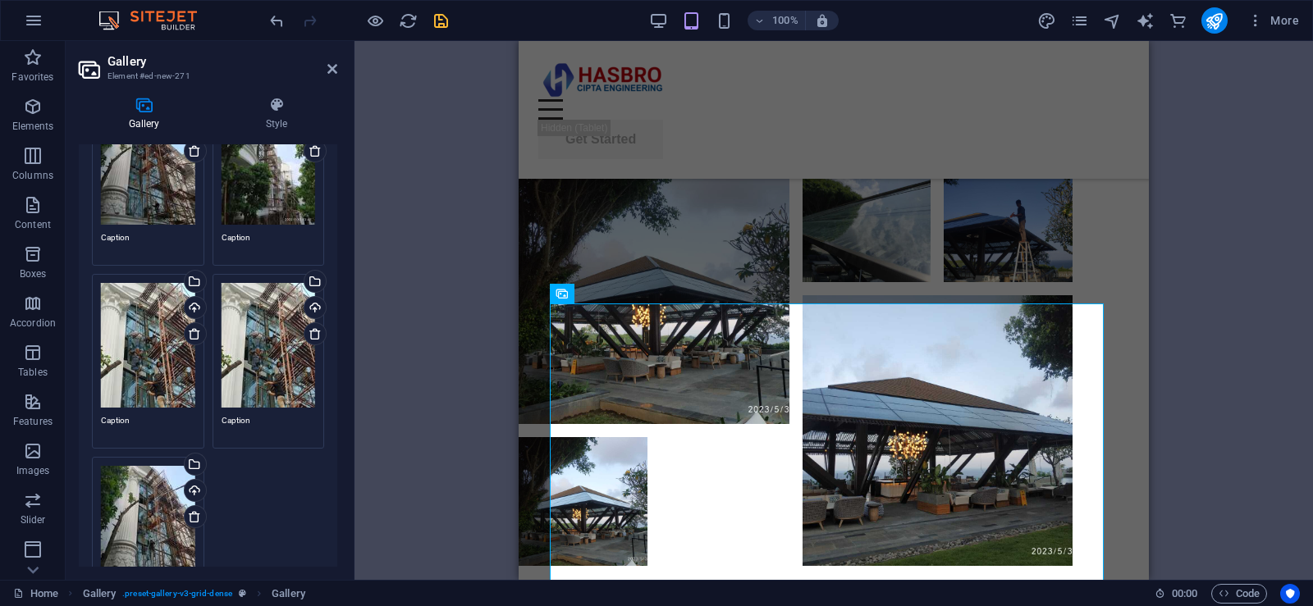
click at [436, 347] on div "Drag and drop a file to add it H1 Banner Banner Container Menu Bar Menu Button …" at bounding box center [833, 310] width 958 height 539
click at [331, 72] on icon at bounding box center [332, 68] width 10 height 13
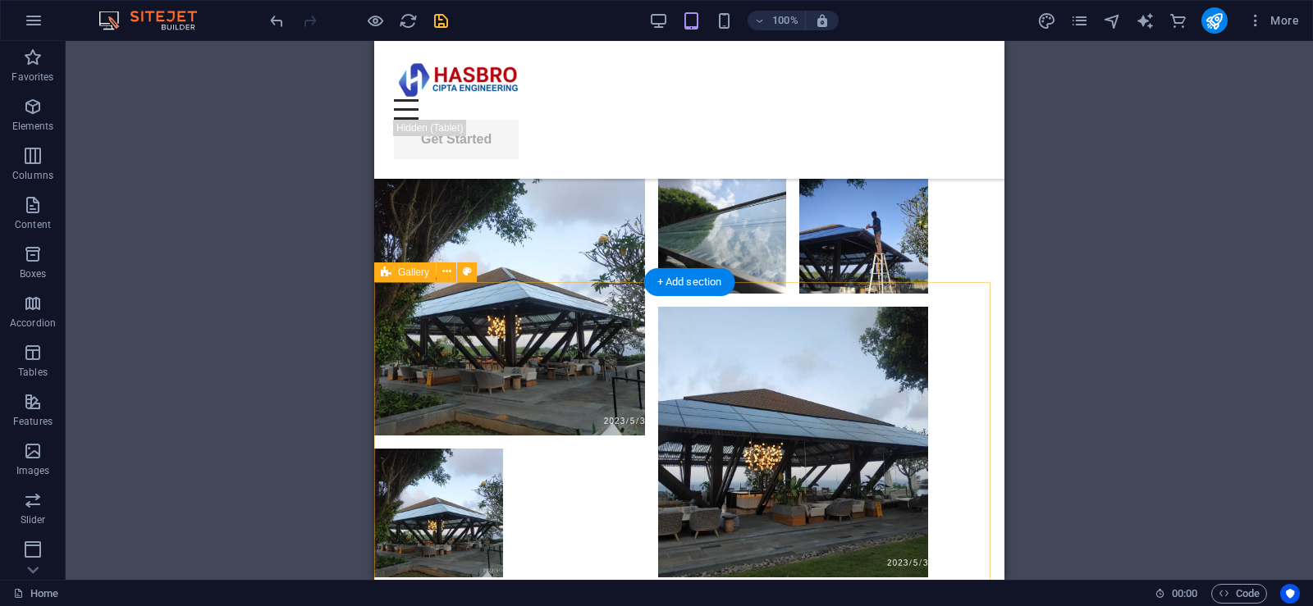
scroll to position [5554, 0]
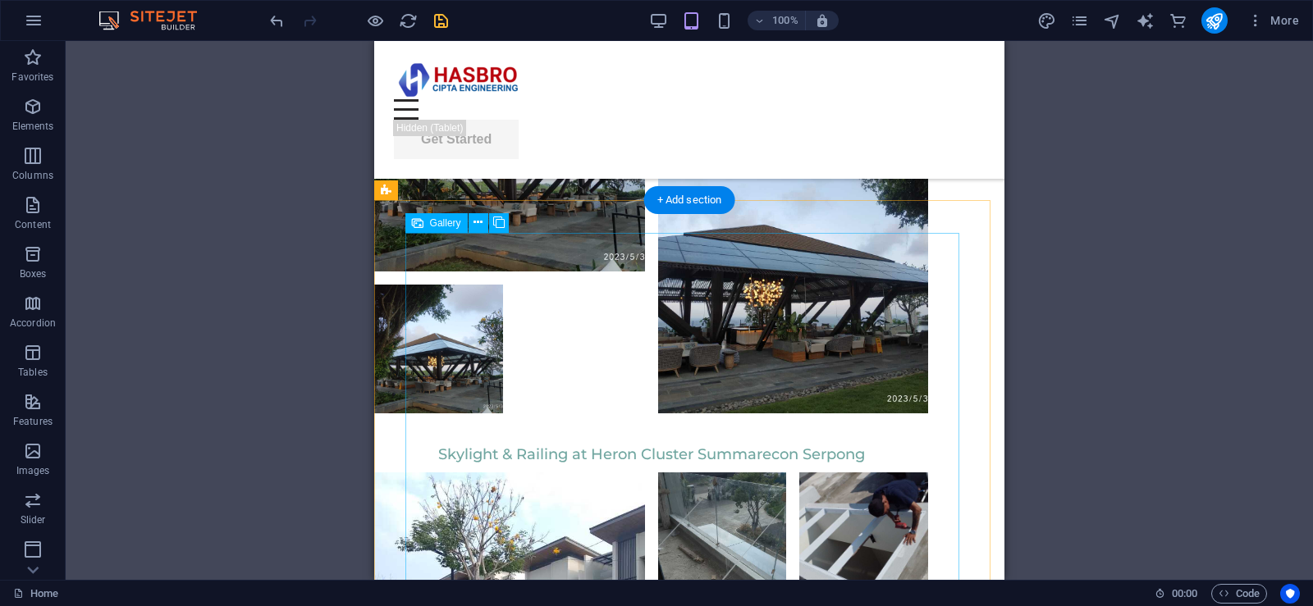
scroll to position [5718, 0]
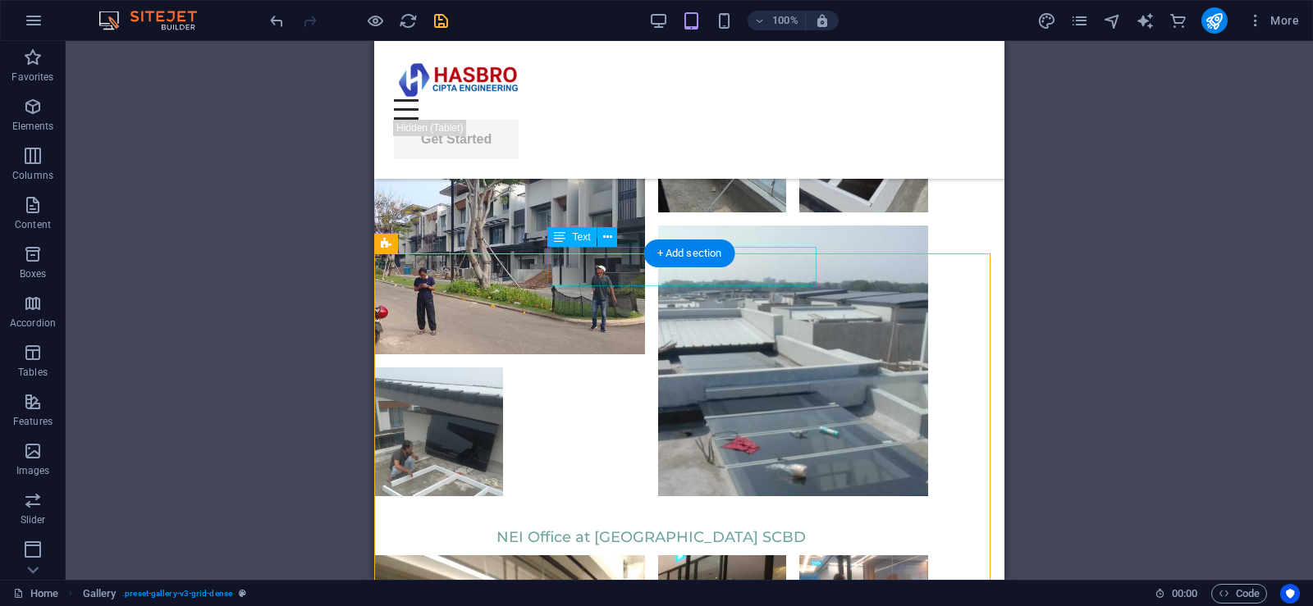
scroll to position [6106, 0]
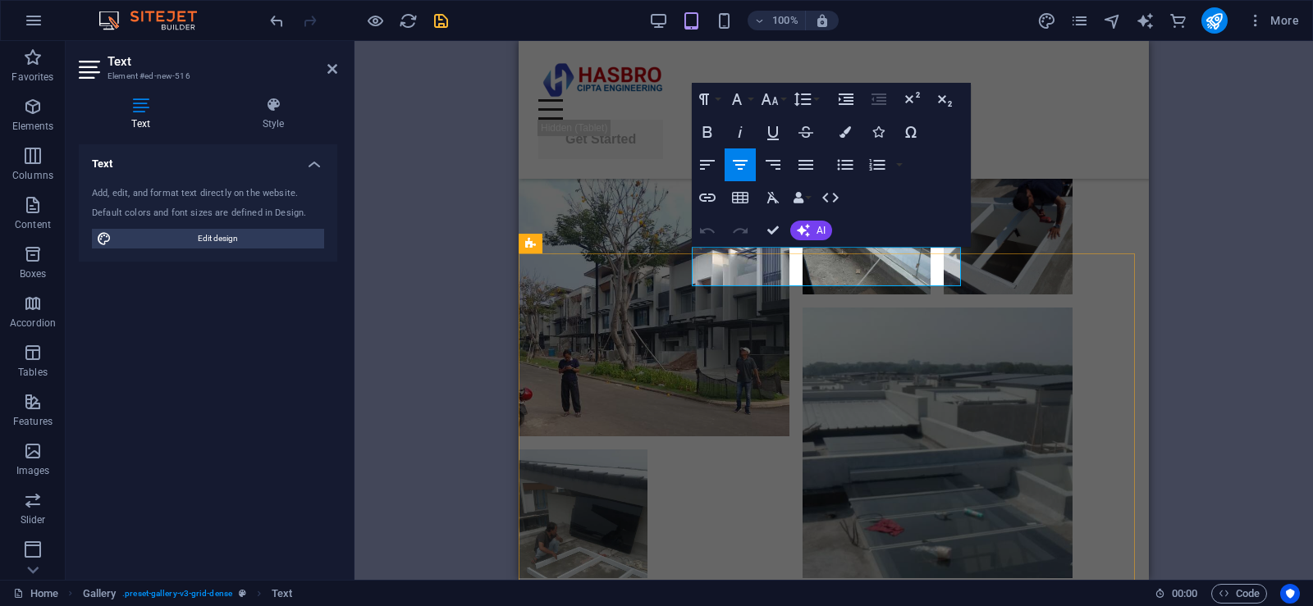
drag, startPoint x: 706, startPoint y: 276, endPoint x: 960, endPoint y: 272, distance: 253.5
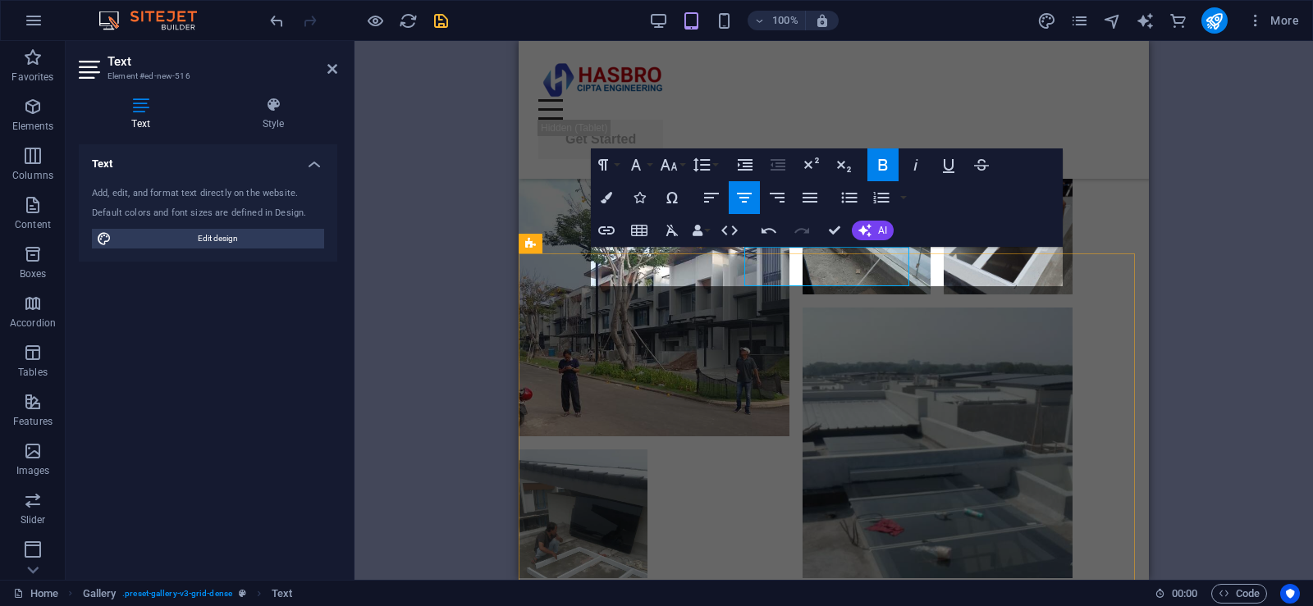
scroll to position [48, 9]
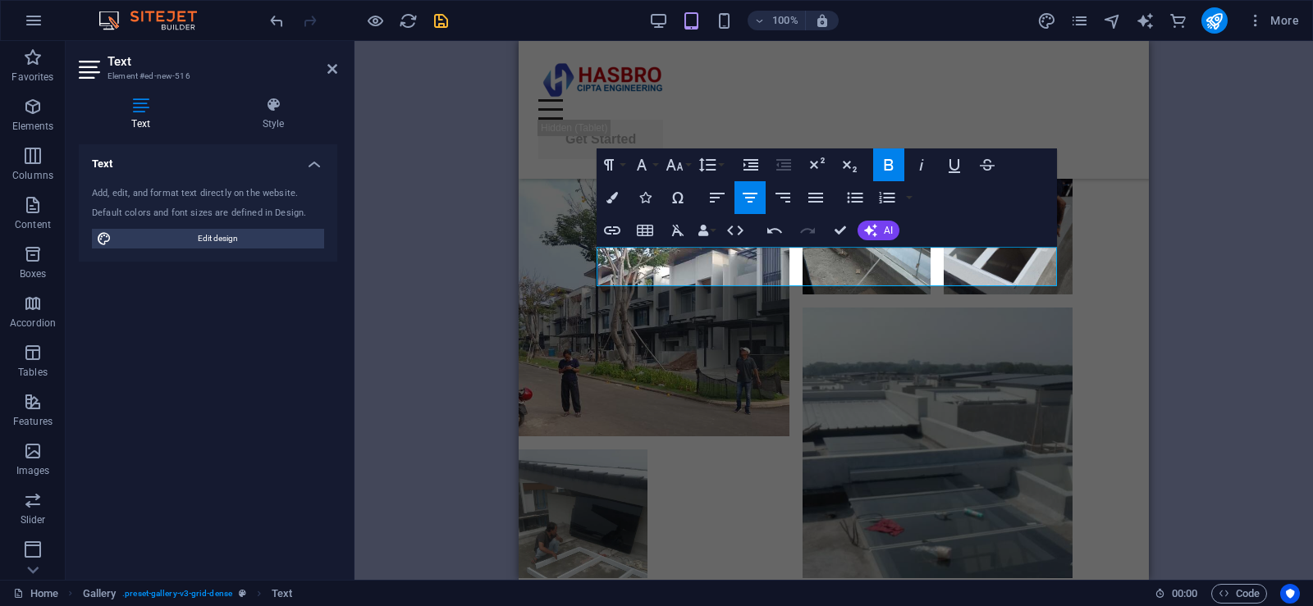
click at [1187, 242] on div "H1 Banner Banner Container Menu Bar Menu Button Container H2 Text Spacer Contai…" at bounding box center [833, 310] width 958 height 539
click at [335, 72] on icon at bounding box center [332, 68] width 10 height 13
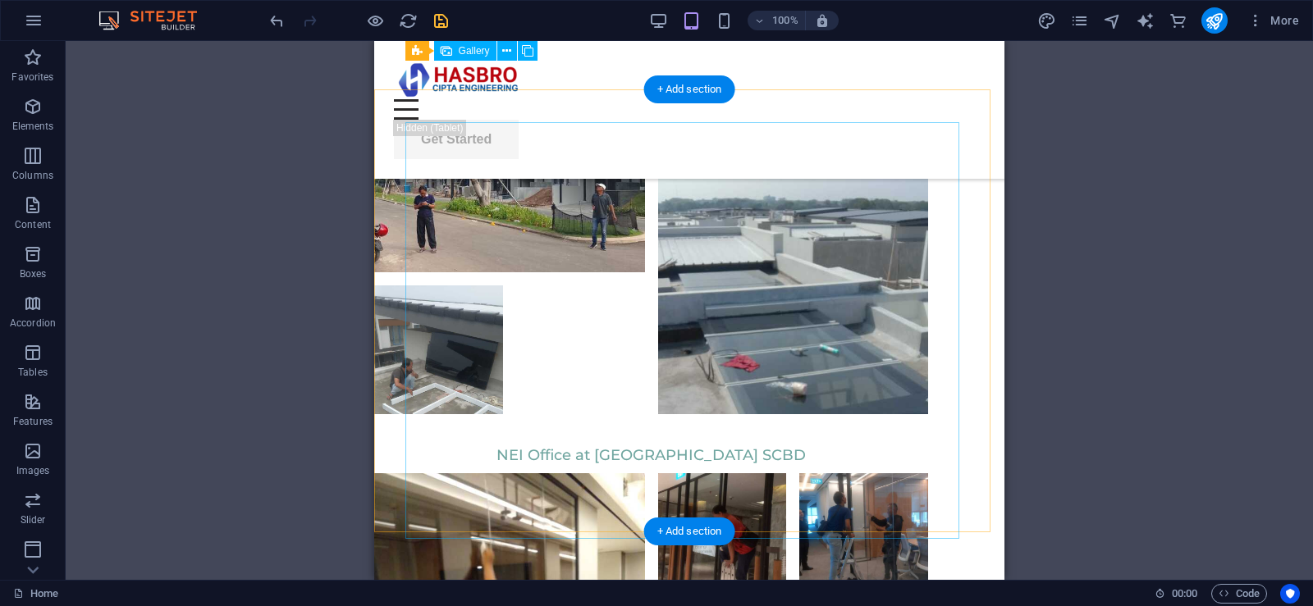
scroll to position [6106, 0]
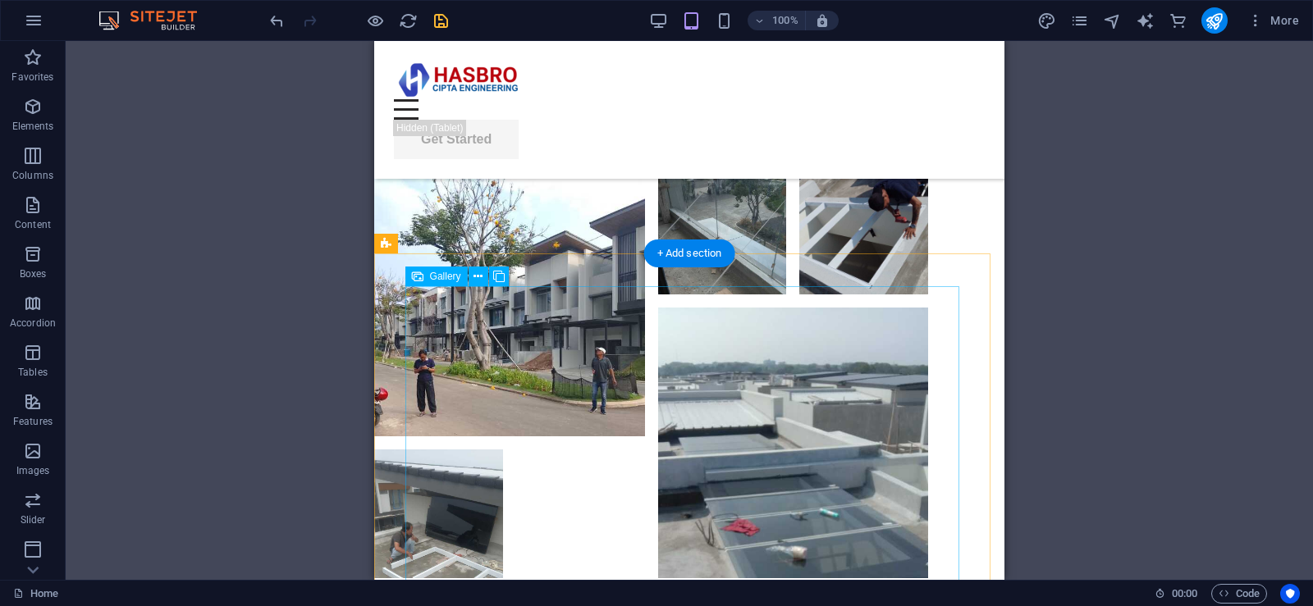
select select "4"
select select "%"
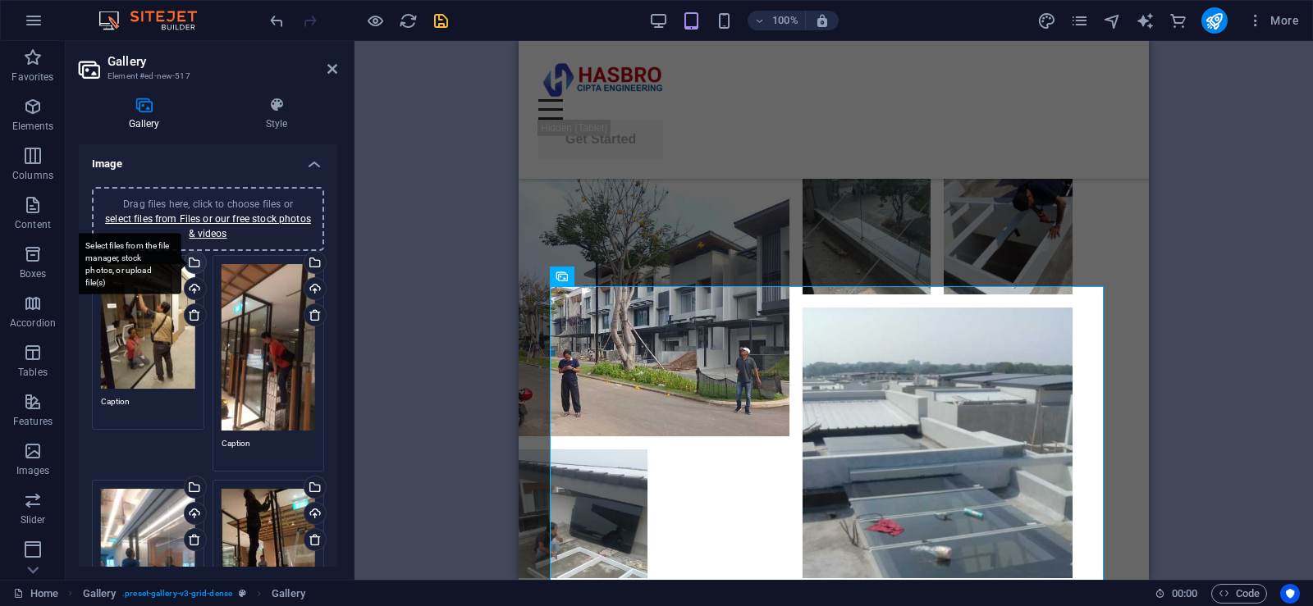
click at [194, 258] on div "Select files from the file manager, stock photos, or upload file(s)" at bounding box center [193, 264] width 25 height 25
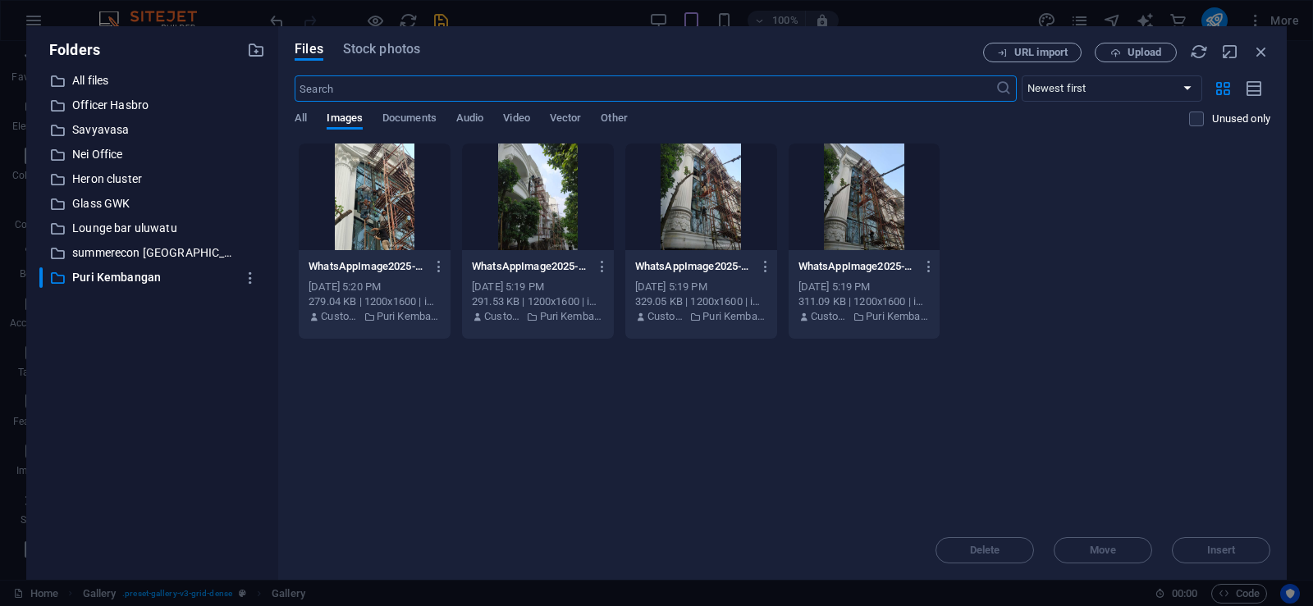
scroll to position [5908, 0]
click at [261, 47] on icon "button" at bounding box center [256, 50] width 18 height 18
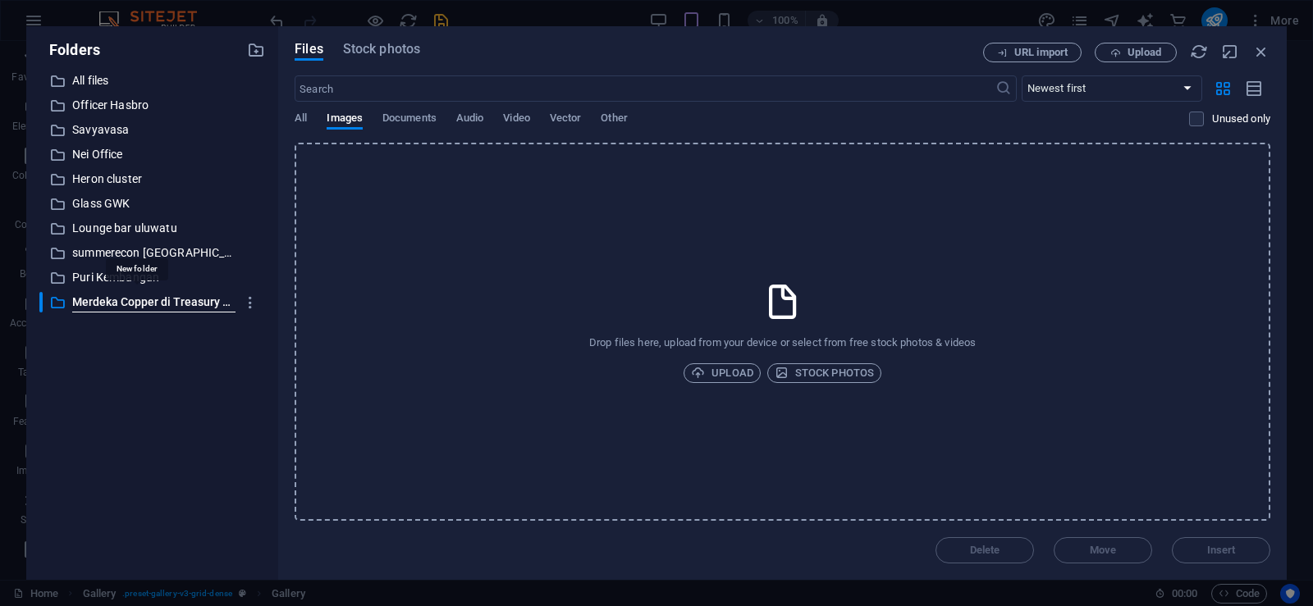
scroll to position [0, 51]
type input "Merdeka Copper di Treasury Tower SCBD"
drag, startPoint x: 112, startPoint y: 299, endPoint x: 265, endPoint y: 308, distance: 152.9
click at [171, 301] on p "Merdeka Copper di Treasury Tower SCBD" at bounding box center [153, 302] width 162 height 19
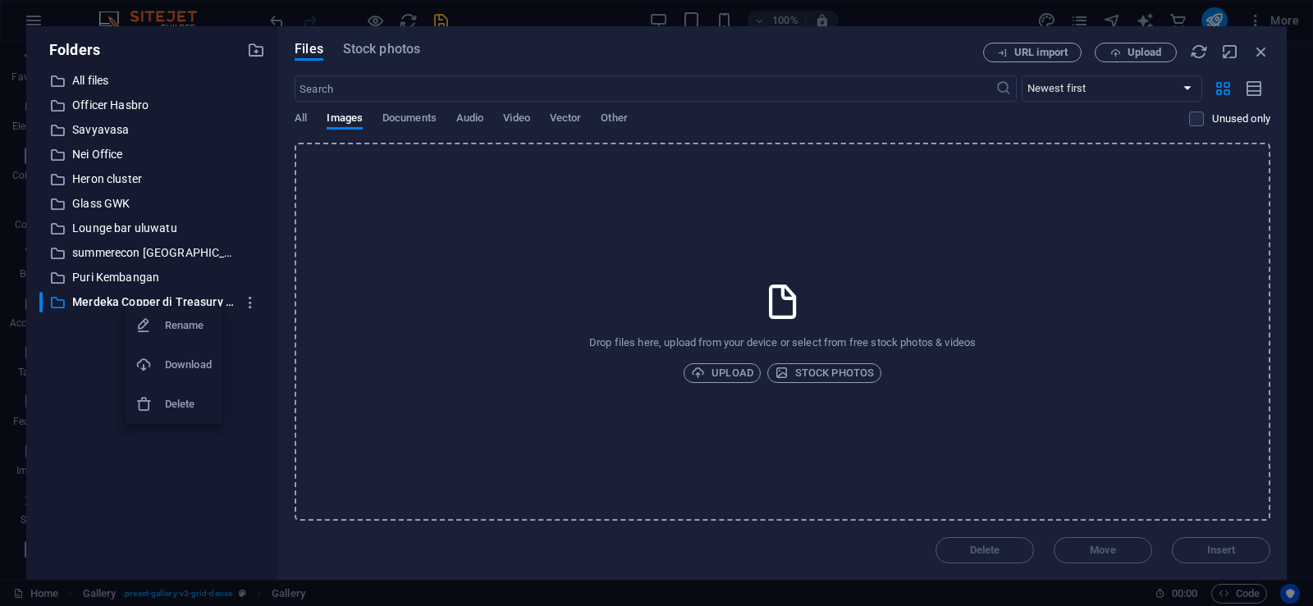
click at [193, 327] on h6 "Rename" at bounding box center [188, 326] width 47 height 20
click at [165, 301] on div "​ Merdeka Copper di Treasury Tower SCBD Merdeka Copper di Treasury Tower SCBD" at bounding box center [137, 302] width 196 height 21
click at [166, 325] on h6 "Rename" at bounding box center [180, 327] width 47 height 20
drag, startPoint x: 161, startPoint y: 301, endPoint x: 290, endPoint y: 315, distance: 129.6
click at [290, 315] on div "Folders ​ All files All files ​ Officer Hasbro Officer Hasbro ​ Savyavasa Savya…" at bounding box center [656, 303] width 1260 height 554
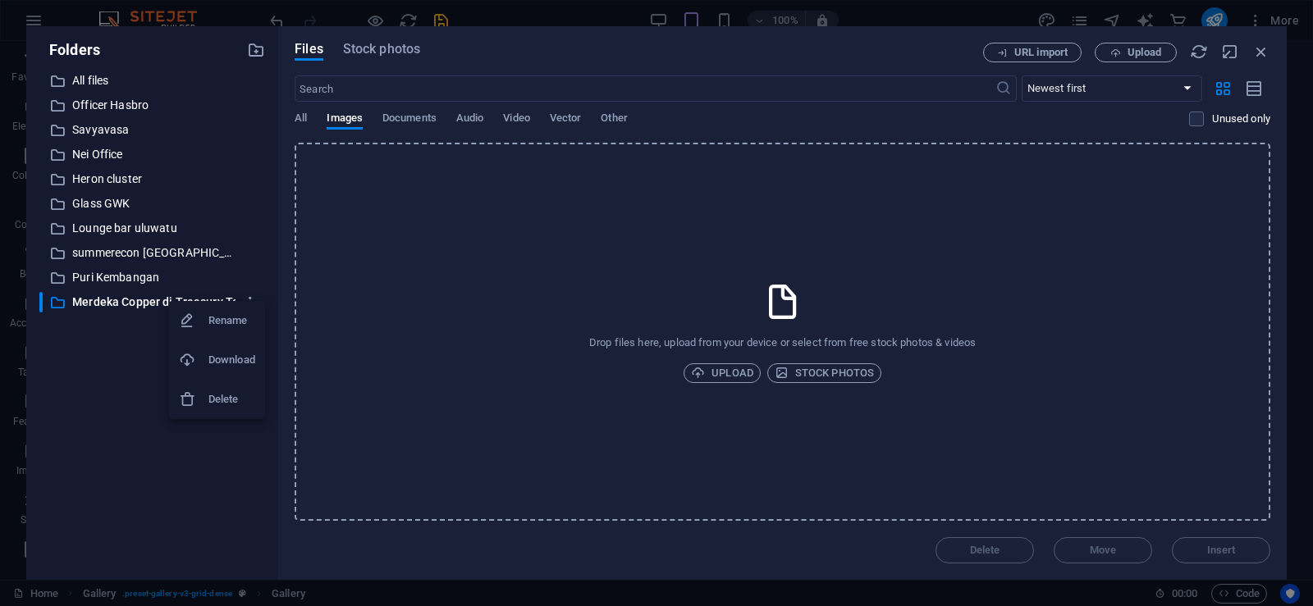
click at [240, 328] on h6 "Rename" at bounding box center [231, 321] width 47 height 20
type input "Merdeka Copper"
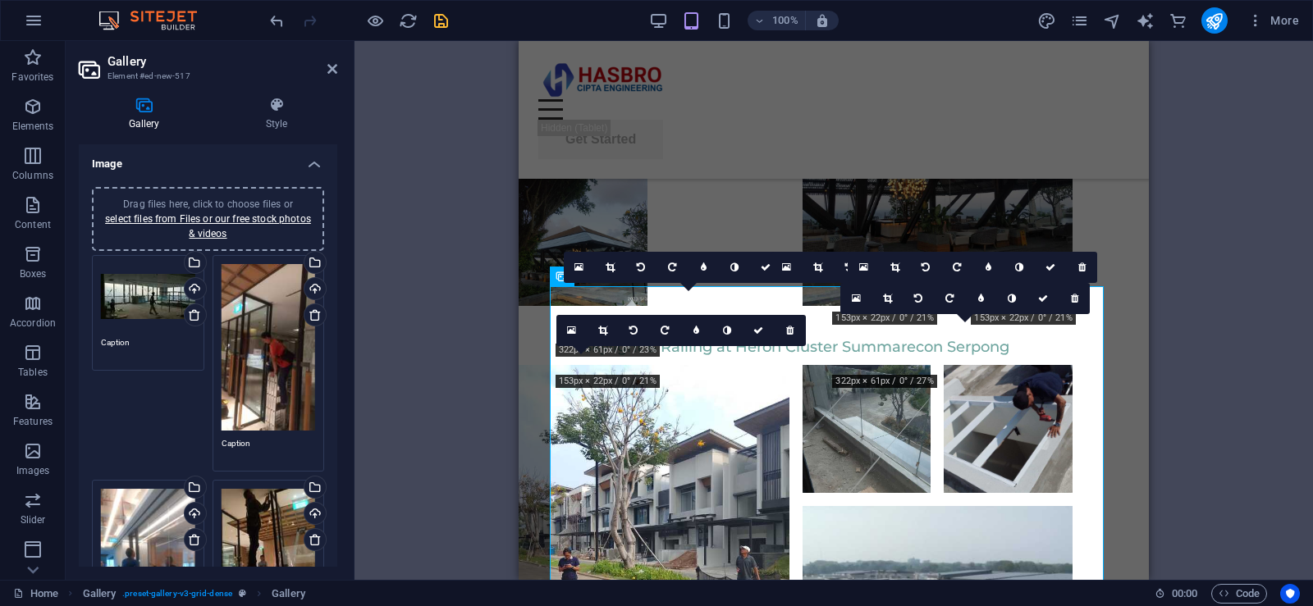
scroll to position [6106, 0]
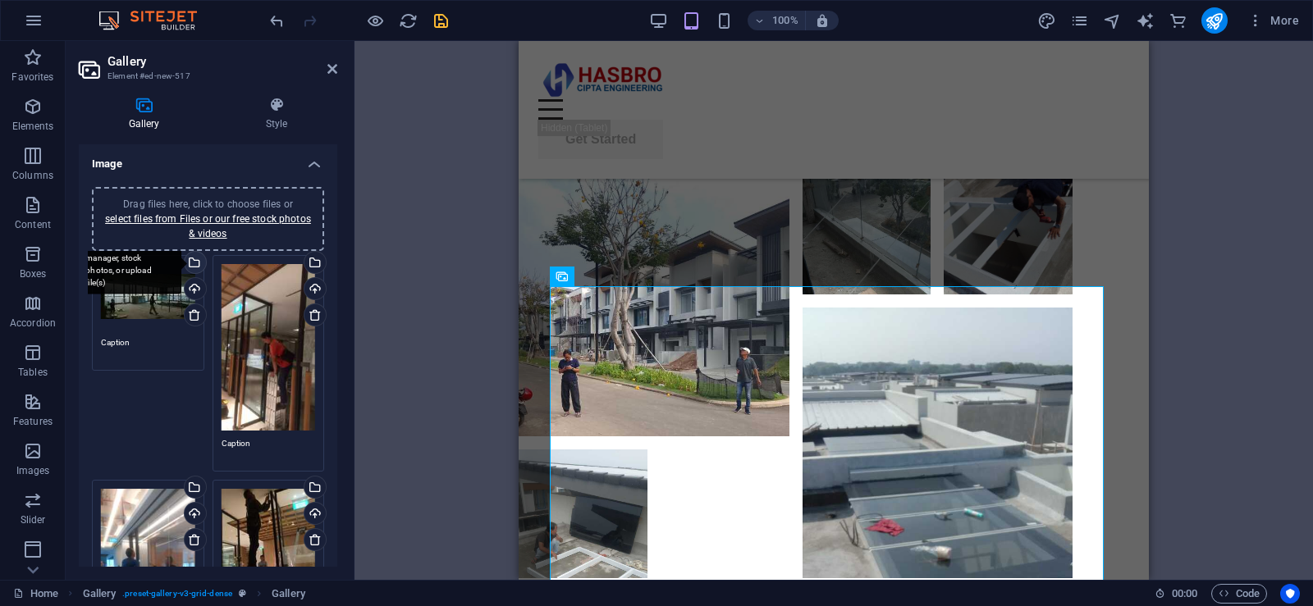
click at [196, 262] on div "Select files from the file manager, stock photos, or upload file(s)" at bounding box center [193, 264] width 25 height 25
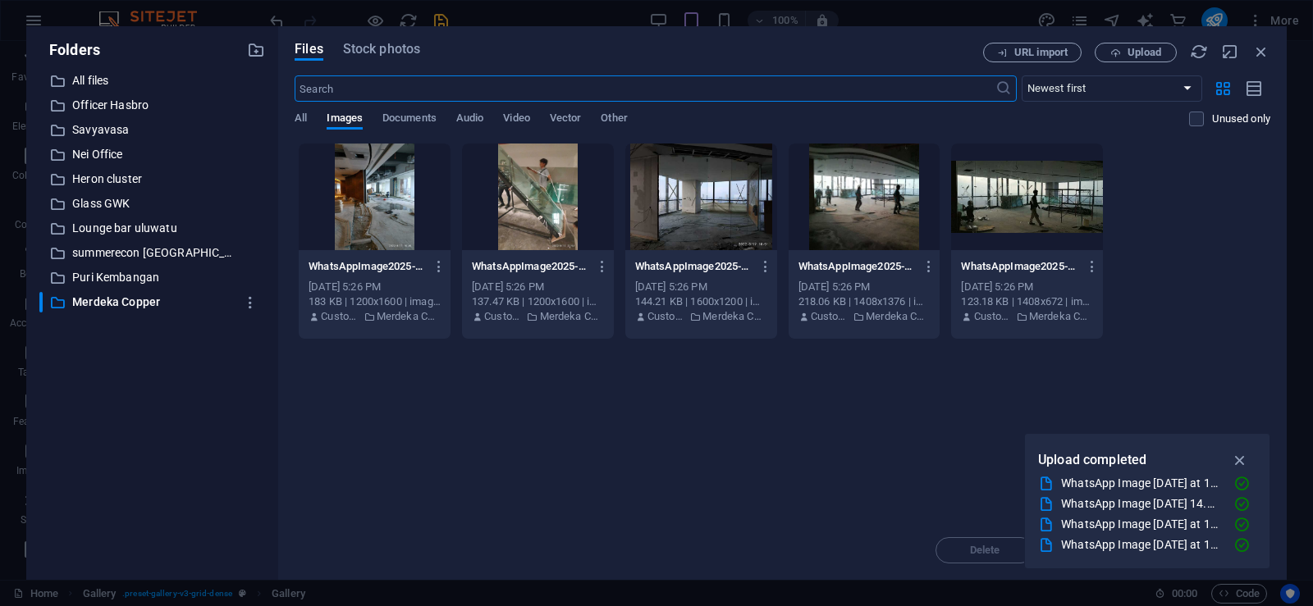
click at [386, 202] on div at bounding box center [375, 197] width 152 height 107
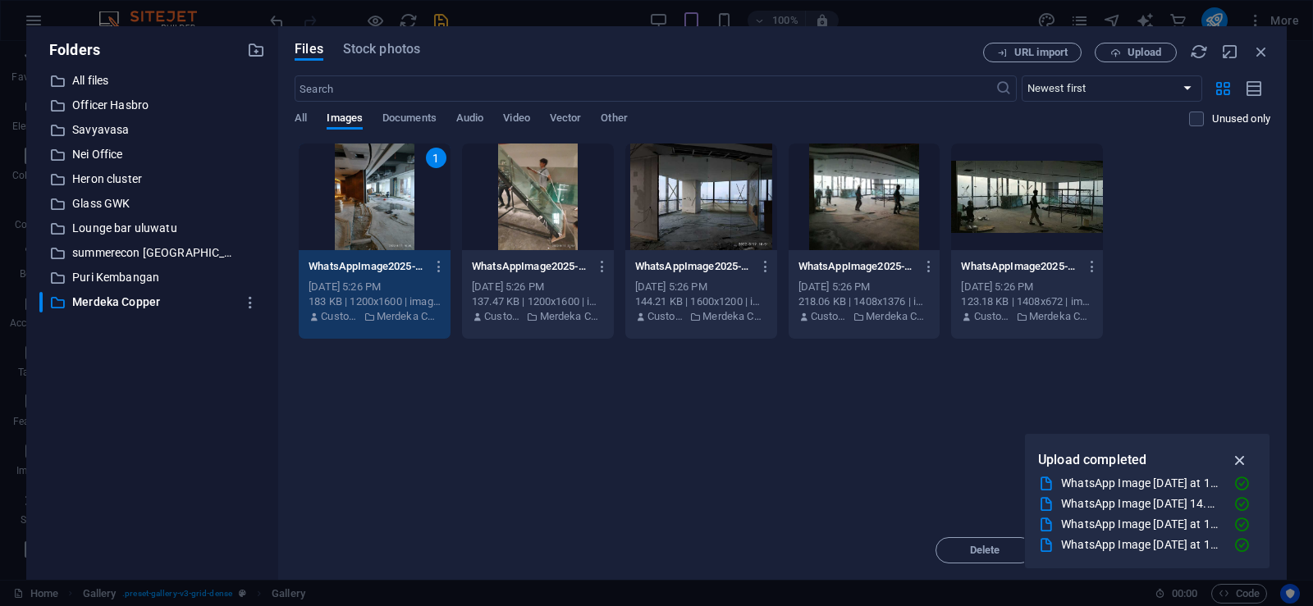
click at [1240, 455] on icon "button" at bounding box center [1240, 460] width 19 height 18
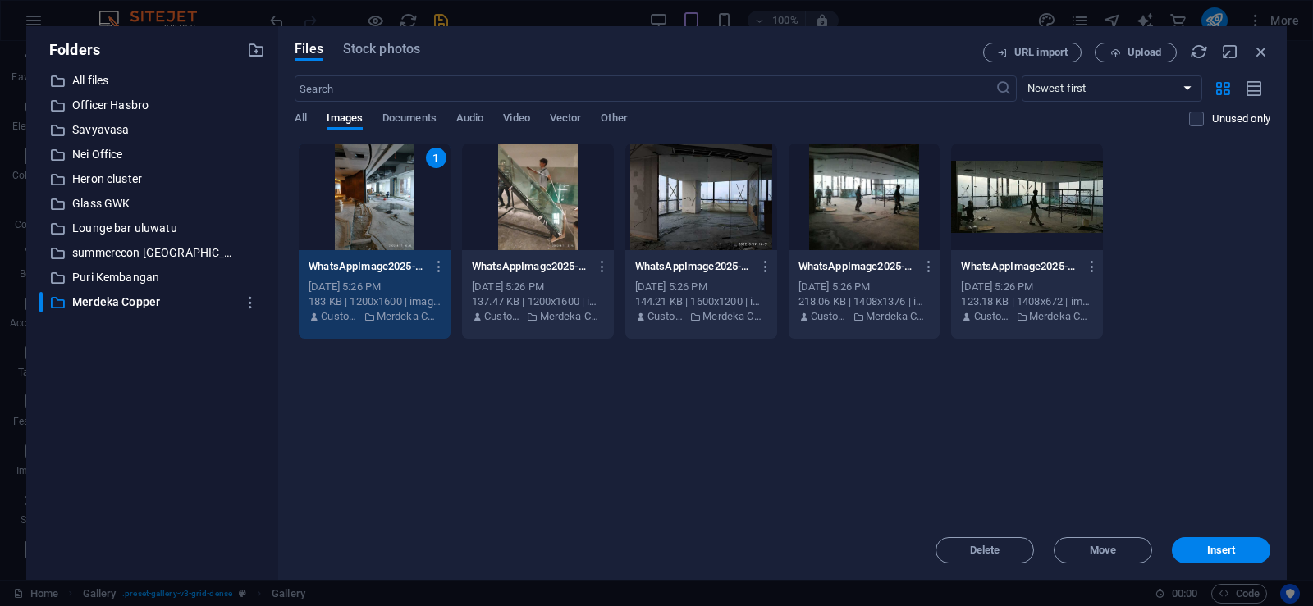
click at [1237, 541] on button "Insert" at bounding box center [1221, 550] width 98 height 26
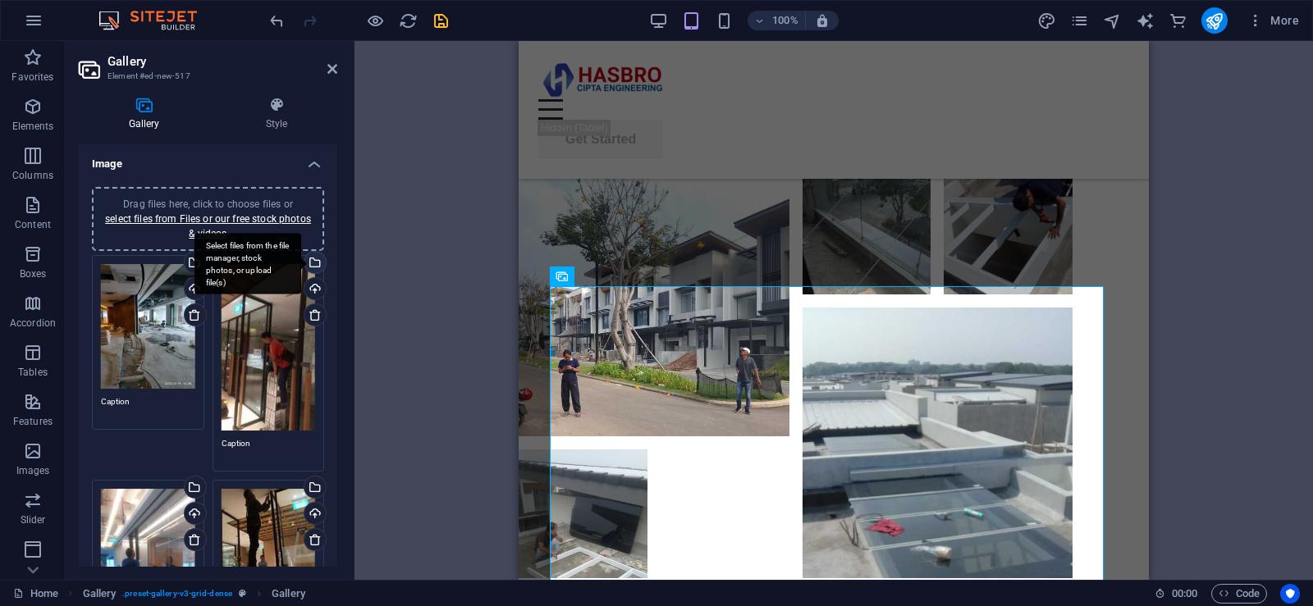
click at [313, 266] on div "Select files from the file manager, stock photos, or upload file(s)" at bounding box center [313, 264] width 25 height 25
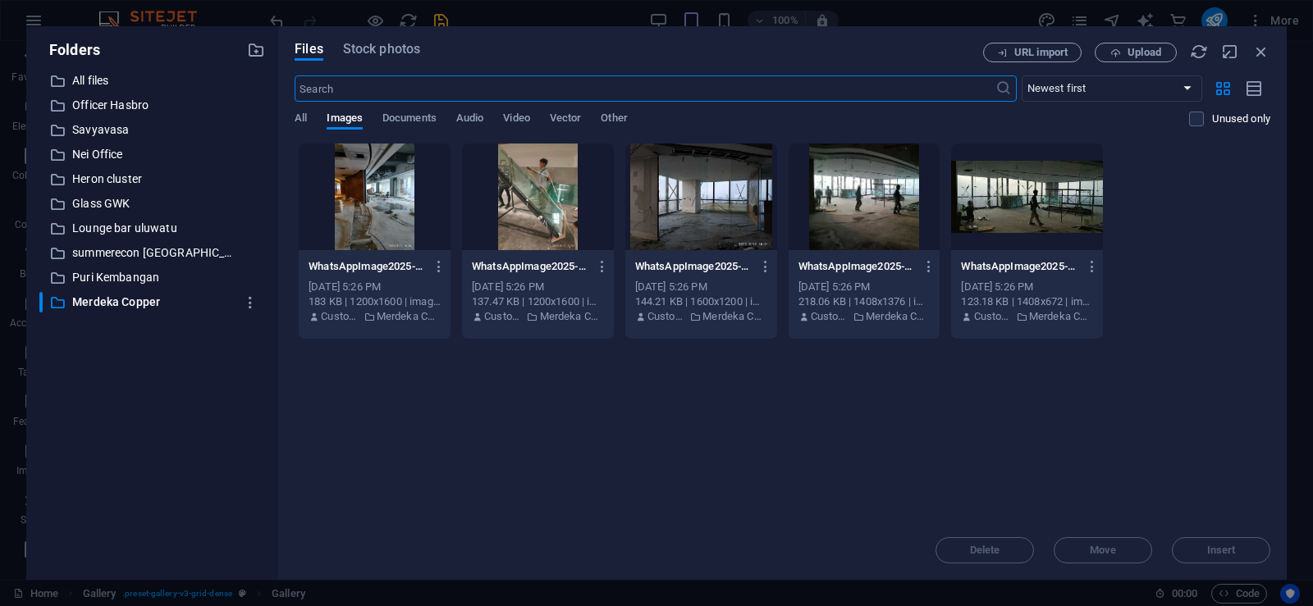
scroll to position [5908, 0]
click at [551, 183] on div at bounding box center [538, 197] width 152 height 107
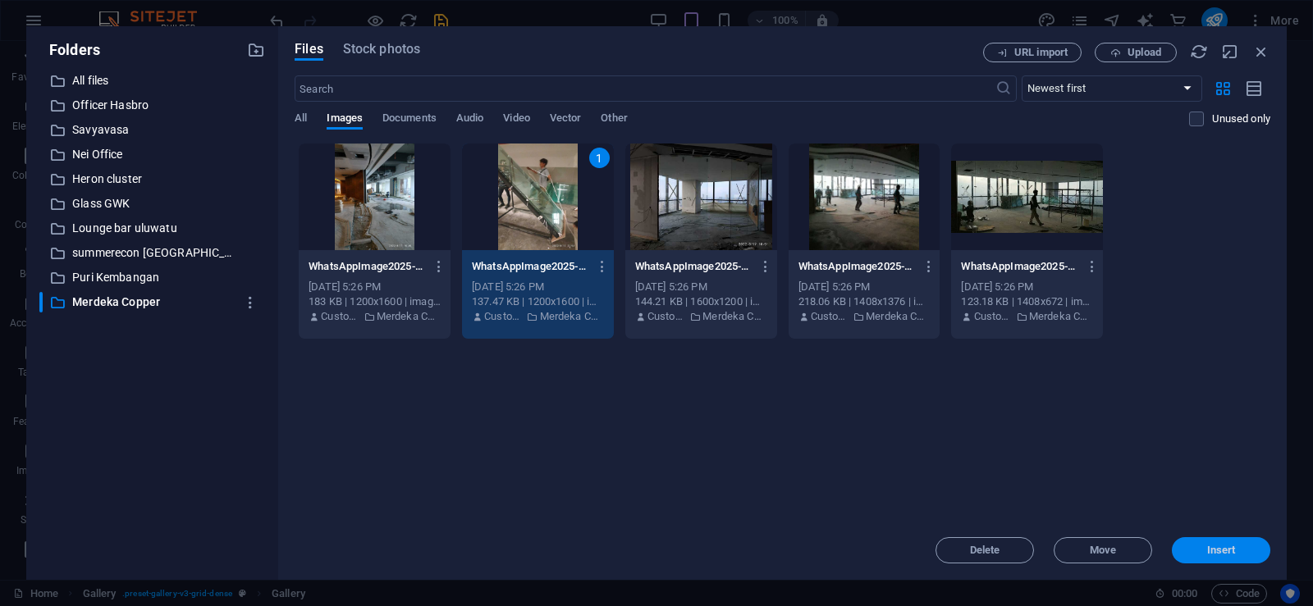
click at [1215, 555] on span "Insert" at bounding box center [1221, 551] width 29 height 10
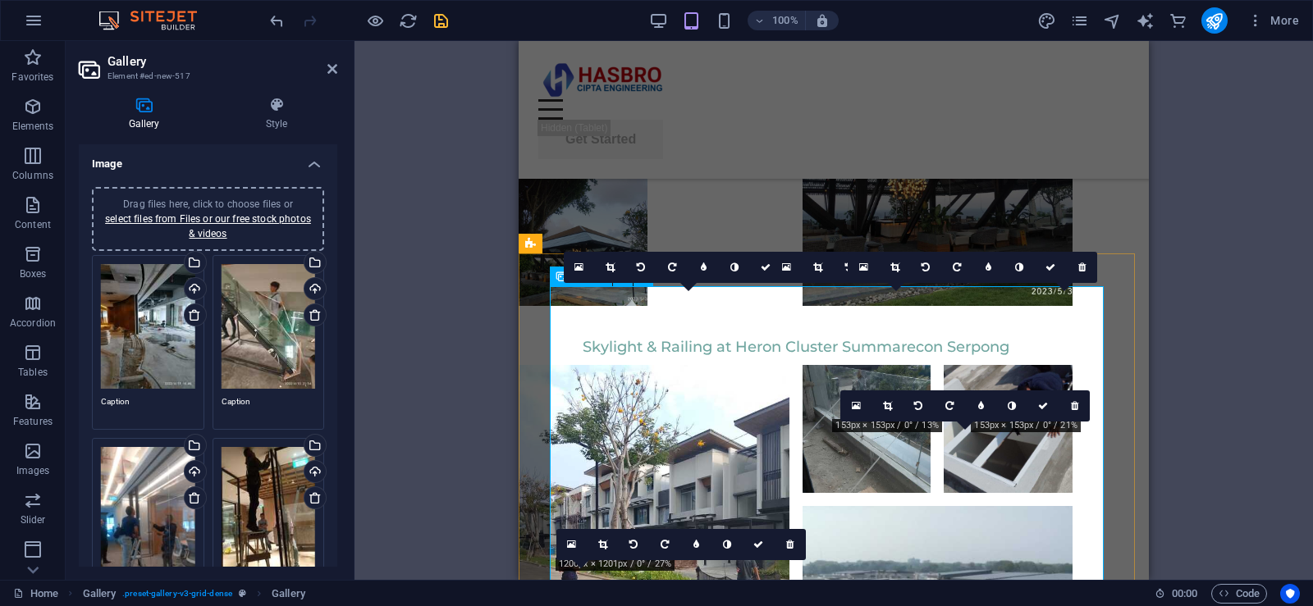
scroll to position [6106, 0]
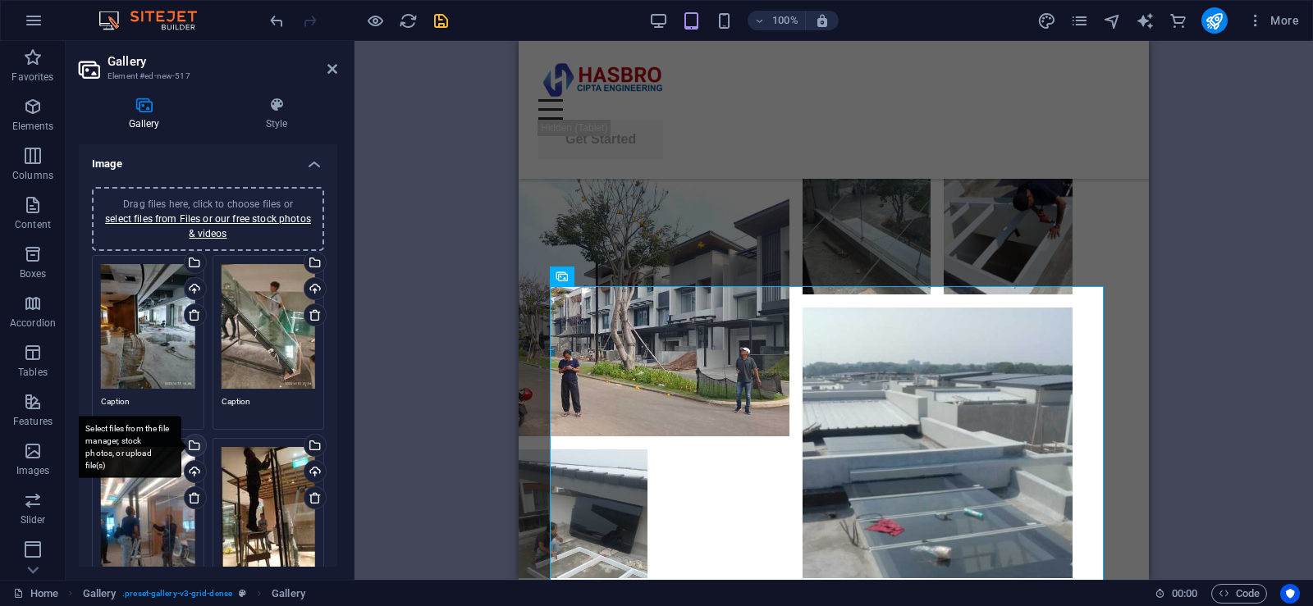
click at [181, 443] on div "Select files from the file manager, stock photos, or upload file(s)" at bounding box center [128, 448] width 107 height 62
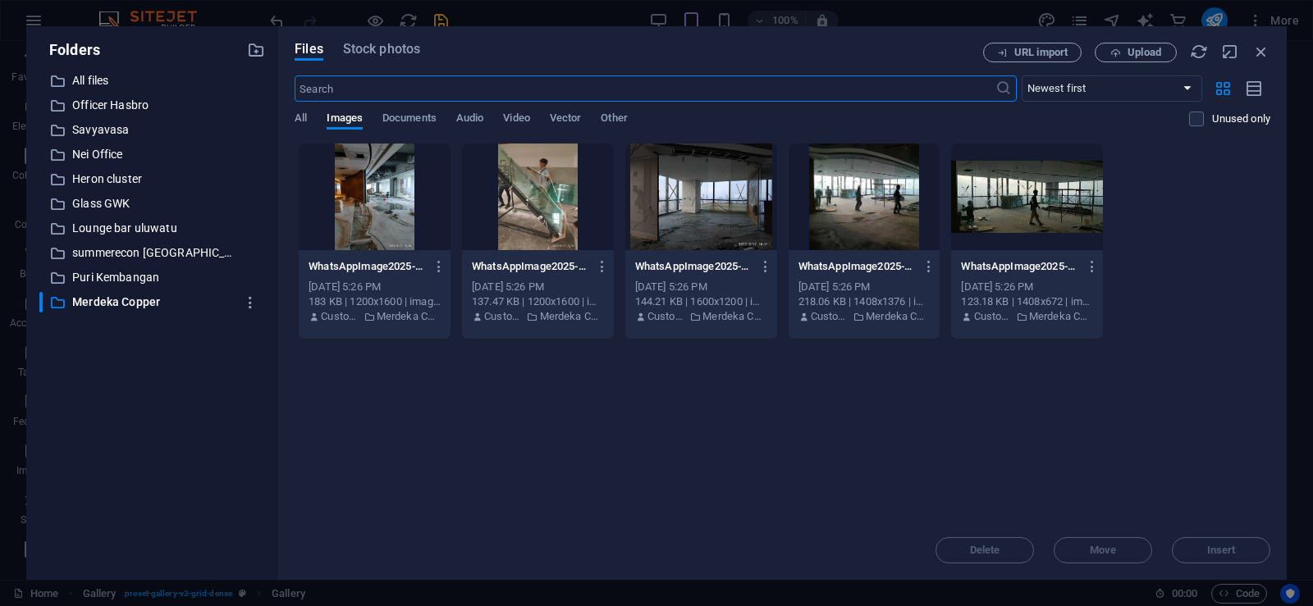
scroll to position [5908, 0]
click at [729, 205] on div at bounding box center [701, 197] width 152 height 107
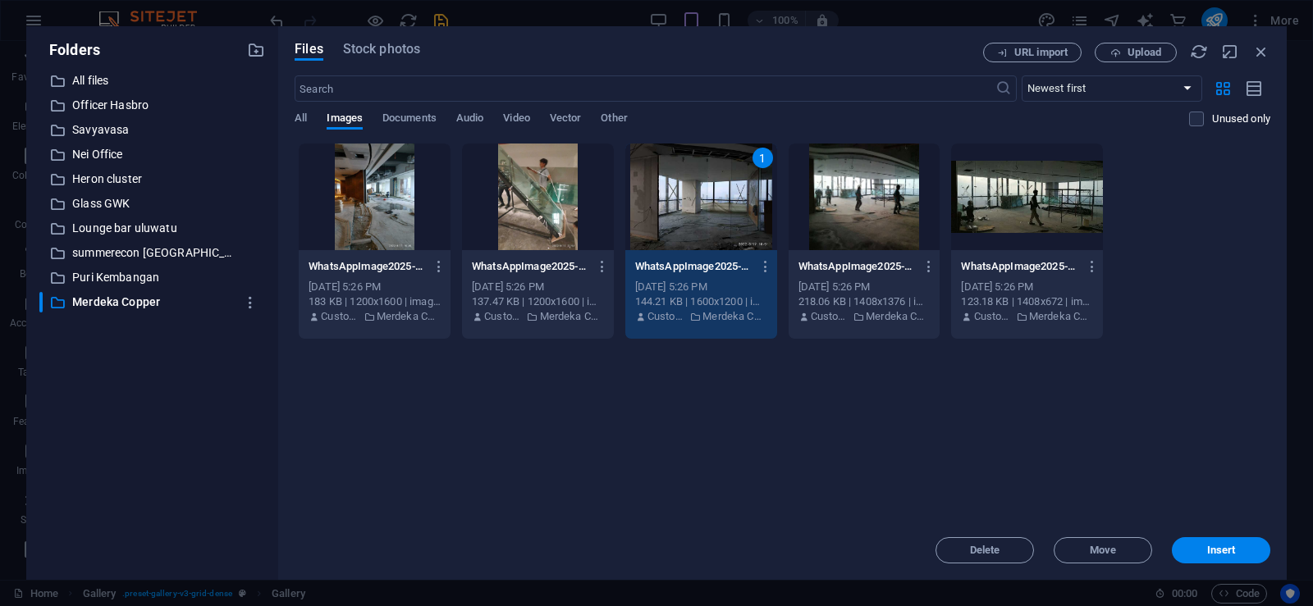
click at [1244, 555] on button "Insert" at bounding box center [1221, 550] width 98 height 26
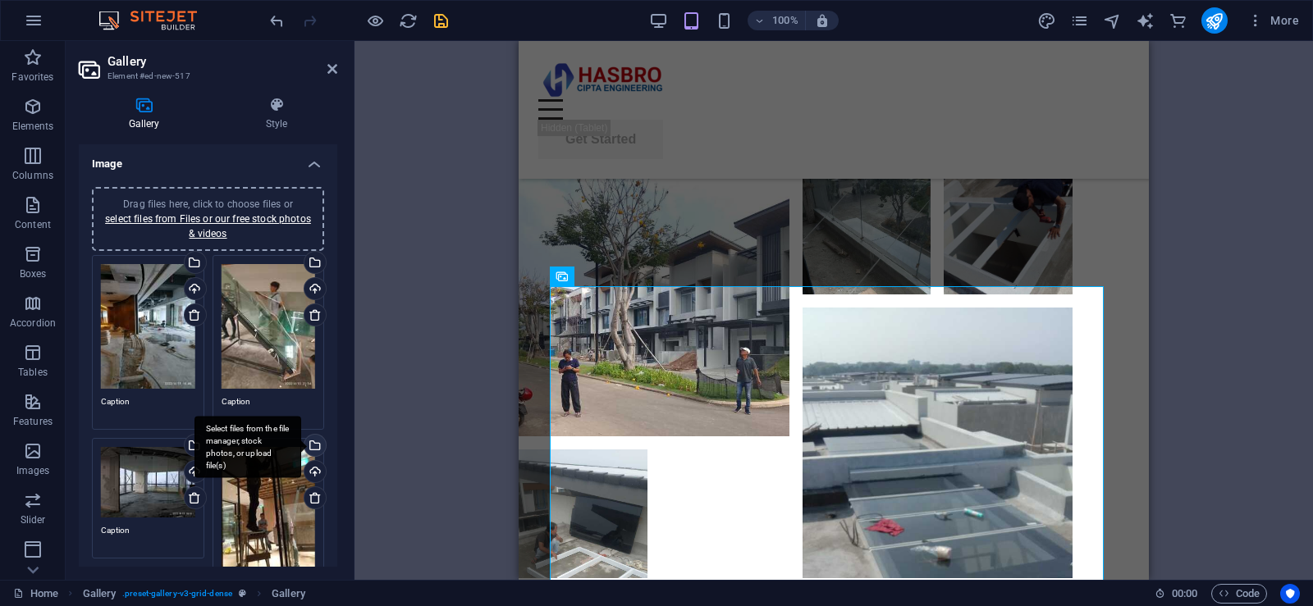
click at [312, 441] on div "Select files from the file manager, stock photos, or upload file(s)" at bounding box center [313, 447] width 25 height 25
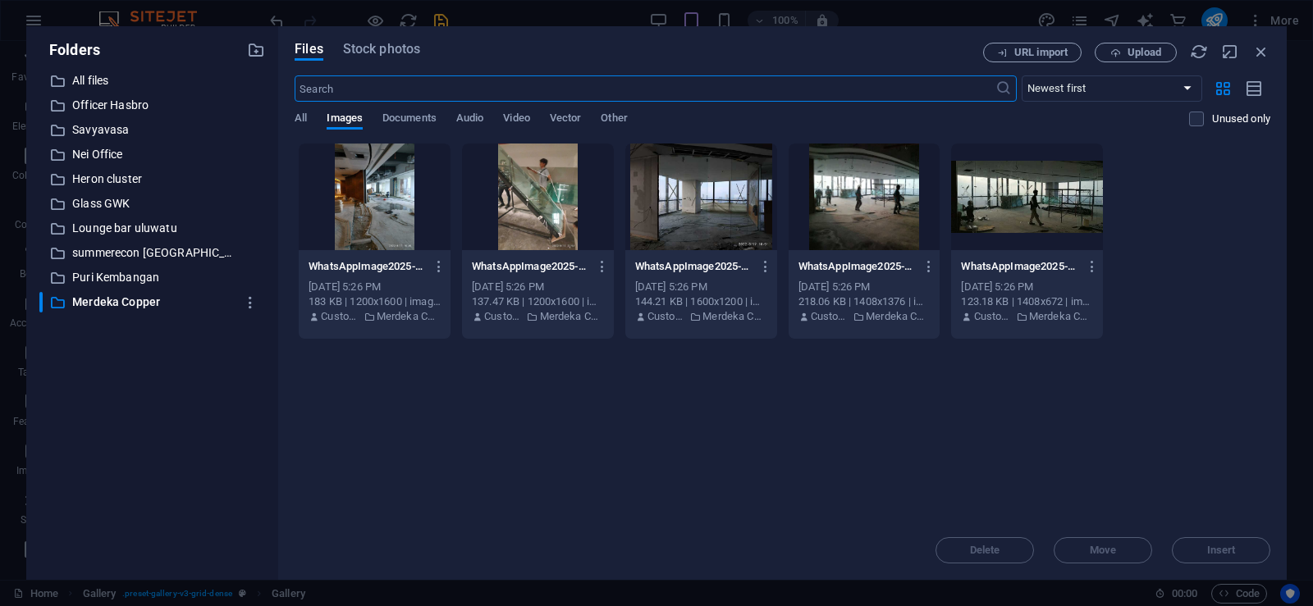
scroll to position [5908, 0]
click at [880, 212] on div at bounding box center [864, 197] width 152 height 107
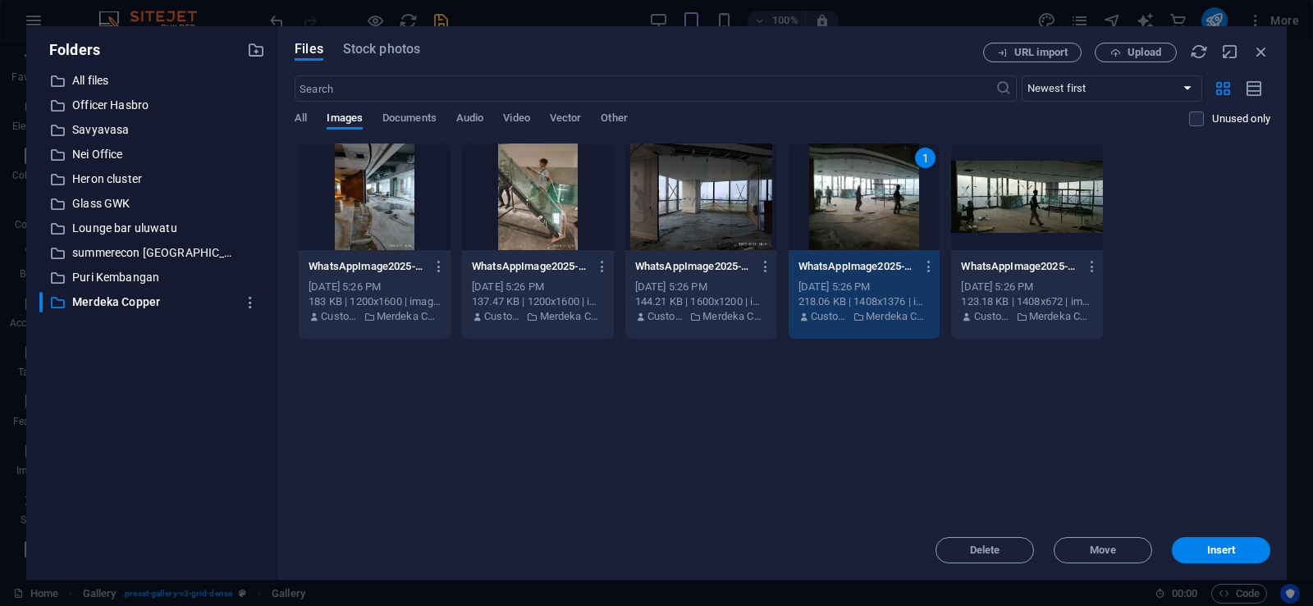
click at [1249, 552] on span "Insert" at bounding box center [1220, 551] width 85 height 10
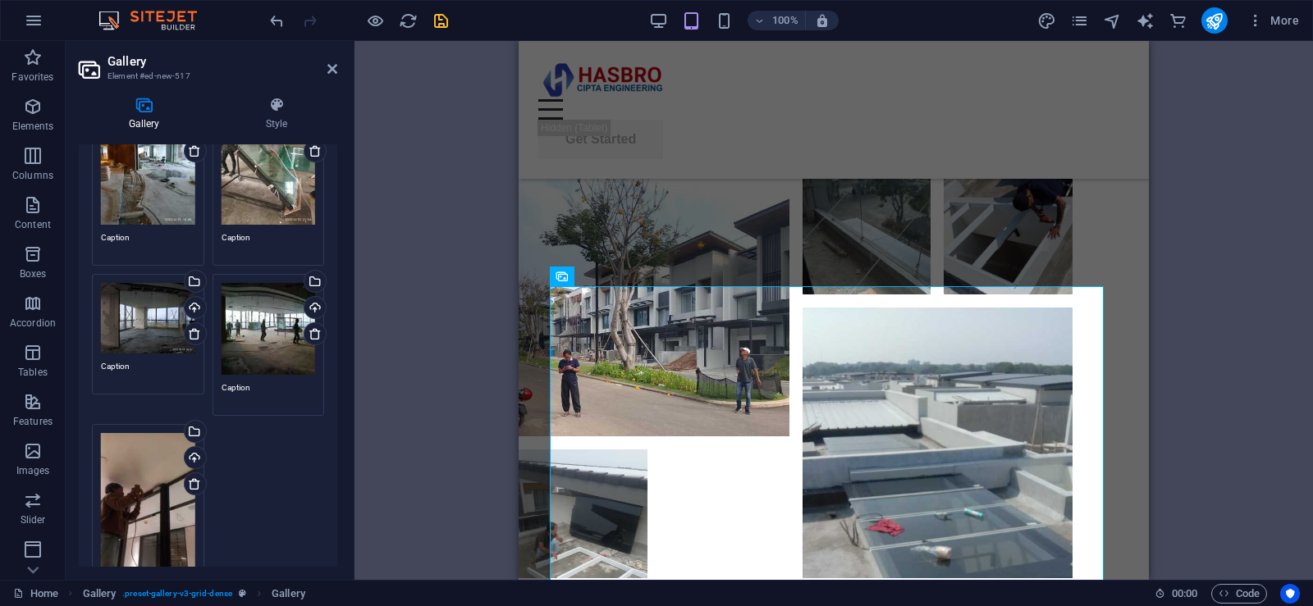
scroll to position [246, 0]
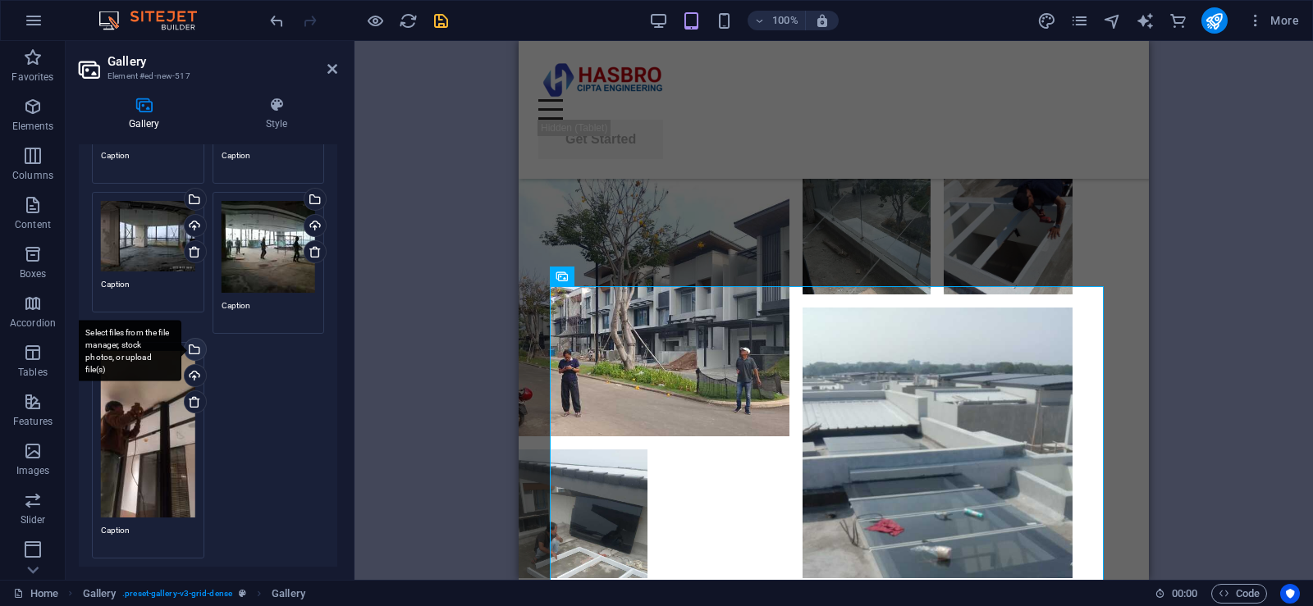
click at [194, 345] on div "Select files from the file manager, stock photos, or upload file(s)" at bounding box center [193, 351] width 25 height 25
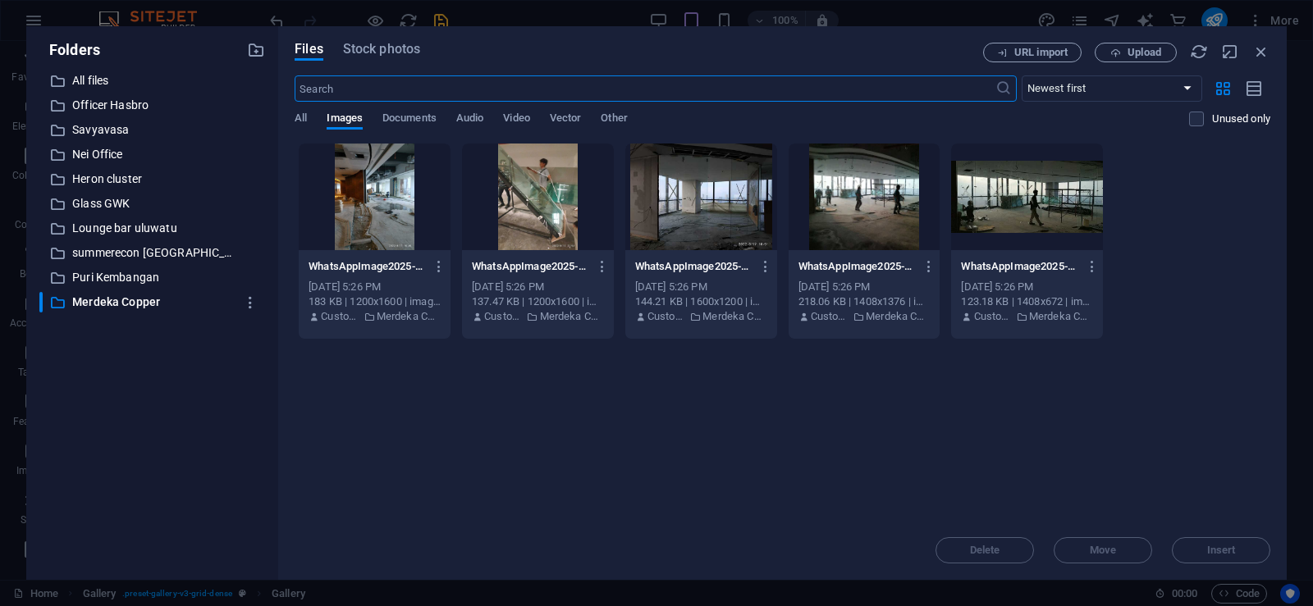
scroll to position [5908, 0]
click at [1025, 222] on div at bounding box center [1027, 197] width 152 height 107
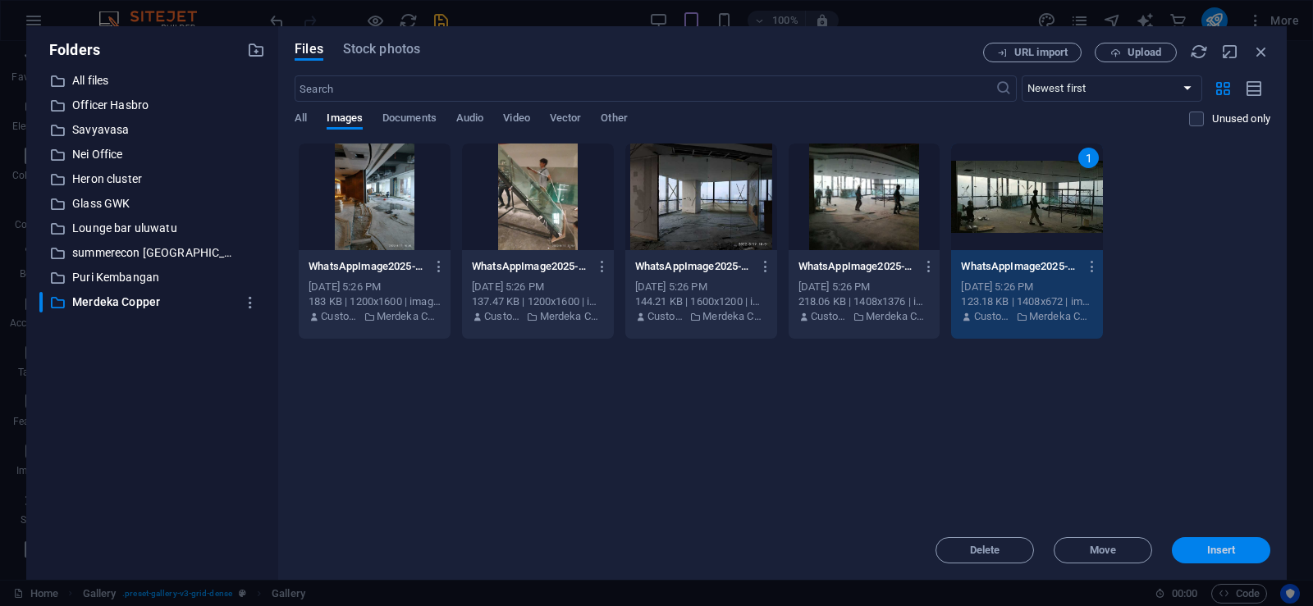
click at [1214, 554] on span "Insert" at bounding box center [1221, 551] width 29 height 10
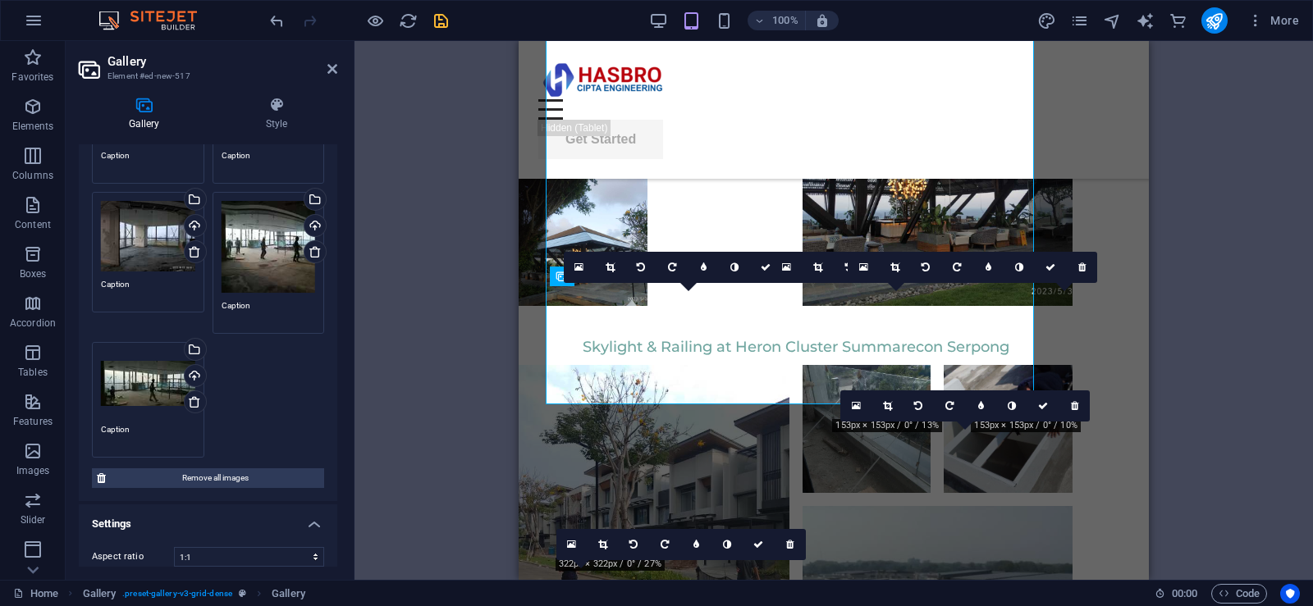
scroll to position [6106, 0]
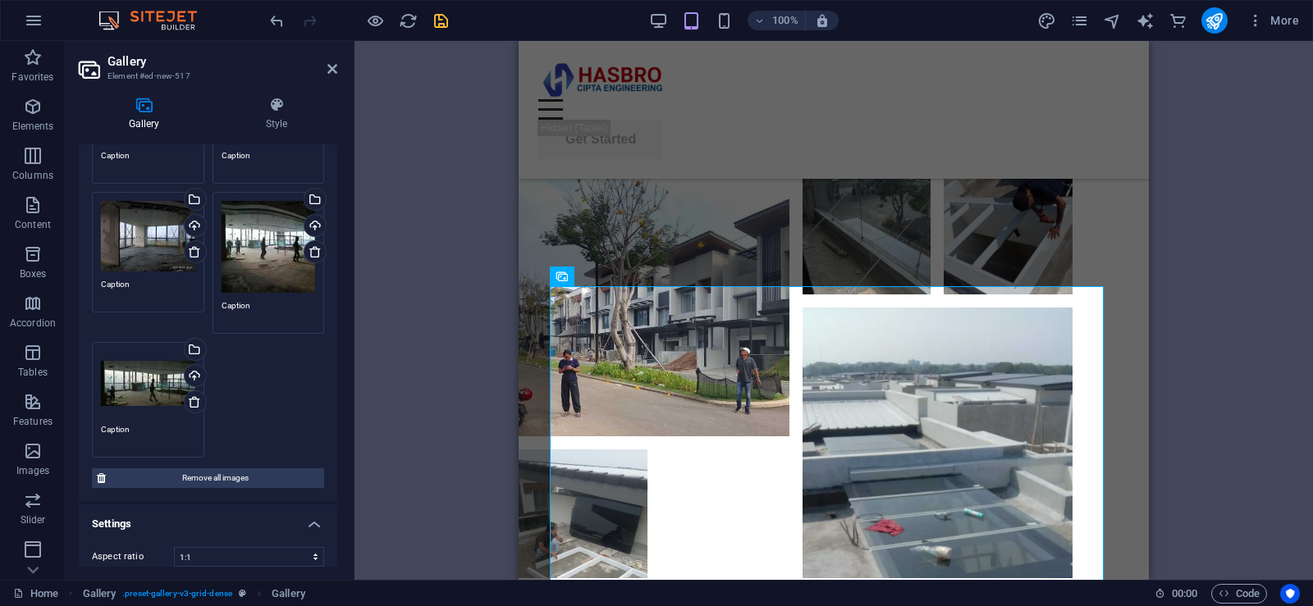
click at [1251, 296] on div "Drag and drop a file to add it H1 Banner Banner Container Menu Bar Menu Button …" at bounding box center [833, 310] width 958 height 539
click at [333, 71] on icon at bounding box center [332, 68] width 10 height 13
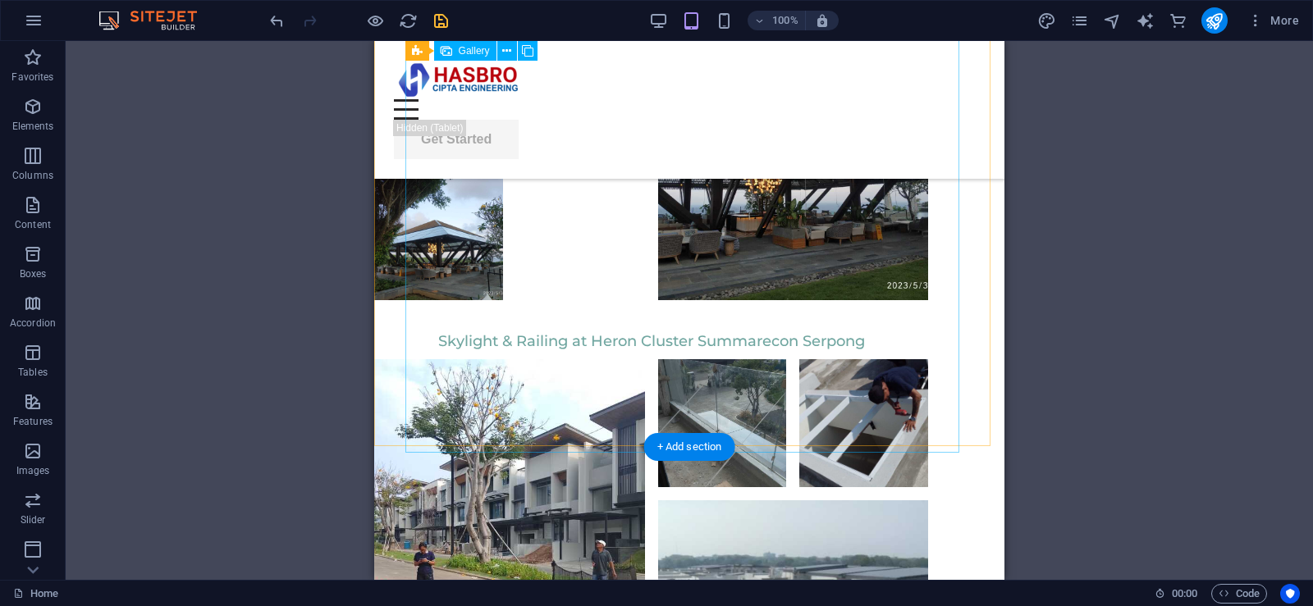
scroll to position [5750, 0]
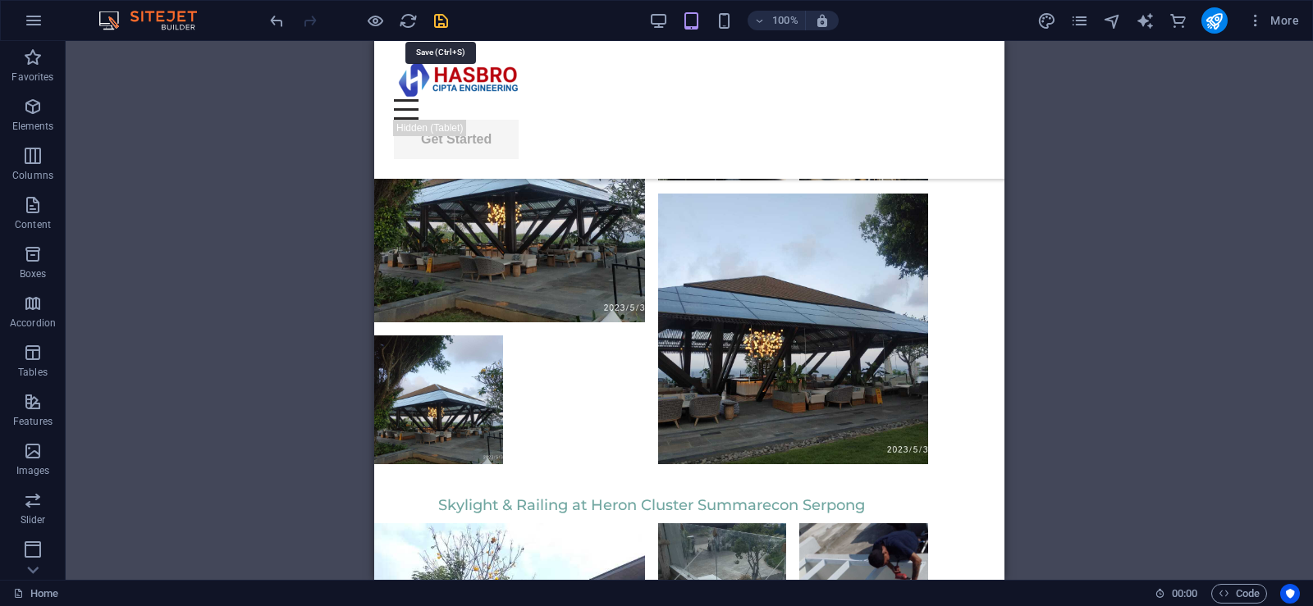
click at [444, 25] on icon "save" at bounding box center [441, 20] width 19 height 19
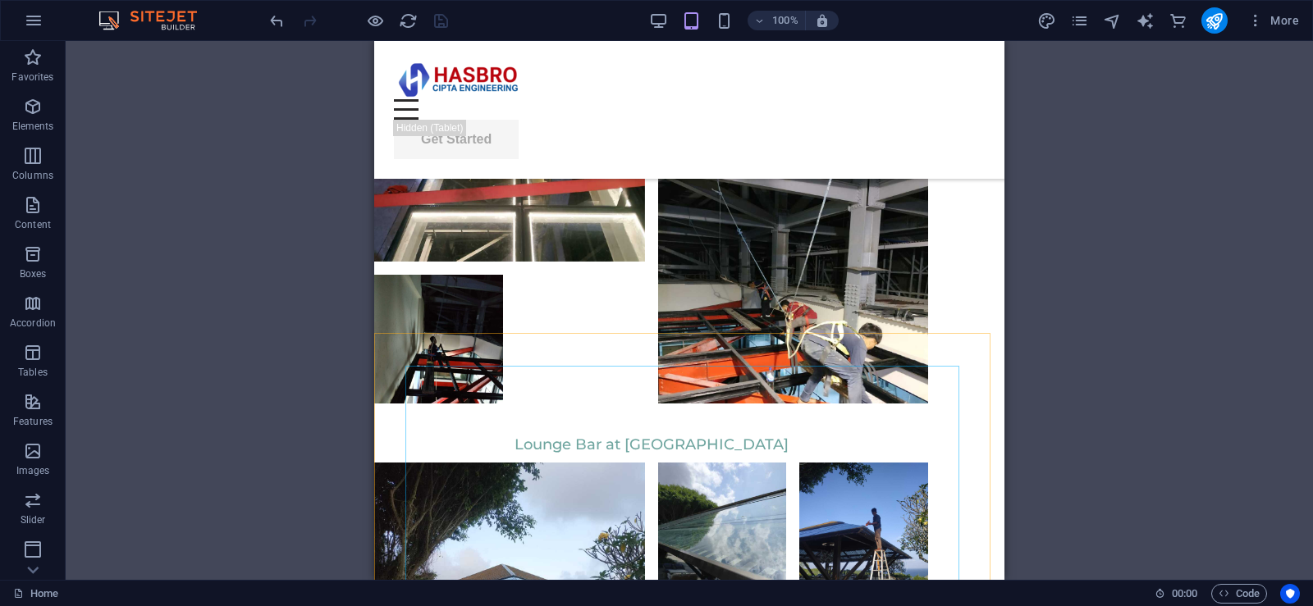
scroll to position [5585, 0]
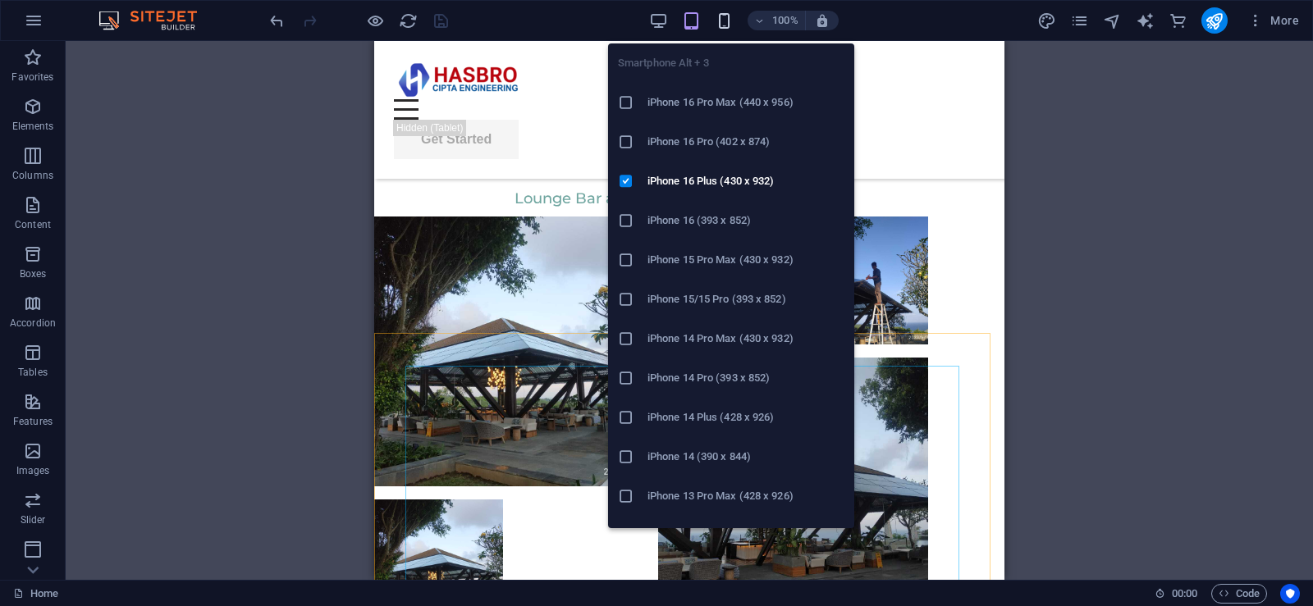
click at [726, 16] on icon "button" at bounding box center [724, 20] width 19 height 19
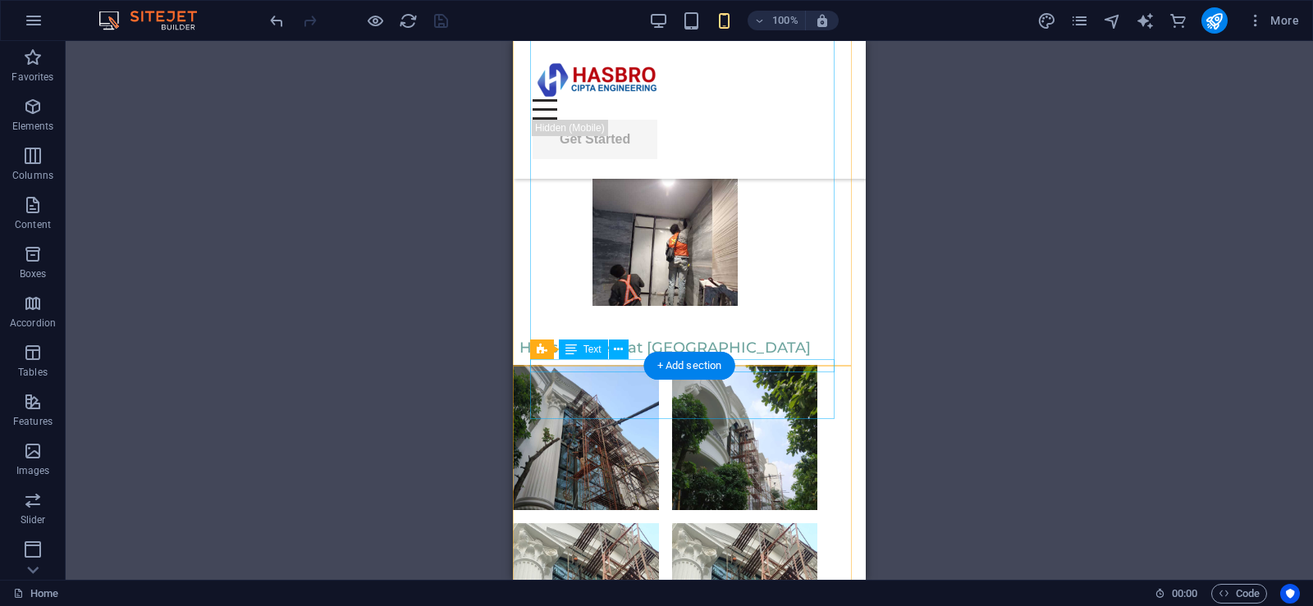
scroll to position [8212, 0]
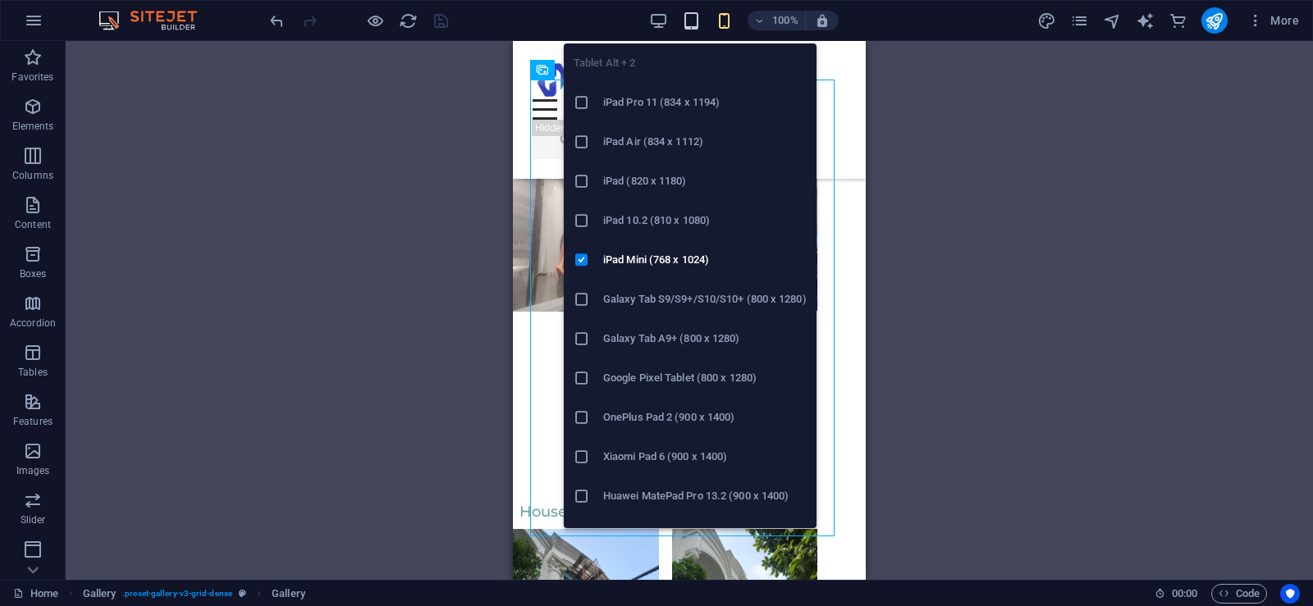
click at [688, 16] on icon "button" at bounding box center [691, 20] width 19 height 19
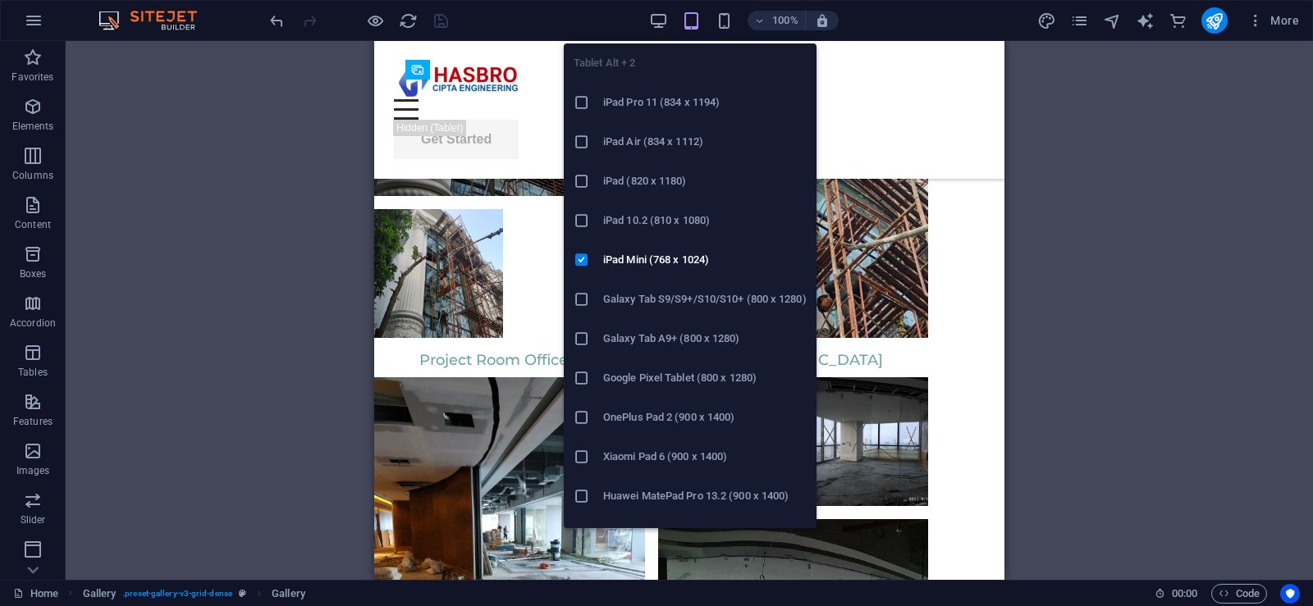
scroll to position [5872, 0]
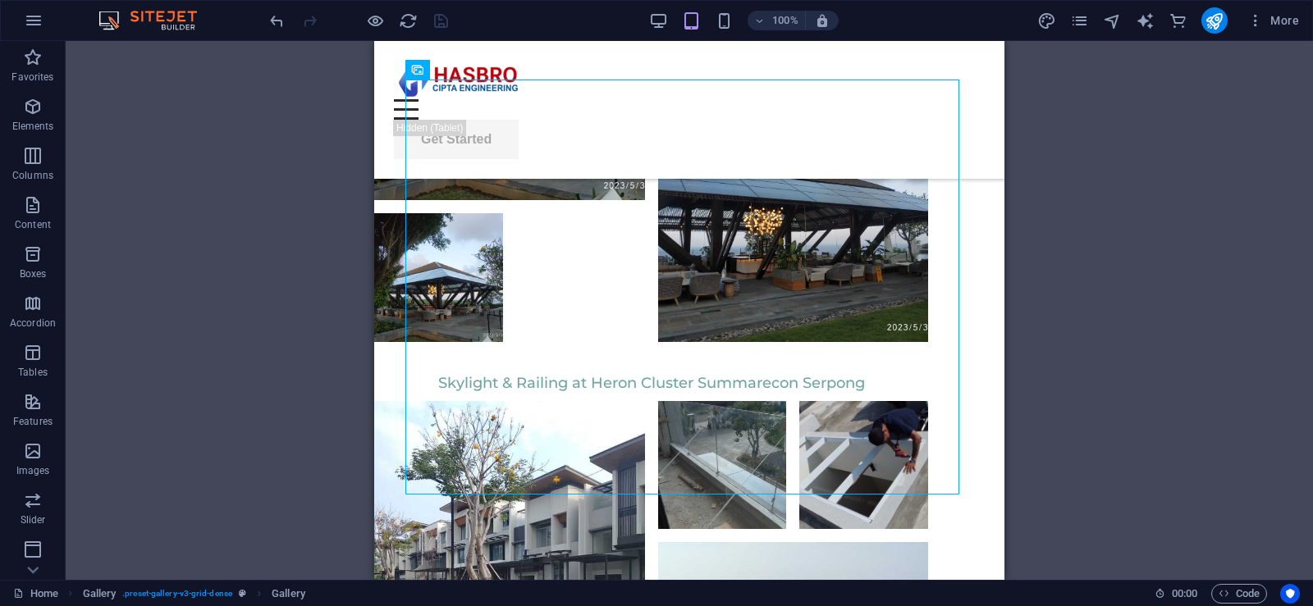
click at [1169, 308] on div "Drag and drop a file to add it H1 Banner Banner Container Menu Bar Menu Button …" at bounding box center [689, 310] width 1247 height 539
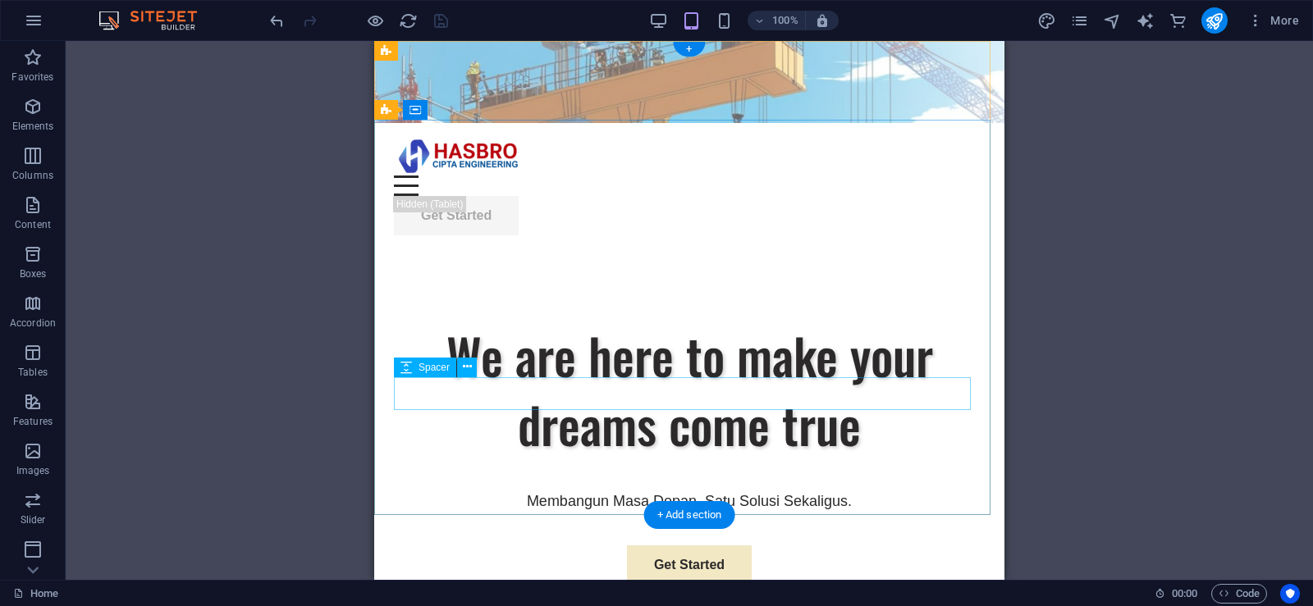
scroll to position [0, 0]
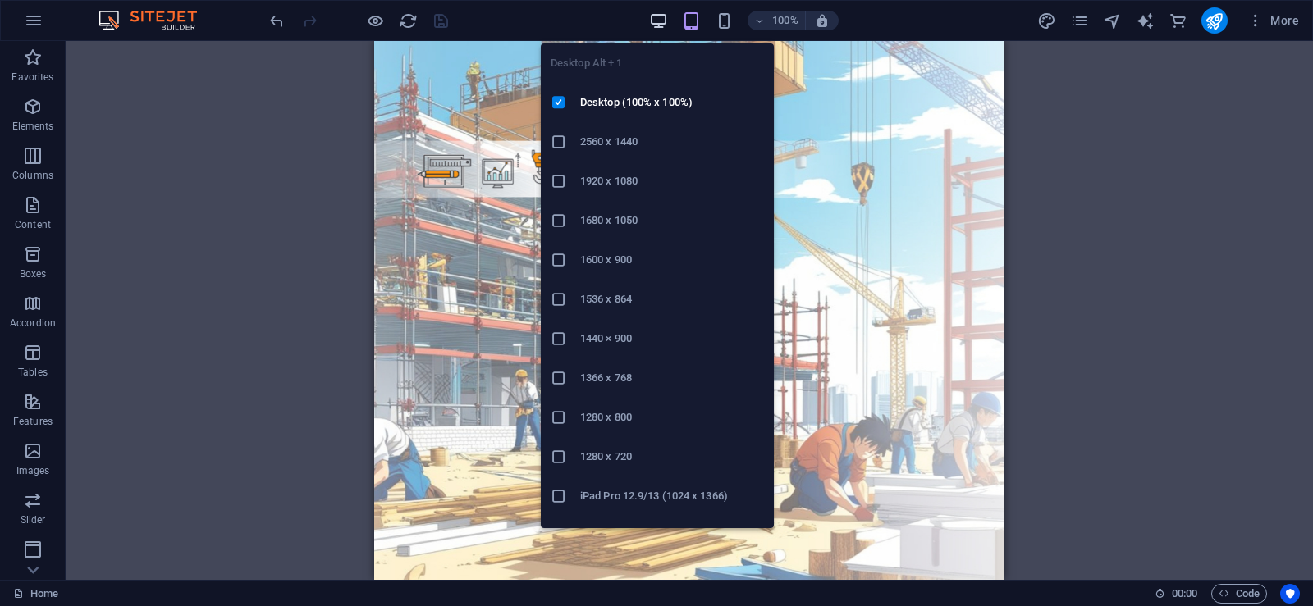
click at [661, 14] on icon "button" at bounding box center [658, 20] width 19 height 19
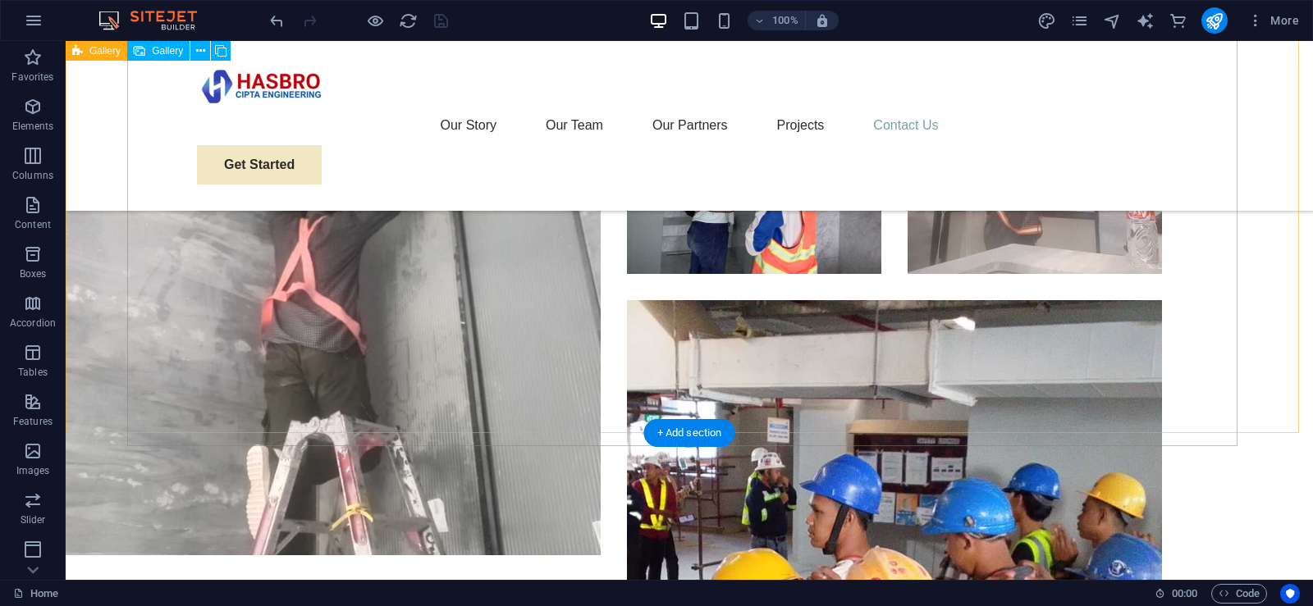
scroll to position [9517, 0]
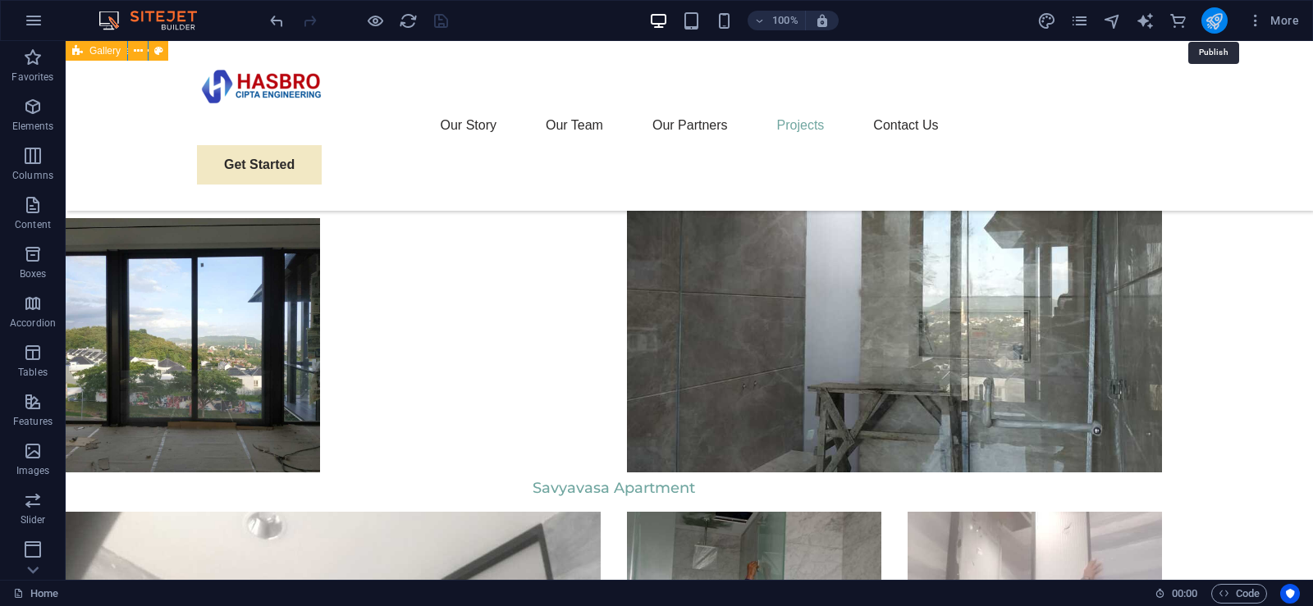
click at [1216, 25] on icon "publish" at bounding box center [1213, 20] width 19 height 19
